Goal: Task Accomplishment & Management: Manage account settings

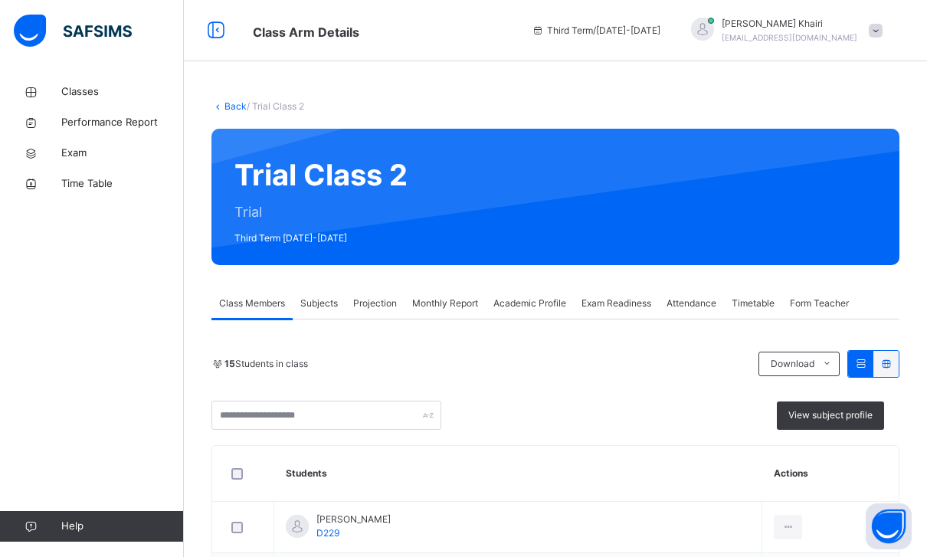
scroll to position [3, 0]
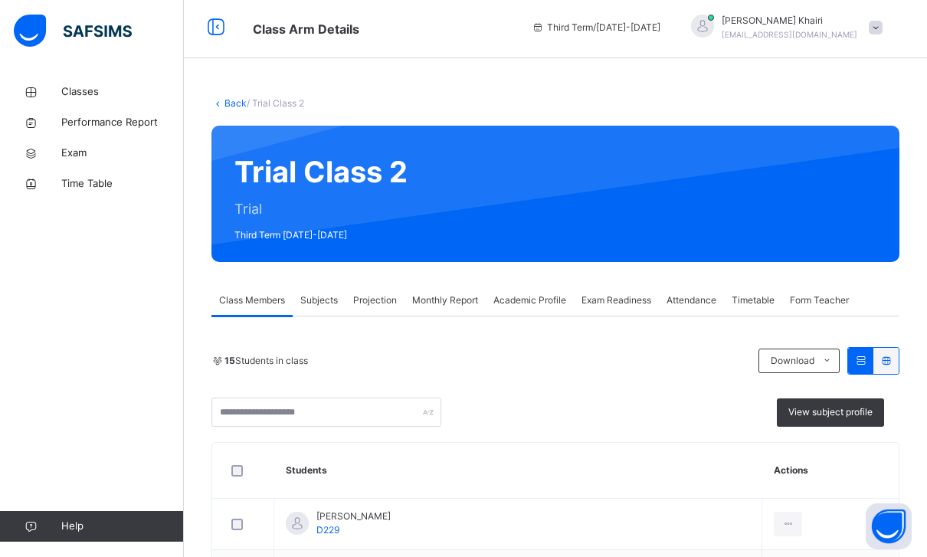
click at [863, 25] on div "Hafiz [PERSON_NAME] [EMAIL_ADDRESS][DOMAIN_NAME]" at bounding box center [783, 28] width 215 height 28
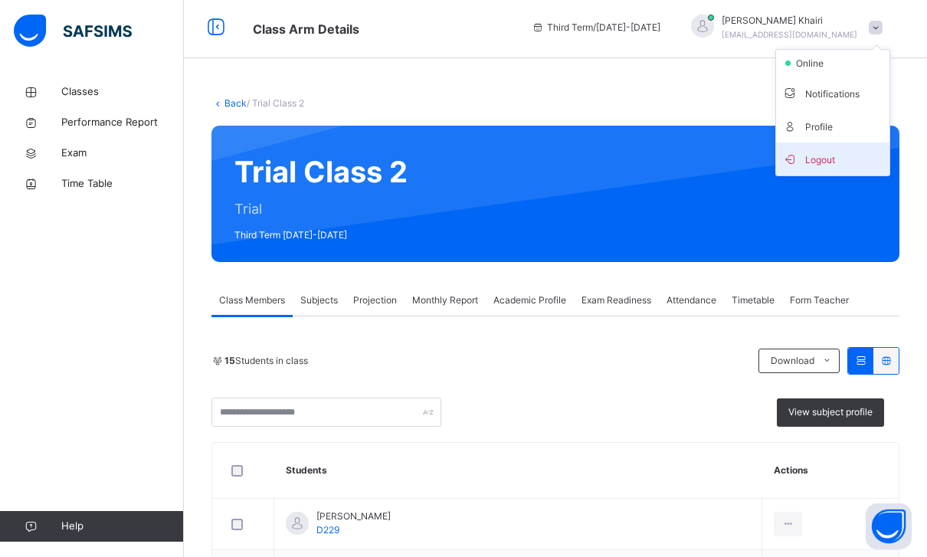
click at [842, 153] on span "Logout" at bounding box center [833, 159] width 101 height 21
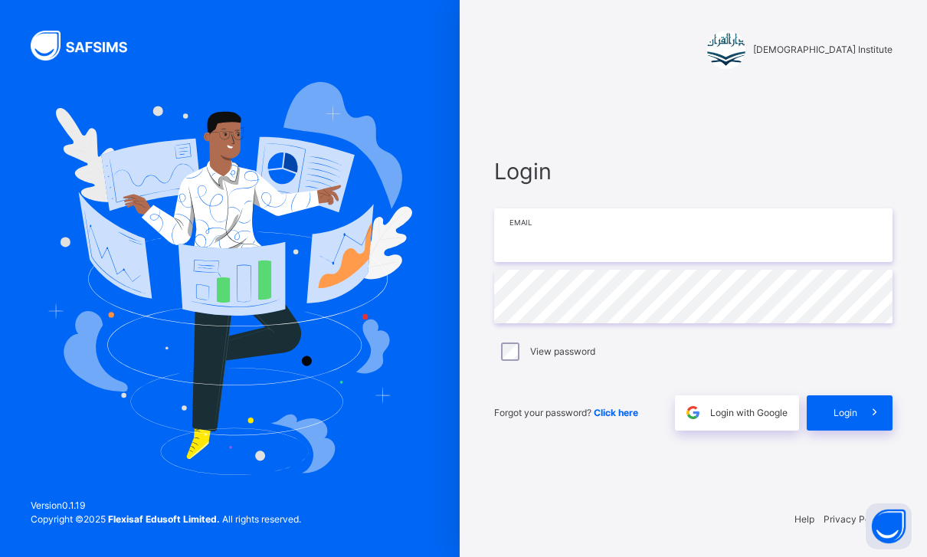
click at [686, 245] on input "email" at bounding box center [693, 235] width 399 height 54
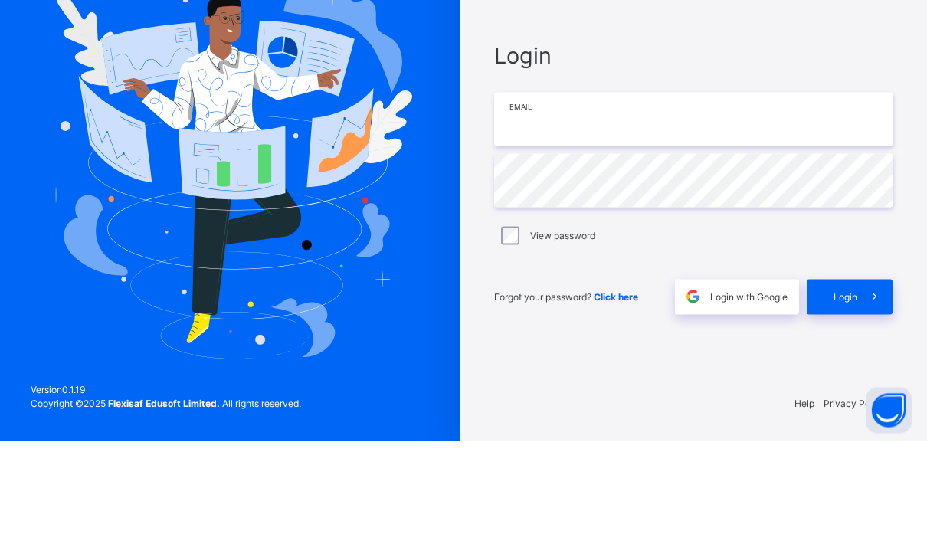
type input "**********"
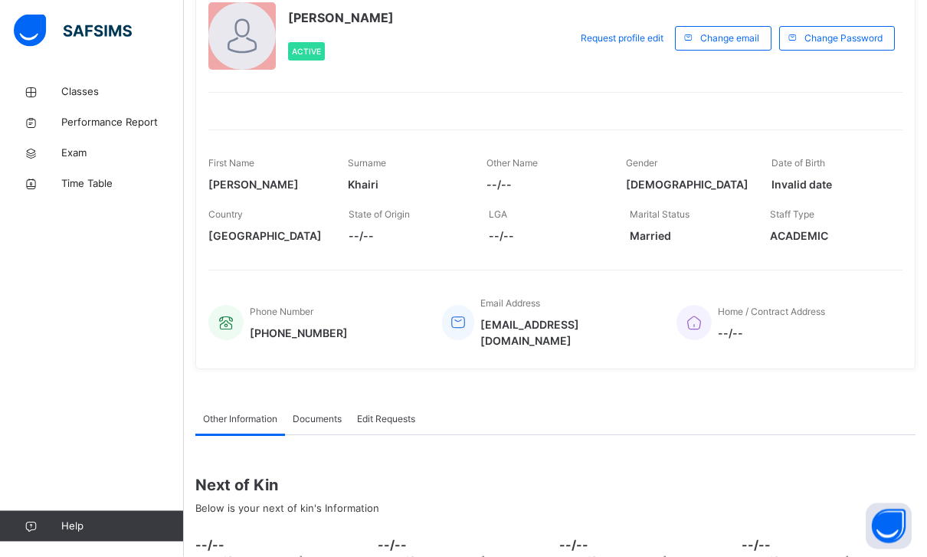
scroll to position [24, 0]
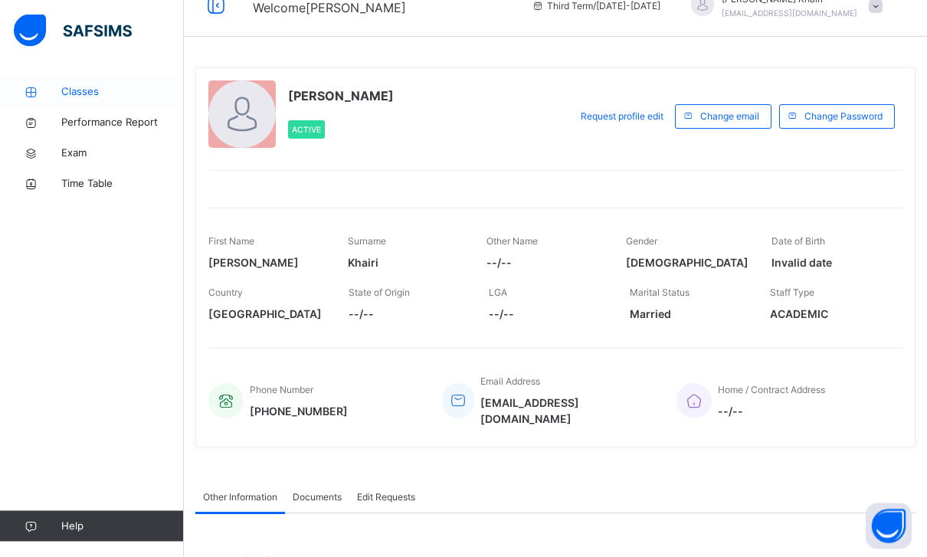
click at [155, 93] on span "Classes" at bounding box center [122, 91] width 123 height 15
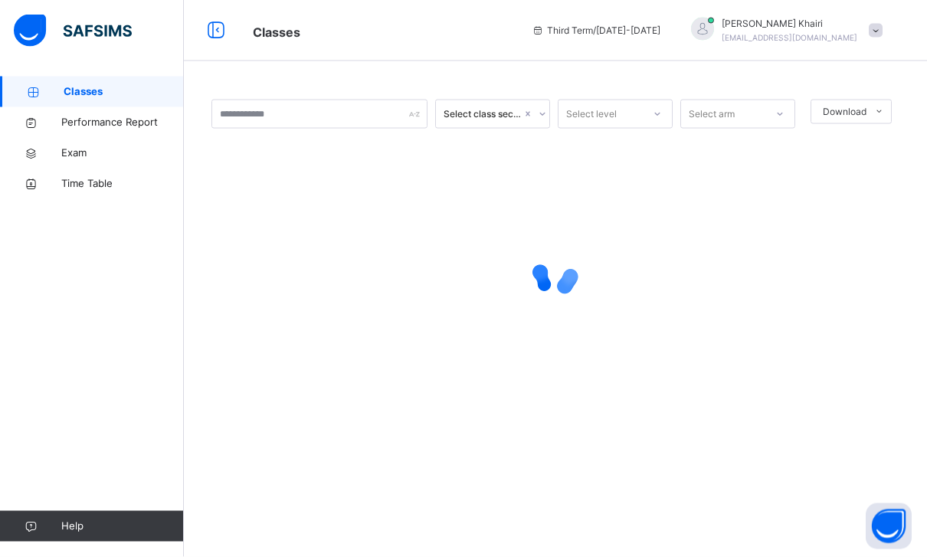
scroll to position [25, 0]
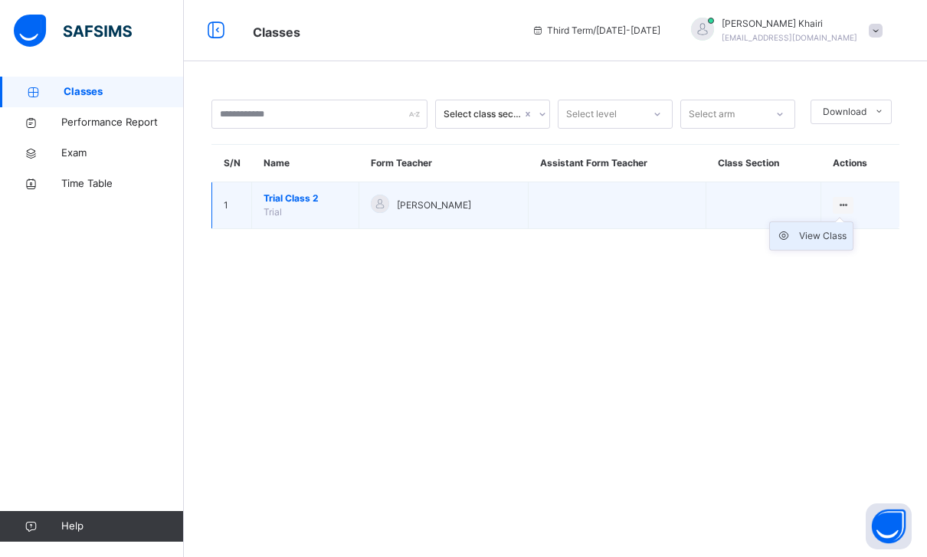
click at [825, 228] on div "View Class" at bounding box center [823, 235] width 48 height 15
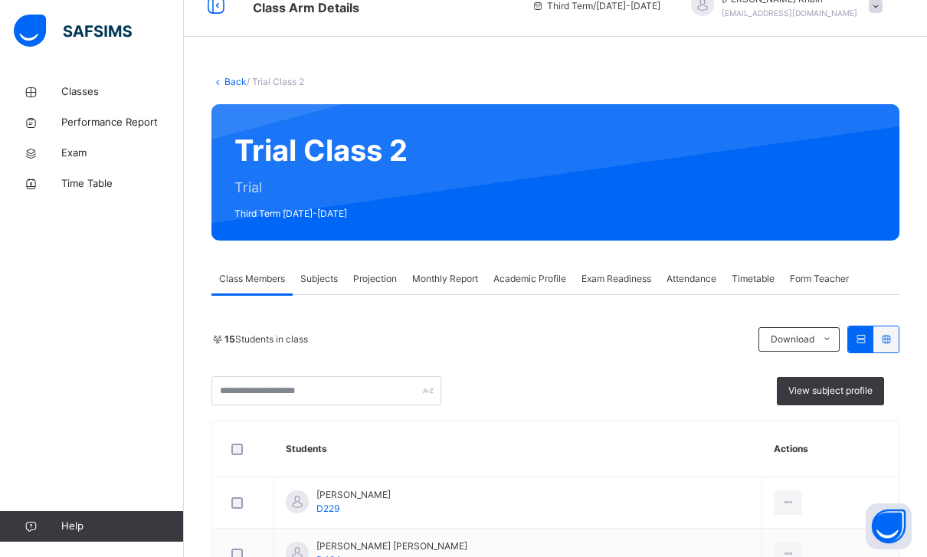
click at [350, 268] on div "Projection" at bounding box center [375, 279] width 59 height 31
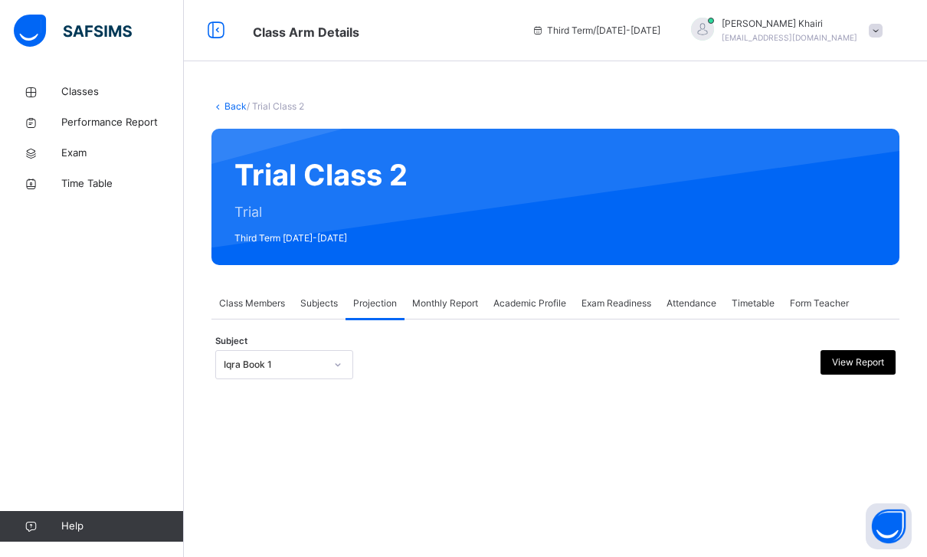
scroll to position [49, 0]
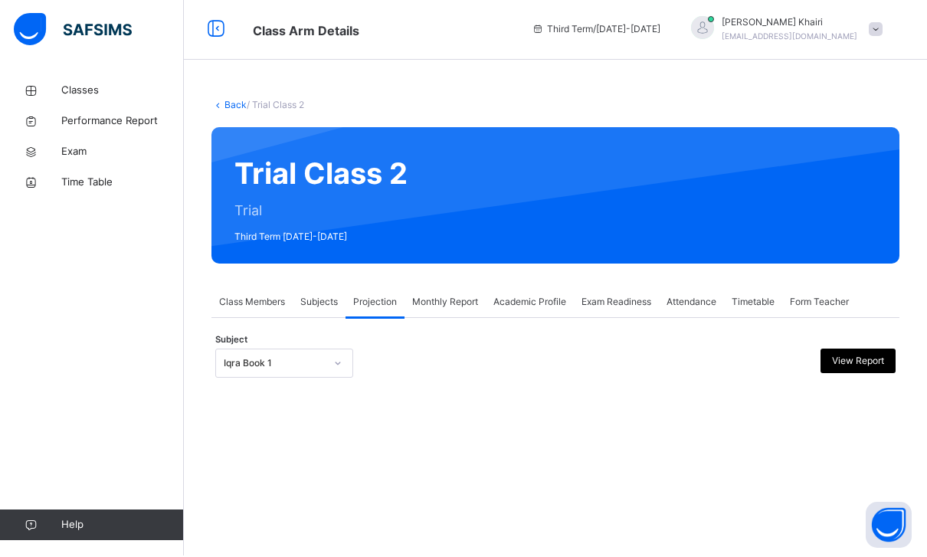
click at [328, 351] on div at bounding box center [337, 365] width 29 height 28
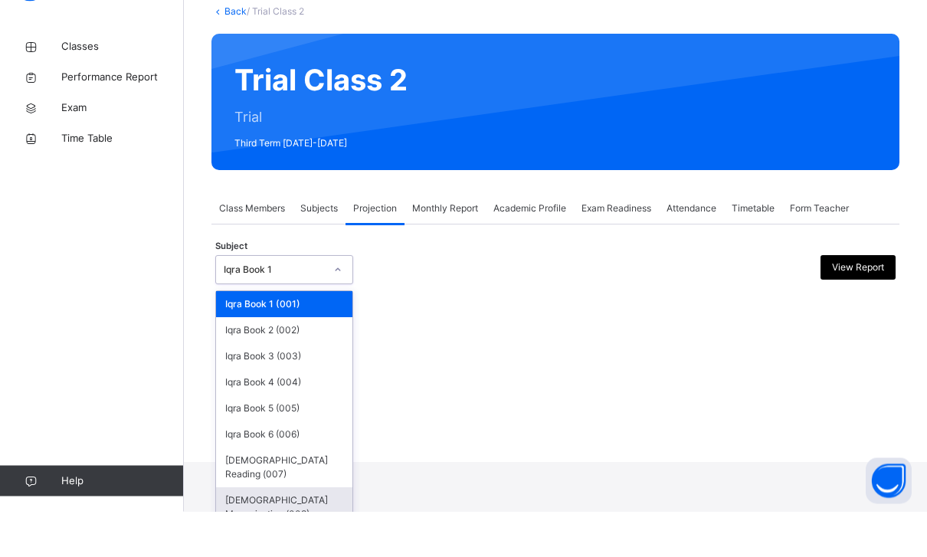
click at [297, 533] on div "[DEMOGRAPHIC_DATA] Memorisation (008)" at bounding box center [284, 553] width 136 height 40
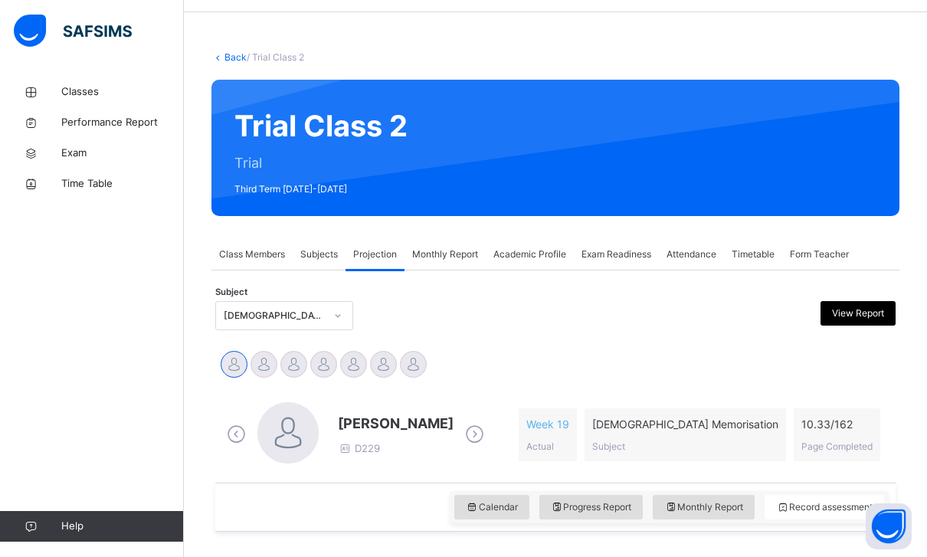
click at [312, 305] on div "[DEMOGRAPHIC_DATA] Memorisation (008)" at bounding box center [269, 316] width 107 height 24
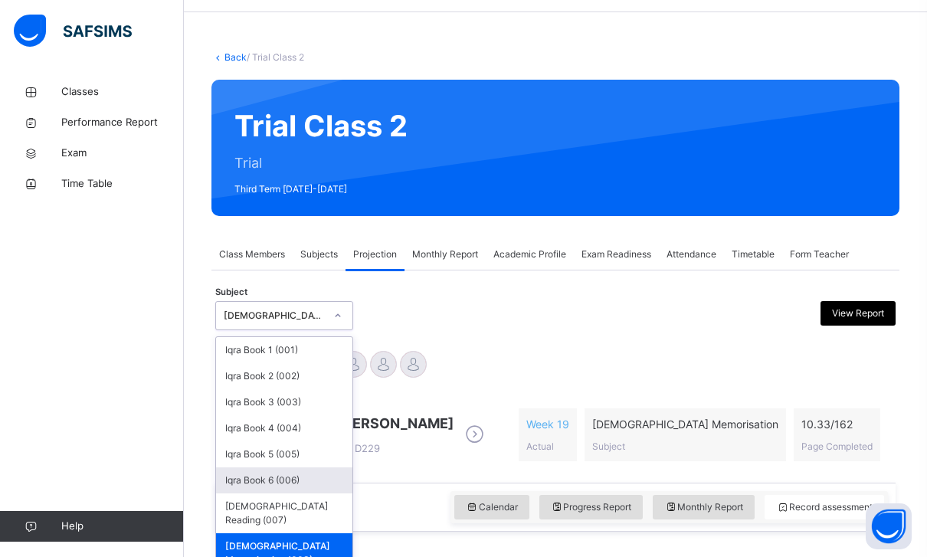
click at [292, 481] on div "Iqra Book 6 (006)" at bounding box center [284, 481] width 136 height 26
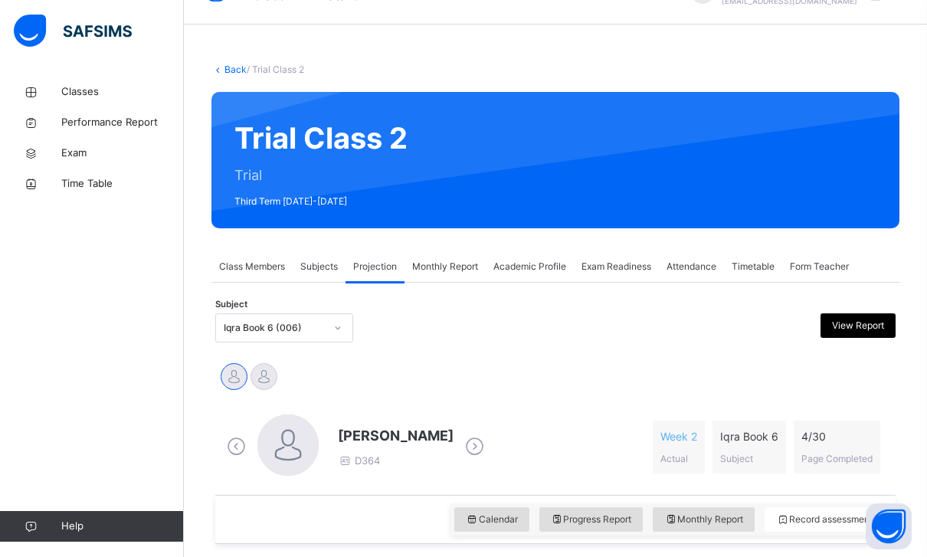
scroll to position [34, 0]
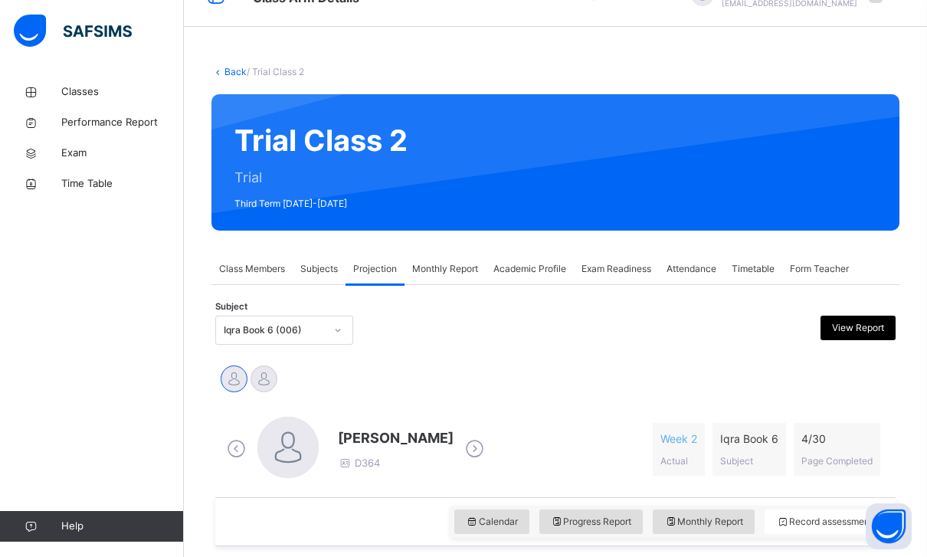
click at [244, 331] on div "Iqra Book 6 (006)" at bounding box center [274, 330] width 101 height 14
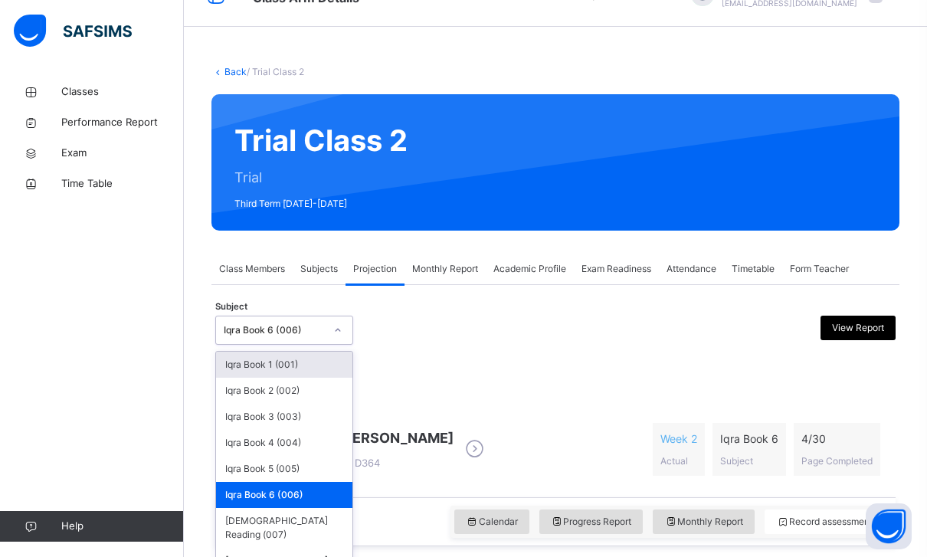
scroll to position [34, 0]
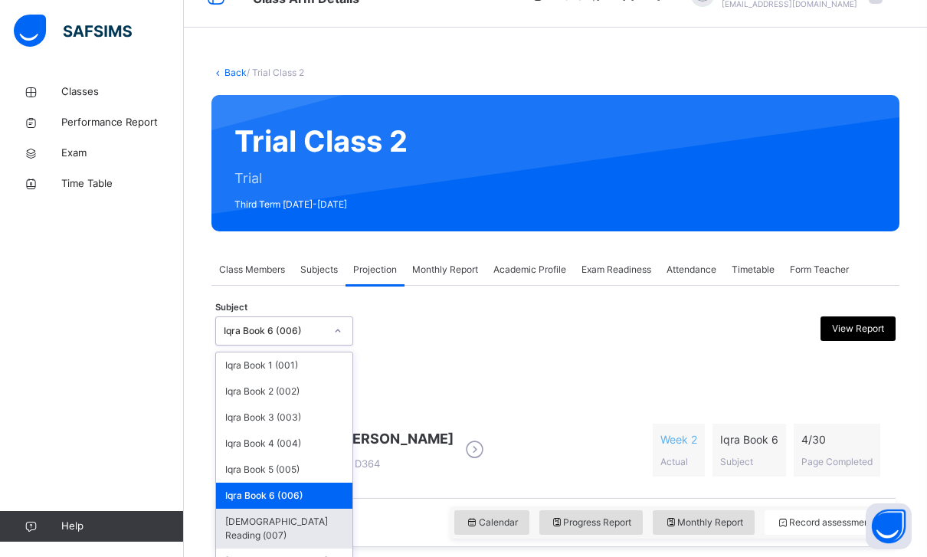
click at [261, 515] on div "[DEMOGRAPHIC_DATA] Reading (007)" at bounding box center [284, 529] width 136 height 40
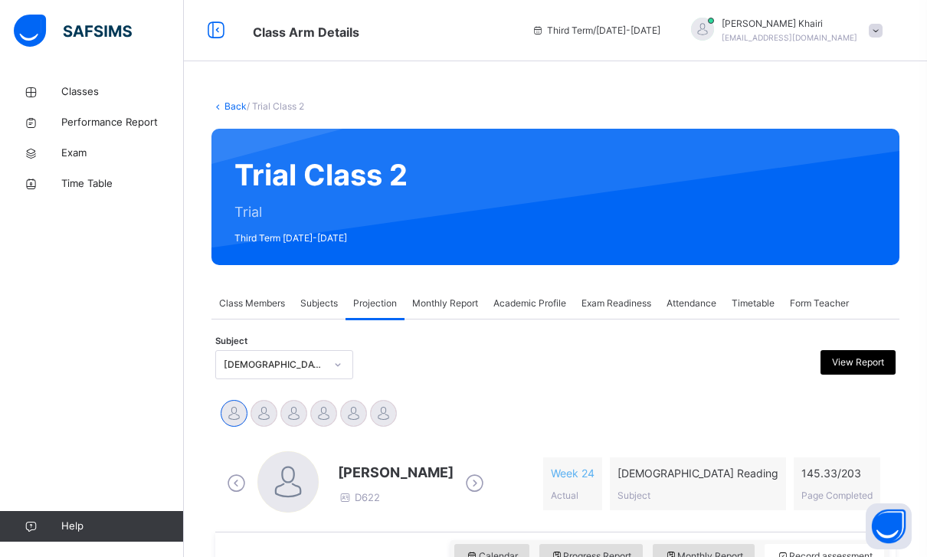
click at [302, 360] on div "[DEMOGRAPHIC_DATA] Reading (007)" at bounding box center [274, 365] width 101 height 14
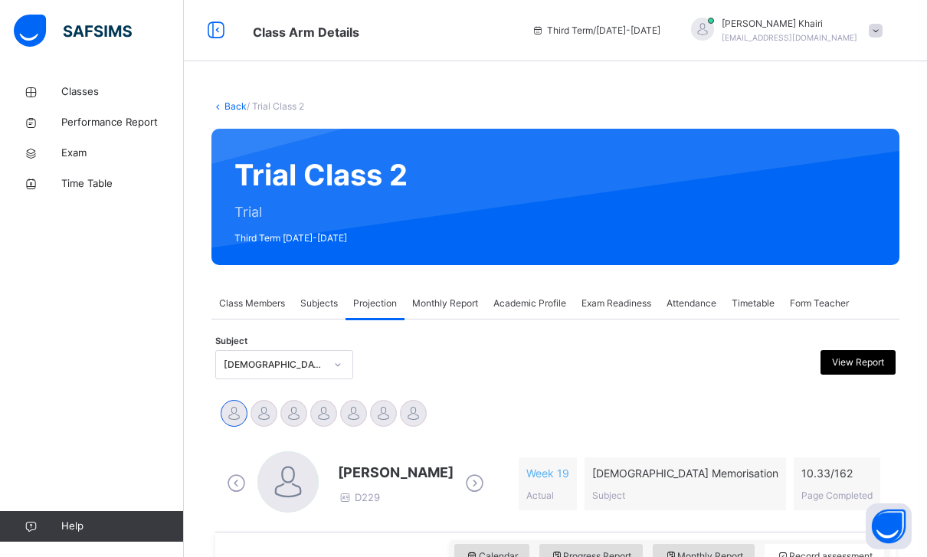
click at [502, 305] on span "Academic Profile" at bounding box center [530, 304] width 73 height 14
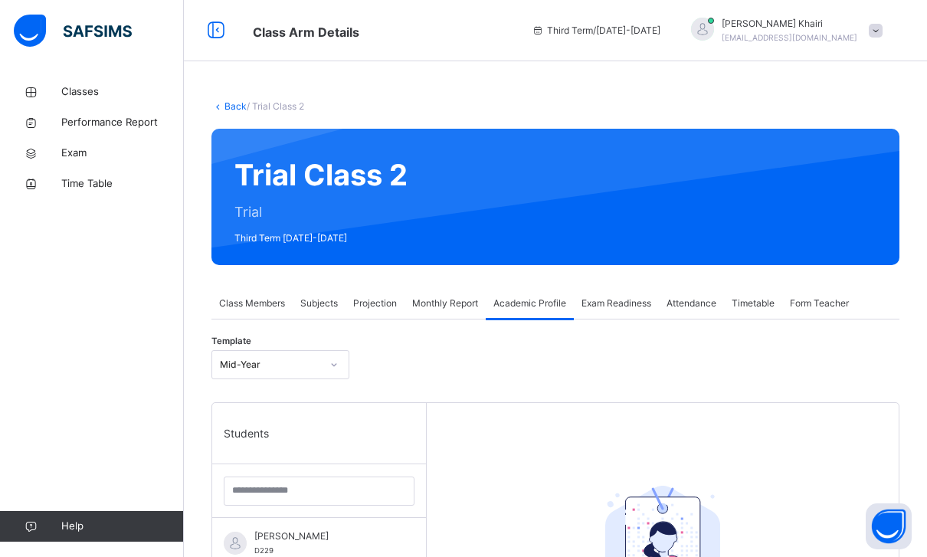
click at [375, 317] on div "Projection" at bounding box center [375, 303] width 59 height 31
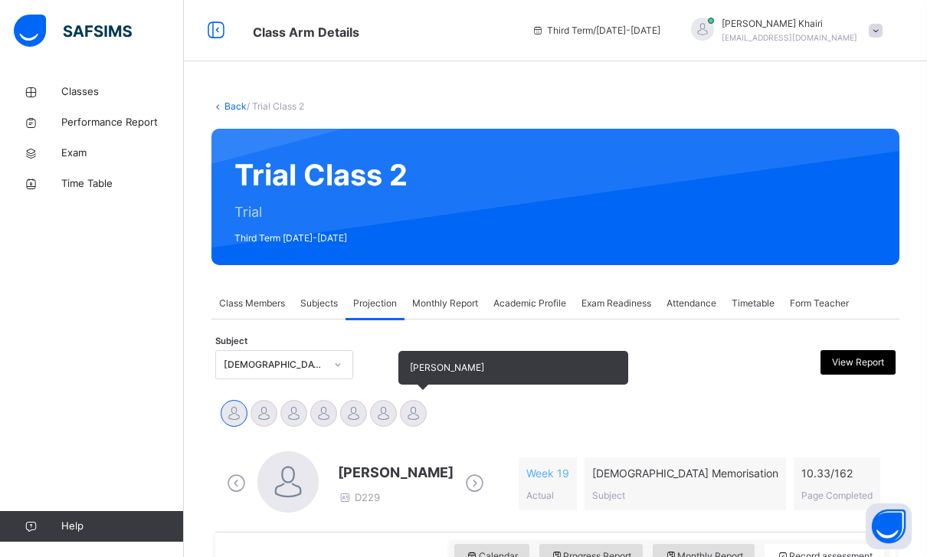
click at [427, 408] on div "[PERSON_NAME]" at bounding box center [414, 416] width 30 height 34
click at [413, 418] on div at bounding box center [413, 413] width 27 height 27
click at [394, 416] on div at bounding box center [383, 413] width 27 height 27
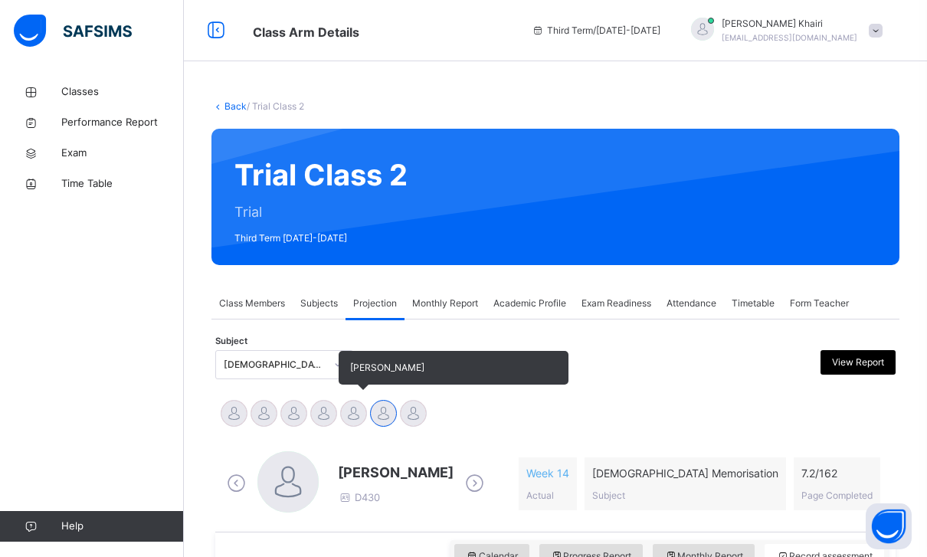
click at [347, 415] on div at bounding box center [353, 413] width 27 height 27
click at [381, 415] on div at bounding box center [383, 413] width 27 height 27
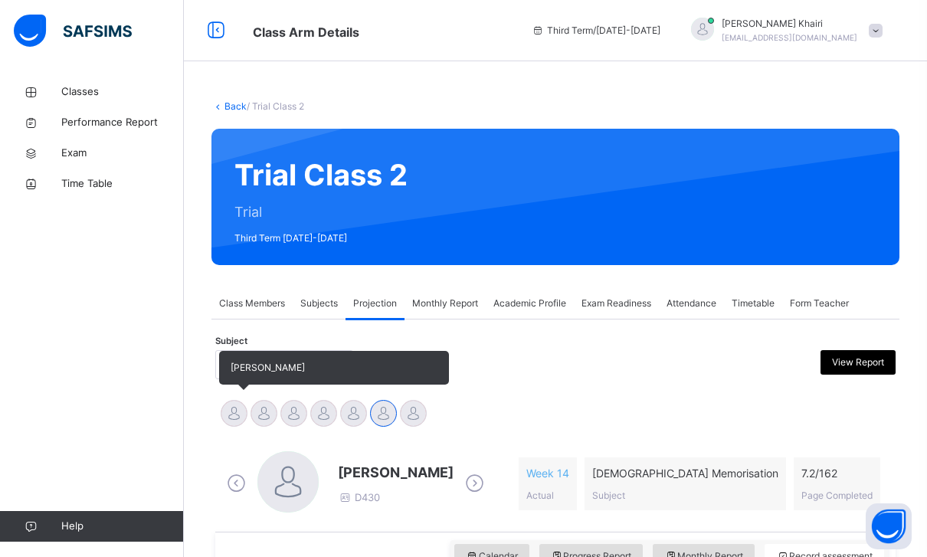
click at [246, 413] on div at bounding box center [234, 413] width 27 height 27
click at [264, 412] on div at bounding box center [264, 413] width 27 height 27
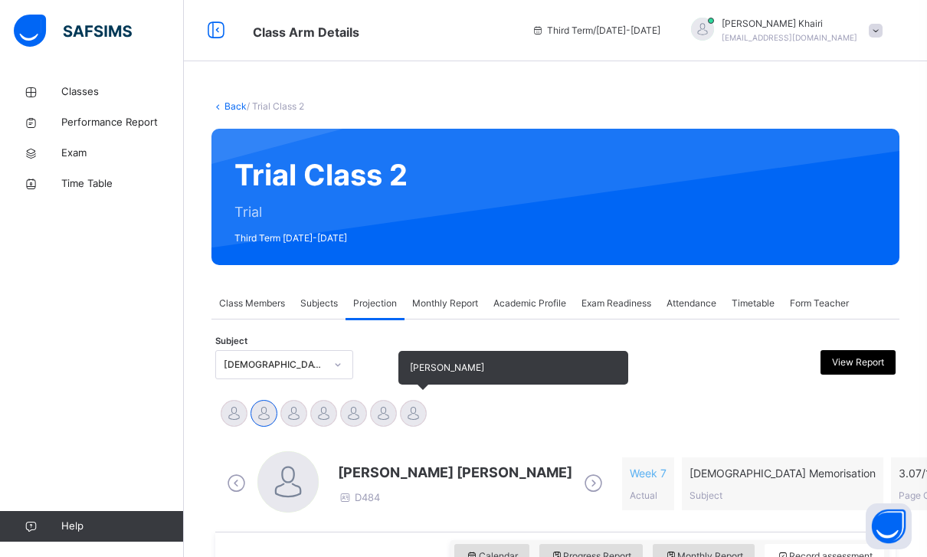
click at [412, 412] on div at bounding box center [413, 413] width 27 height 27
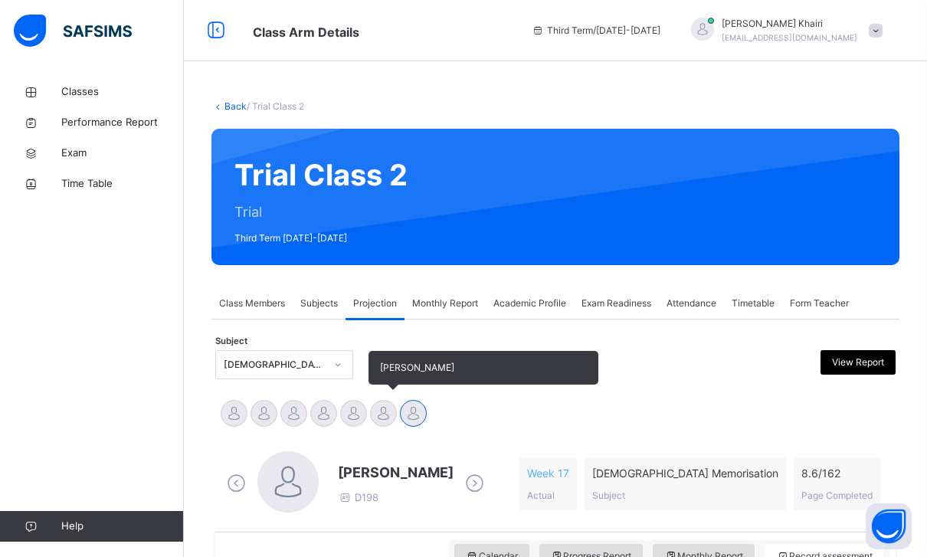
click at [384, 415] on div at bounding box center [383, 413] width 27 height 27
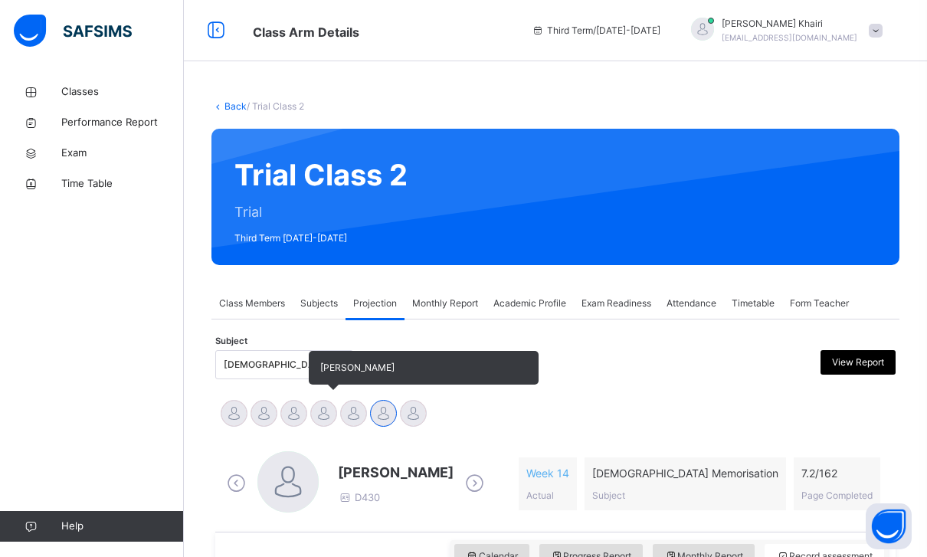
click at [326, 415] on div at bounding box center [323, 413] width 27 height 27
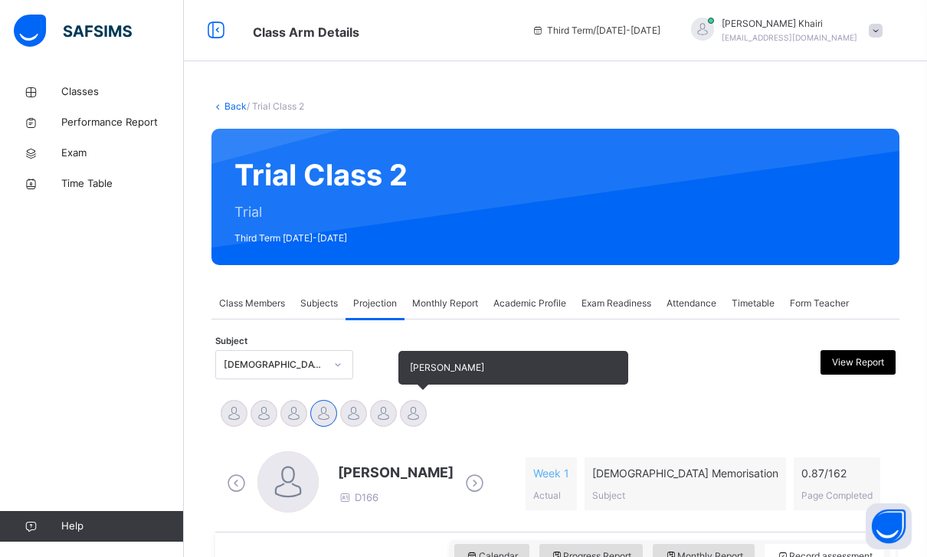
click at [428, 408] on div "[PERSON_NAME]" at bounding box center [414, 416] width 30 height 34
click at [410, 411] on div at bounding box center [413, 413] width 27 height 27
click at [387, 413] on div at bounding box center [383, 413] width 27 height 27
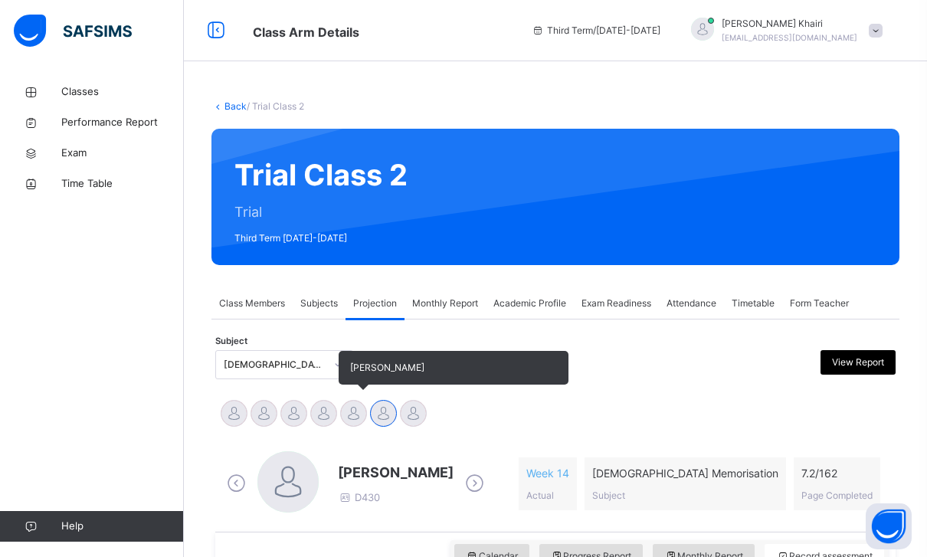
click at [362, 417] on div at bounding box center [353, 413] width 27 height 27
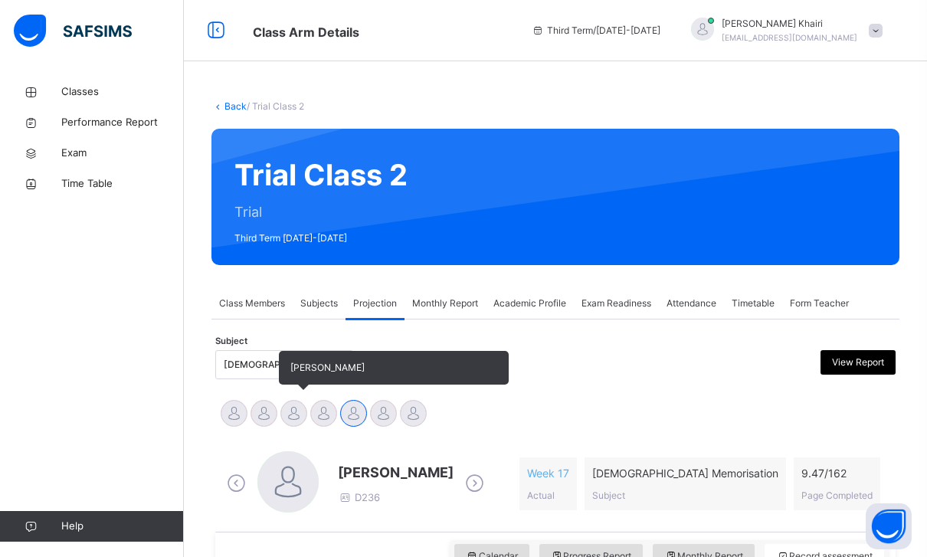
click at [293, 418] on div at bounding box center [294, 413] width 27 height 27
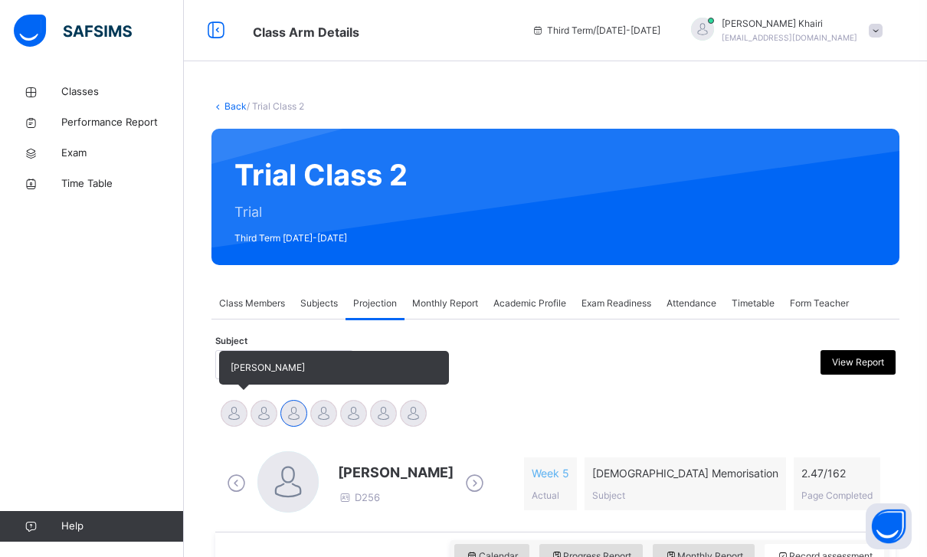
click at [228, 415] on div at bounding box center [234, 413] width 27 height 27
click at [259, 415] on div at bounding box center [264, 413] width 27 height 27
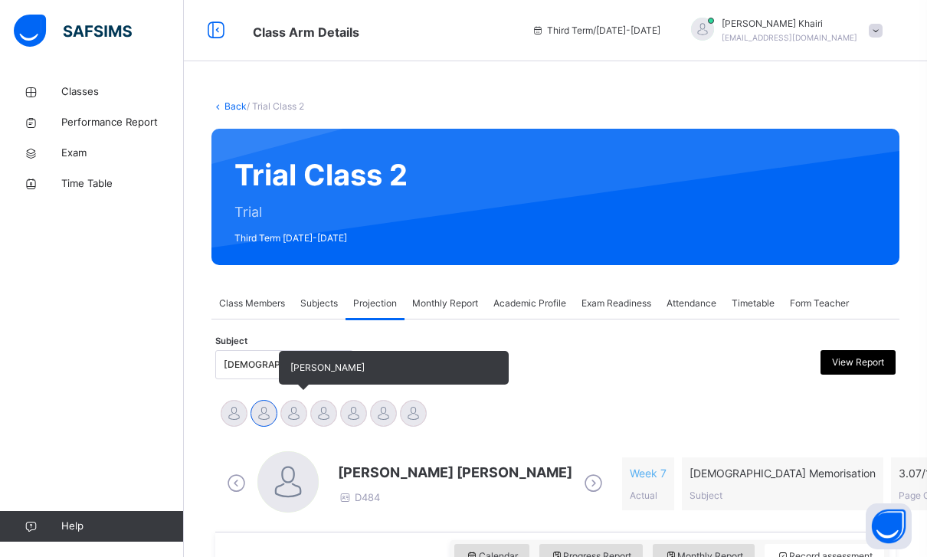
click at [288, 419] on div at bounding box center [294, 413] width 27 height 27
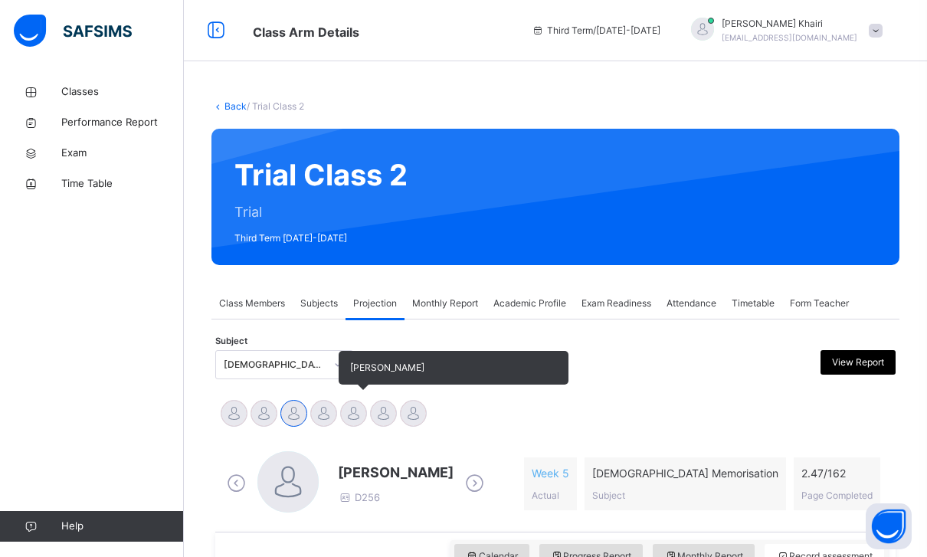
click at [348, 409] on div at bounding box center [353, 413] width 27 height 27
click at [381, 411] on div at bounding box center [383, 413] width 27 height 27
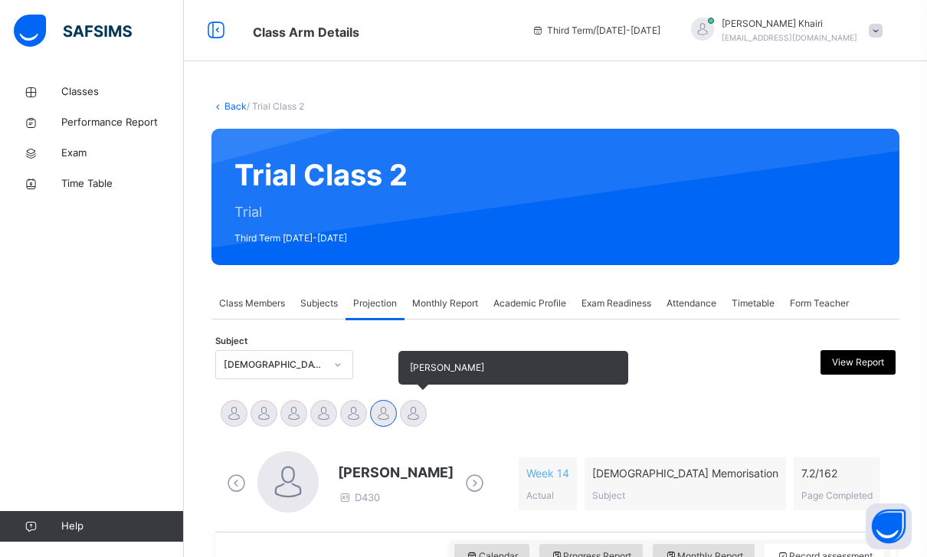
click at [400, 415] on div at bounding box center [413, 413] width 27 height 27
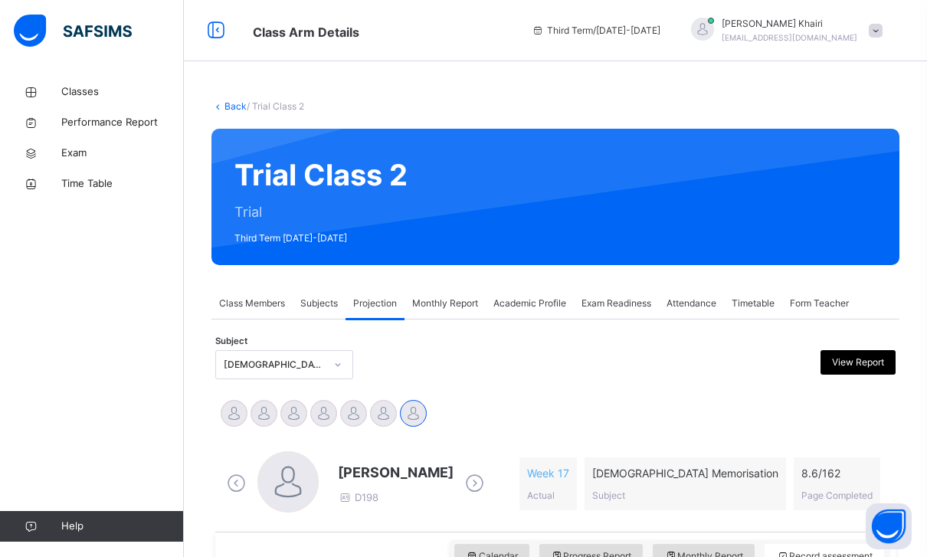
click at [286, 359] on div "[DEMOGRAPHIC_DATA] Memorisation (008)" at bounding box center [274, 365] width 101 height 14
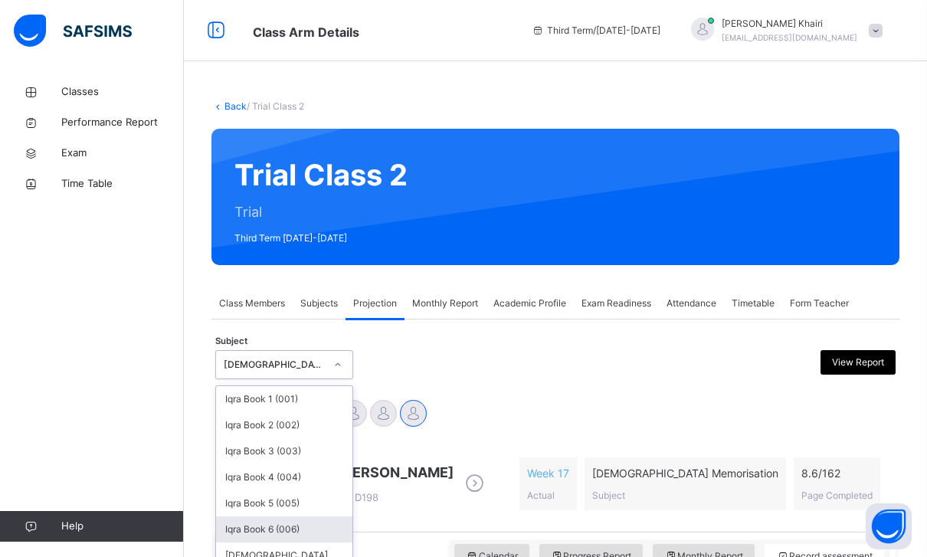
click at [298, 538] on div "Iqra Book 6 (006)" at bounding box center [284, 530] width 136 height 26
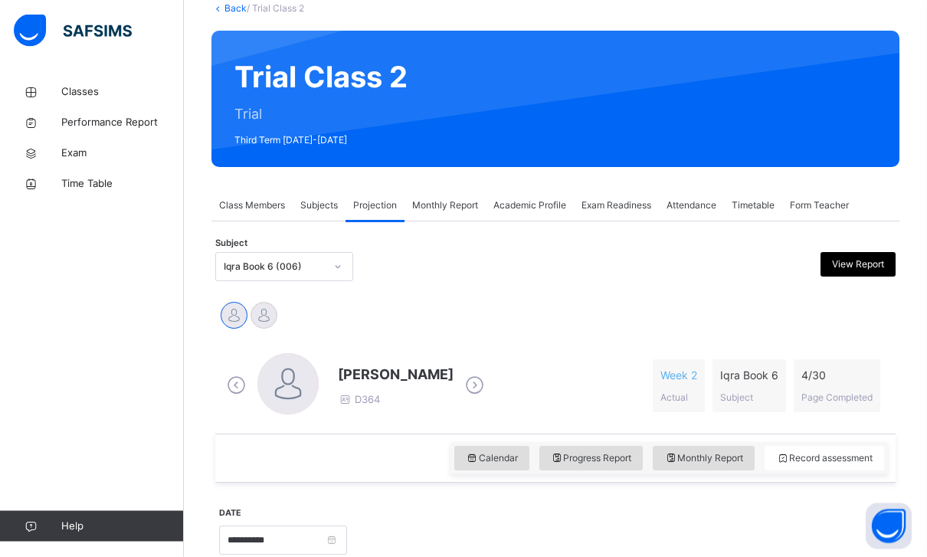
scroll to position [105, 0]
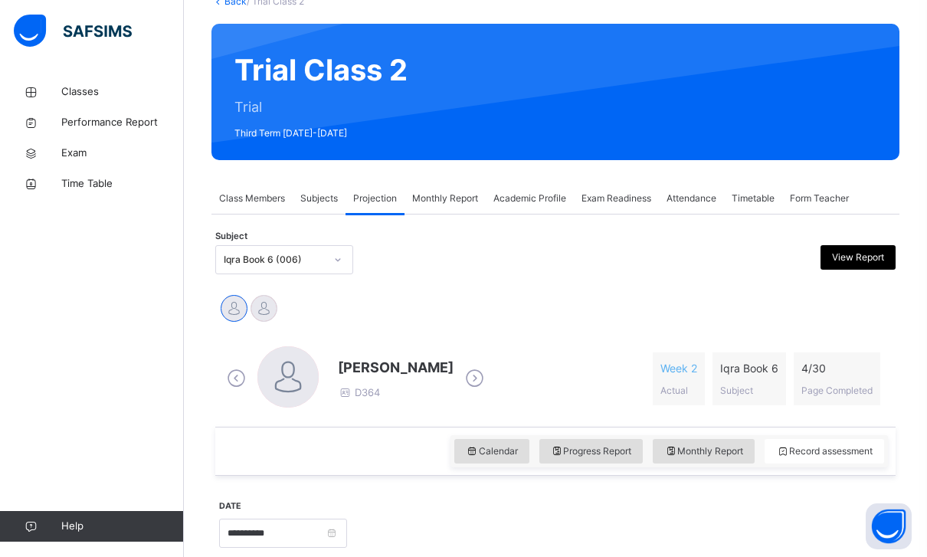
click at [327, 275] on div "Subject Iqra Book 6 (006) View Report" at bounding box center [555, 260] width 681 height 44
click at [327, 265] on div at bounding box center [338, 260] width 26 height 25
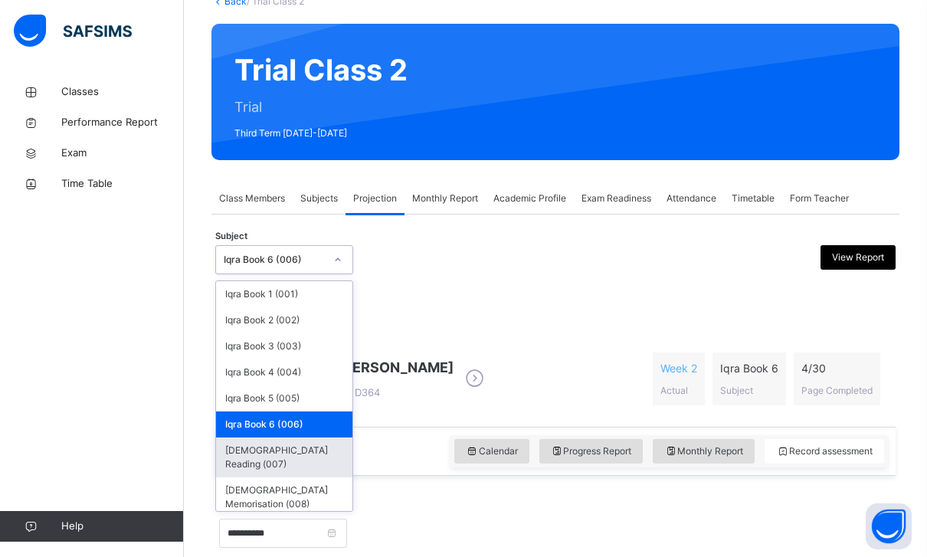
click at [304, 461] on div "[DEMOGRAPHIC_DATA] Reading (007)" at bounding box center [284, 458] width 136 height 40
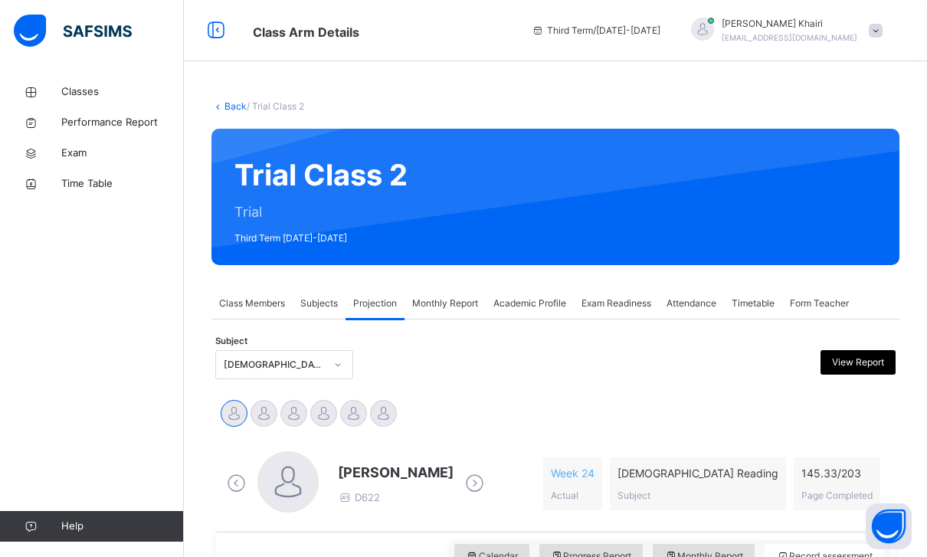
click at [313, 369] on div "[DEMOGRAPHIC_DATA] Reading (007)" at bounding box center [274, 365] width 101 height 14
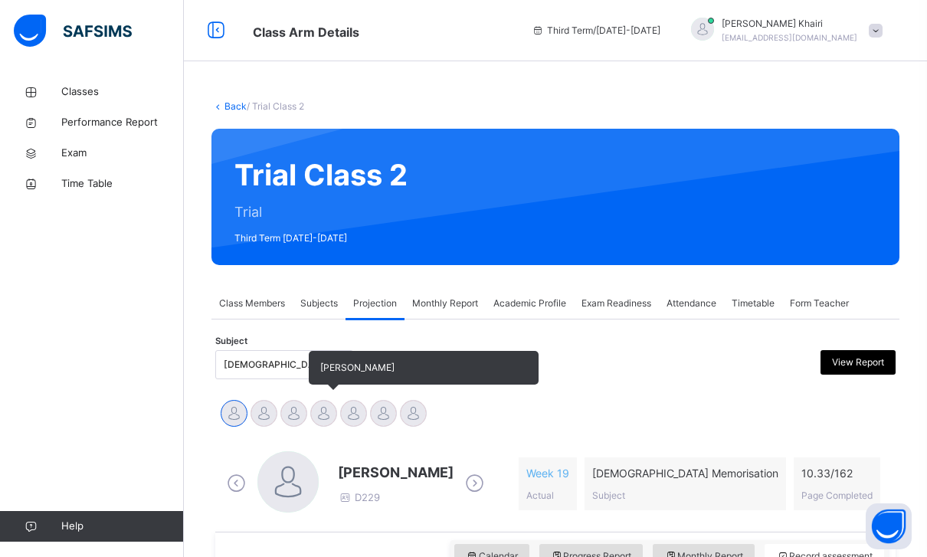
click at [320, 412] on div at bounding box center [323, 413] width 27 height 27
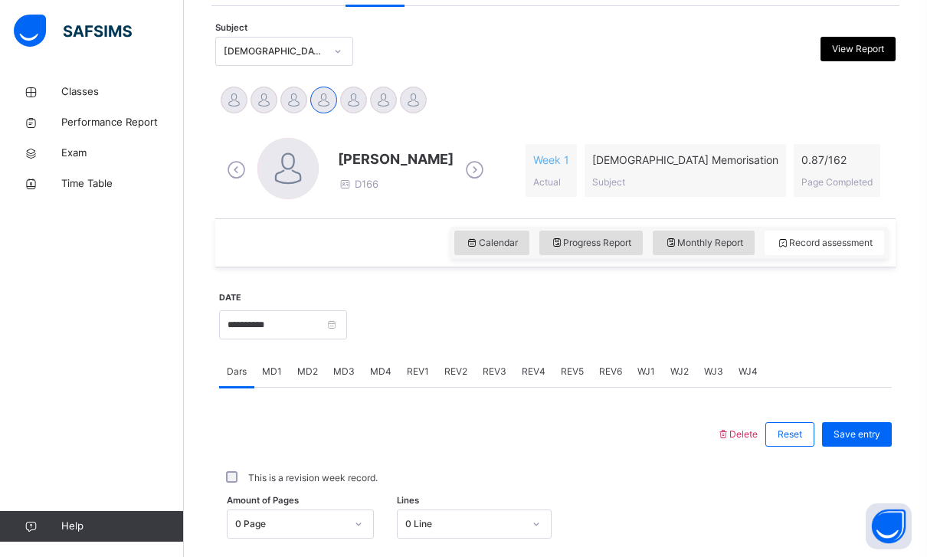
scroll to position [315, 0]
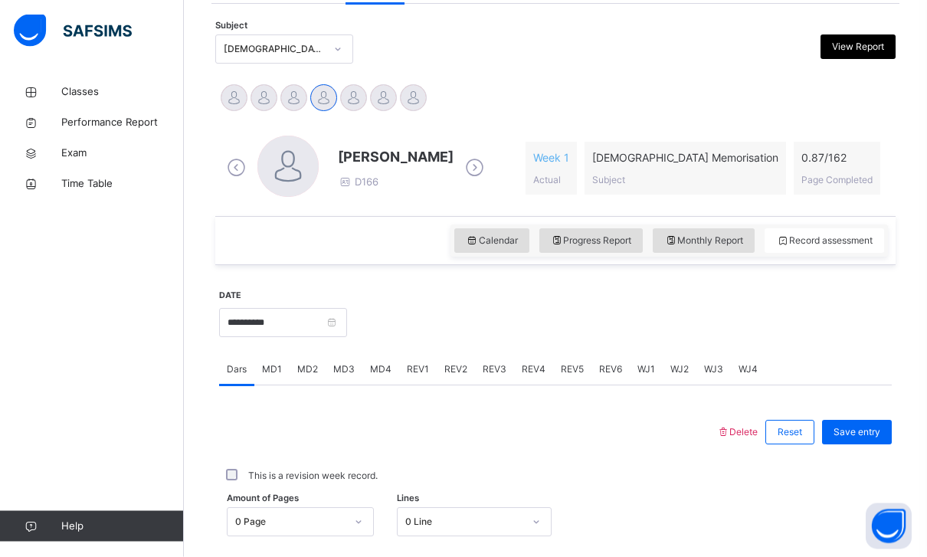
click at [374, 366] on span "MD4" at bounding box center [380, 370] width 21 height 14
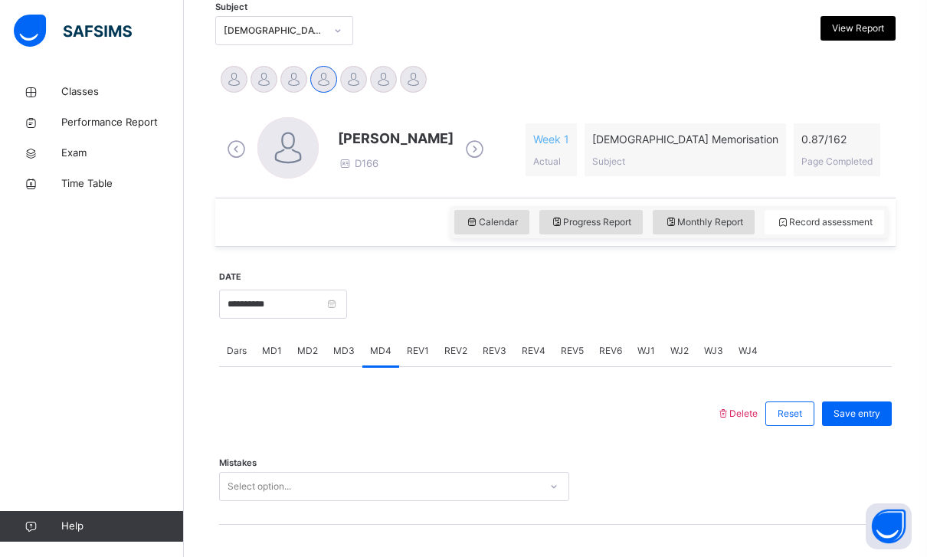
click at [321, 478] on div "Select option..." at bounding box center [380, 487] width 320 height 24
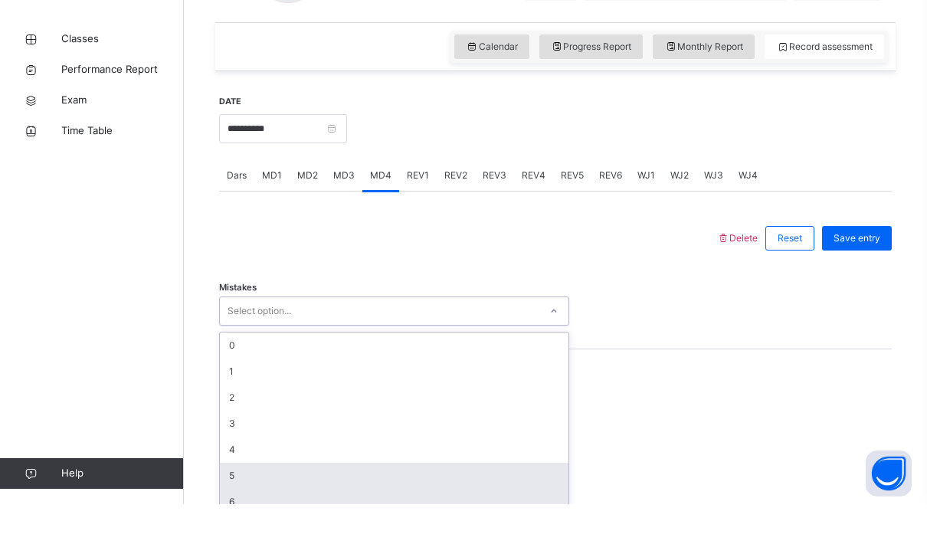
scroll to position [457, 0]
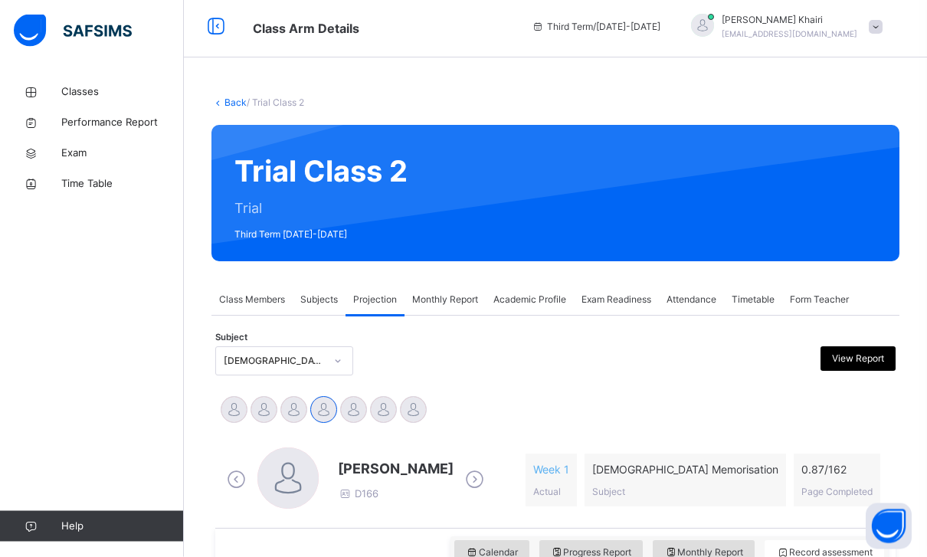
scroll to position [0, 0]
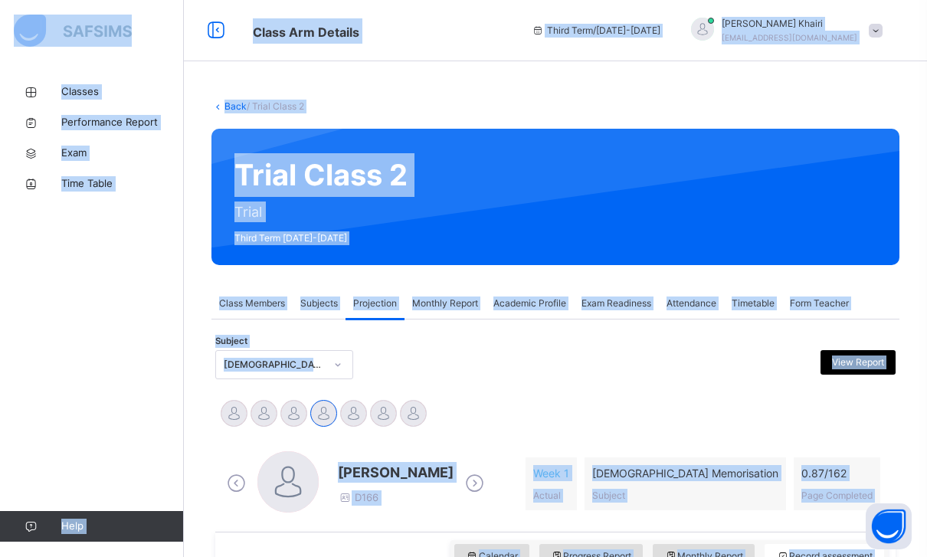
click at [465, 153] on div "Trial Class 2 Trial Third Term [DATE]-[DATE]" at bounding box center [556, 197] width 688 height 136
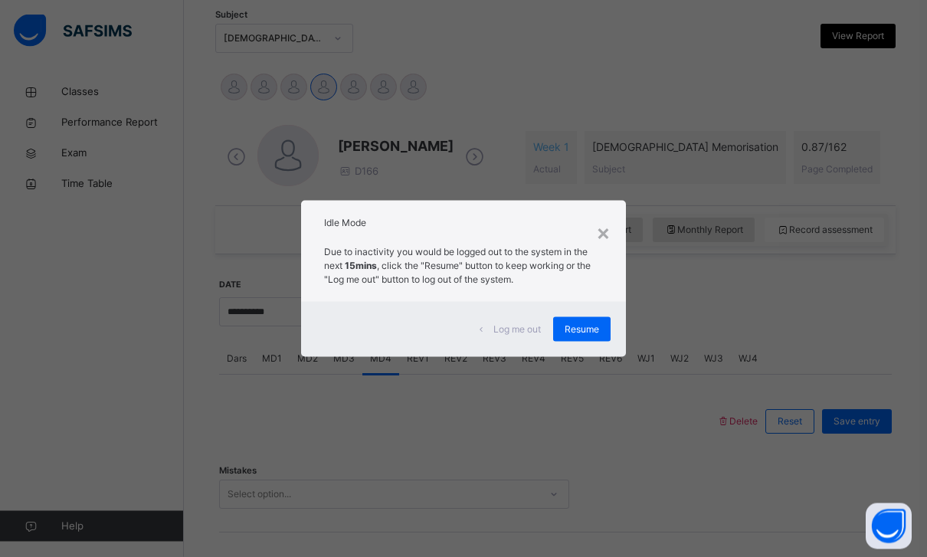
scroll to position [326, 0]
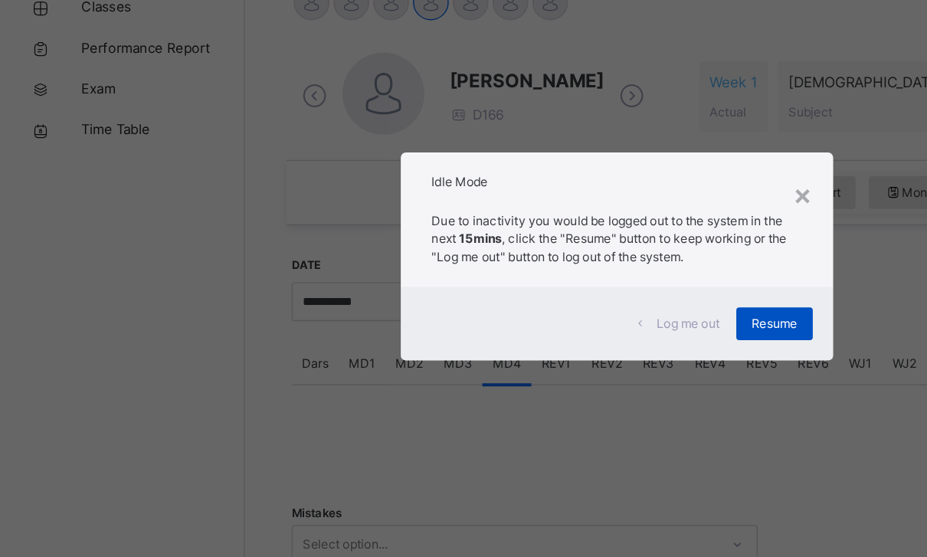
click at [595, 323] on span "Resume" at bounding box center [582, 330] width 34 height 14
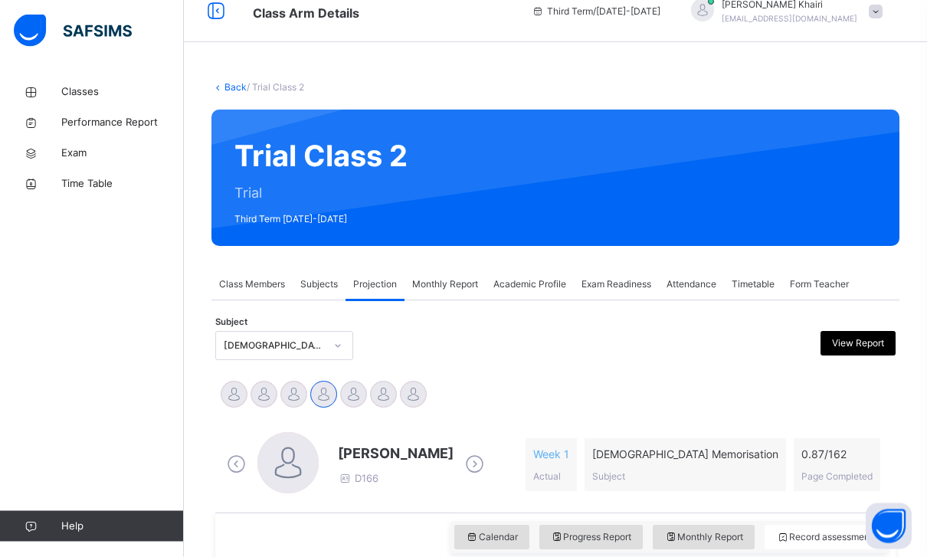
scroll to position [22, 0]
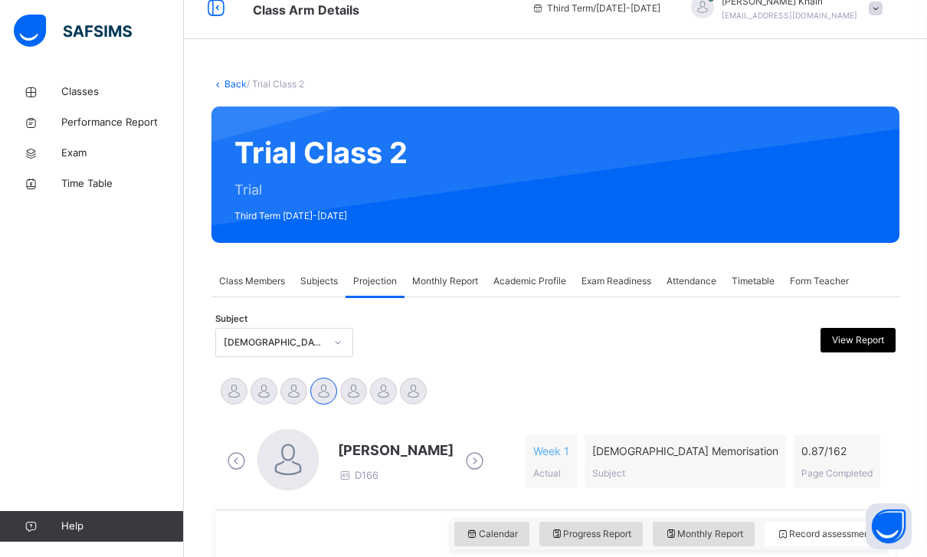
click at [596, 289] on div "Exam Readiness" at bounding box center [616, 281] width 85 height 31
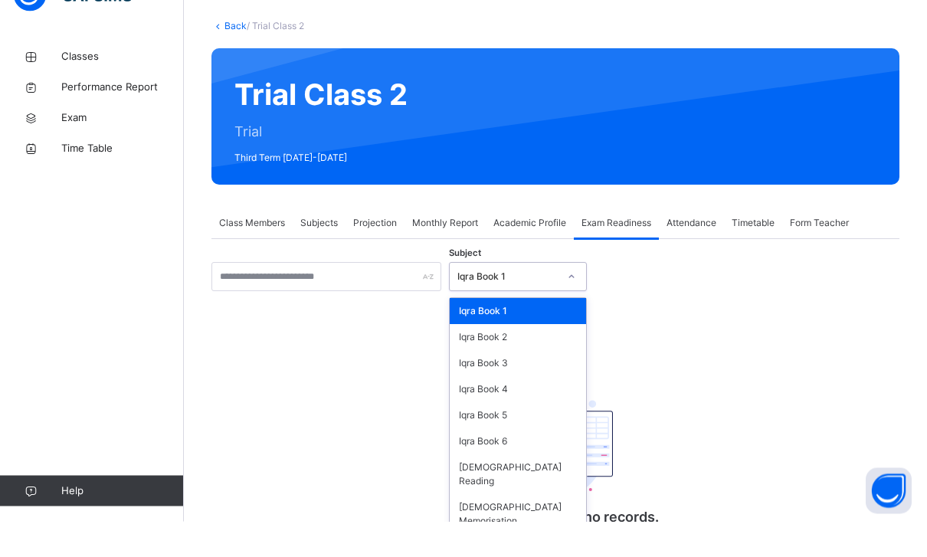
scroll to position [112, 0]
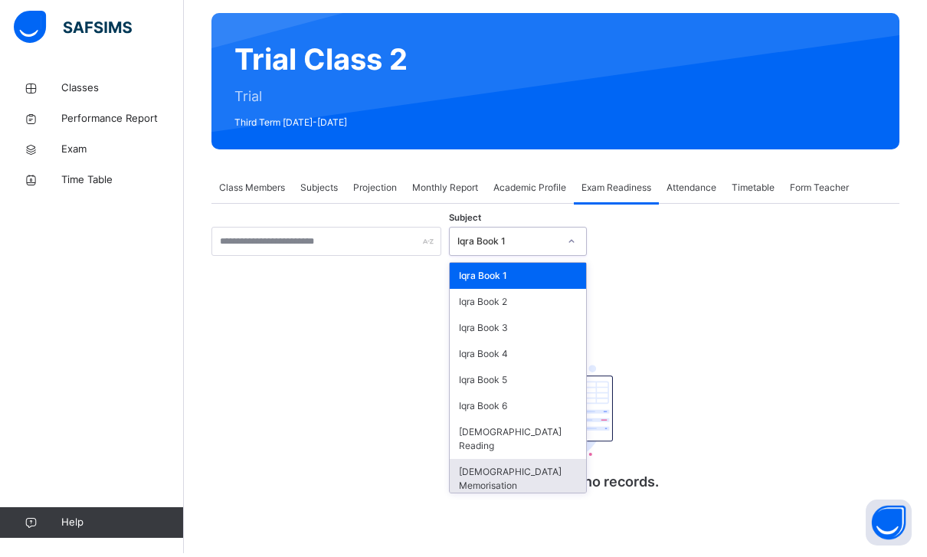
click at [489, 463] on div "[DEMOGRAPHIC_DATA] Memorisation" at bounding box center [518, 483] width 136 height 40
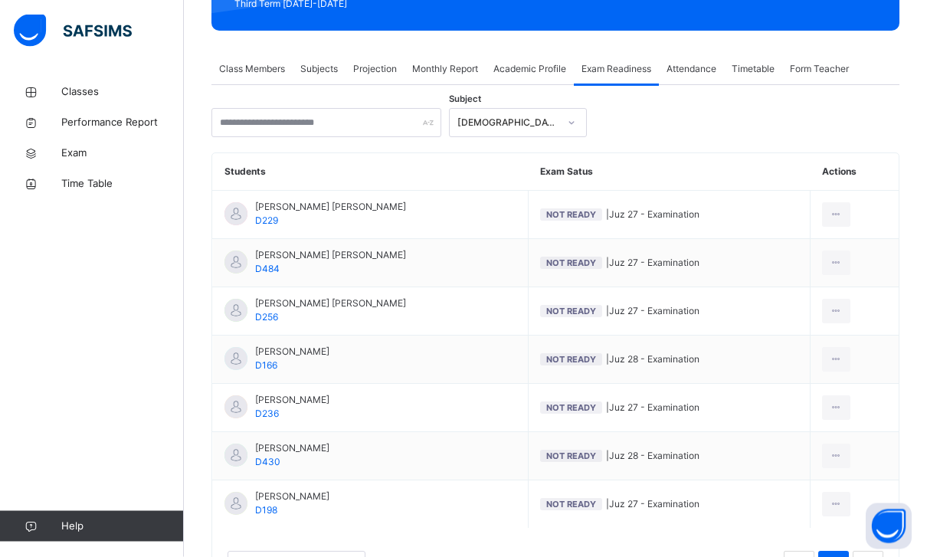
scroll to position [235, 0]
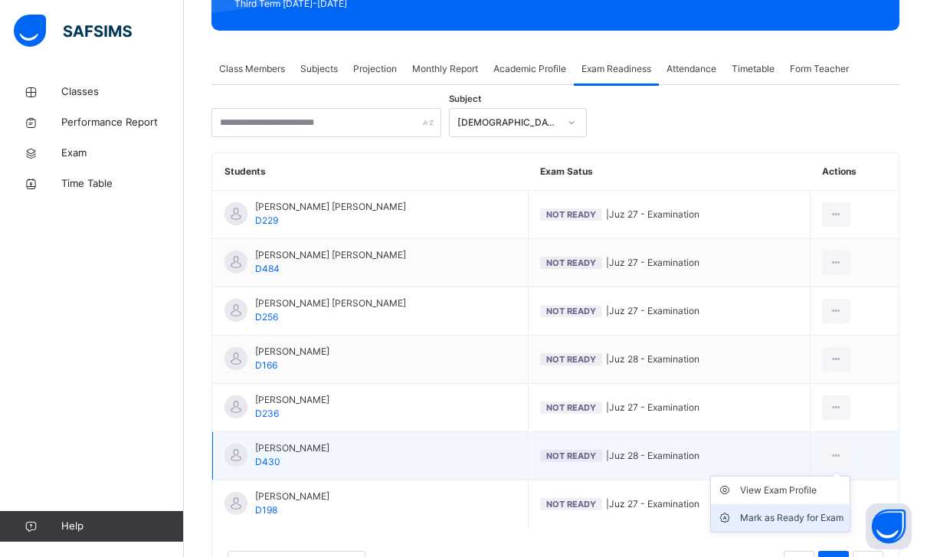
click at [747, 521] on div "Mark as Ready for Exam" at bounding box center [791, 517] width 103 height 15
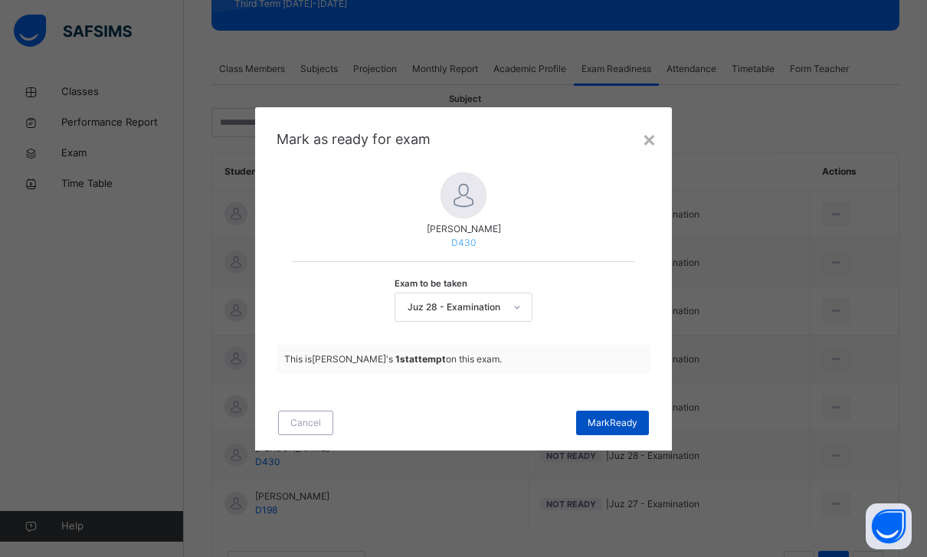
click at [600, 435] on div "[PERSON_NAME]" at bounding box center [612, 423] width 73 height 25
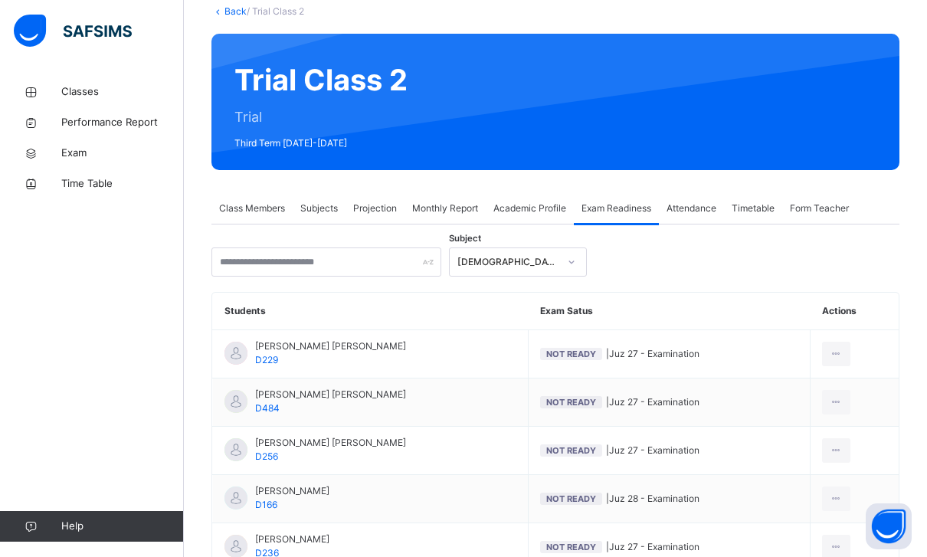
scroll to position [0, 0]
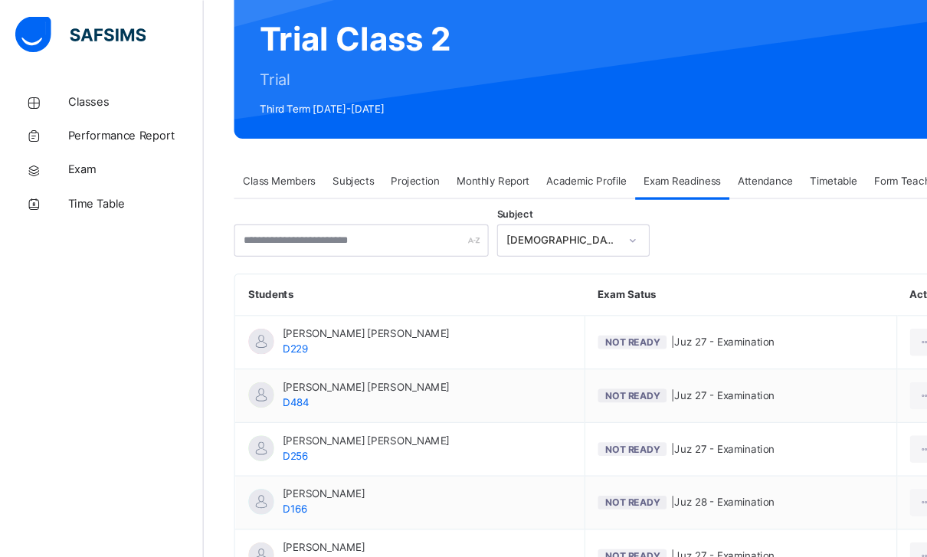
click at [367, 166] on span "Projection" at bounding box center [375, 163] width 44 height 14
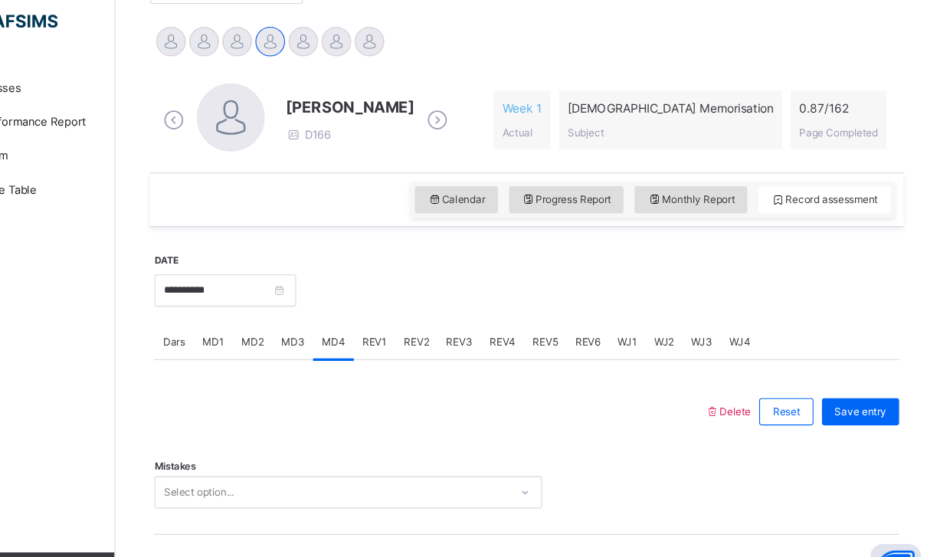
scroll to position [369, 0]
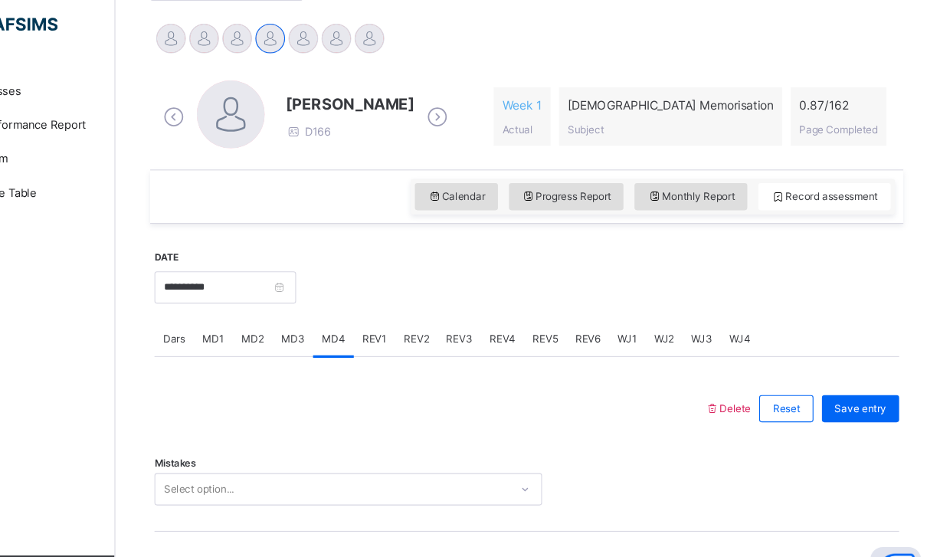
click at [219, 317] on div "Dars" at bounding box center [236, 315] width 35 height 31
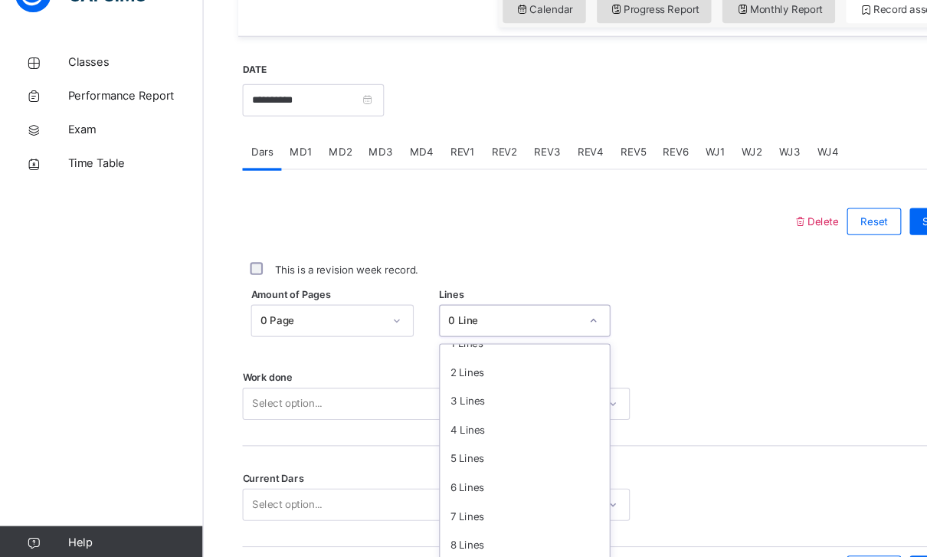
scroll to position [41, 0]
click at [492, 489] on div "7 Lines" at bounding box center [474, 502] width 153 height 26
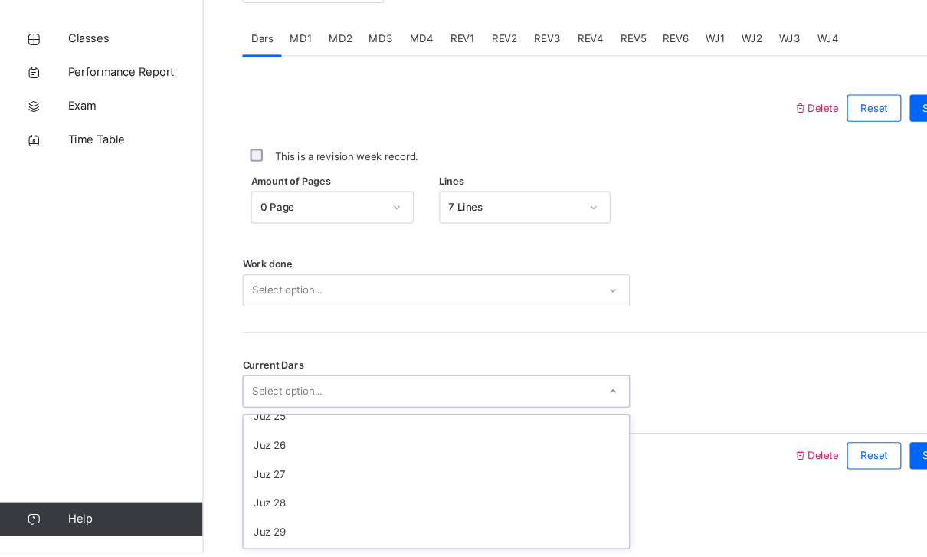
scroll to position [654, 0]
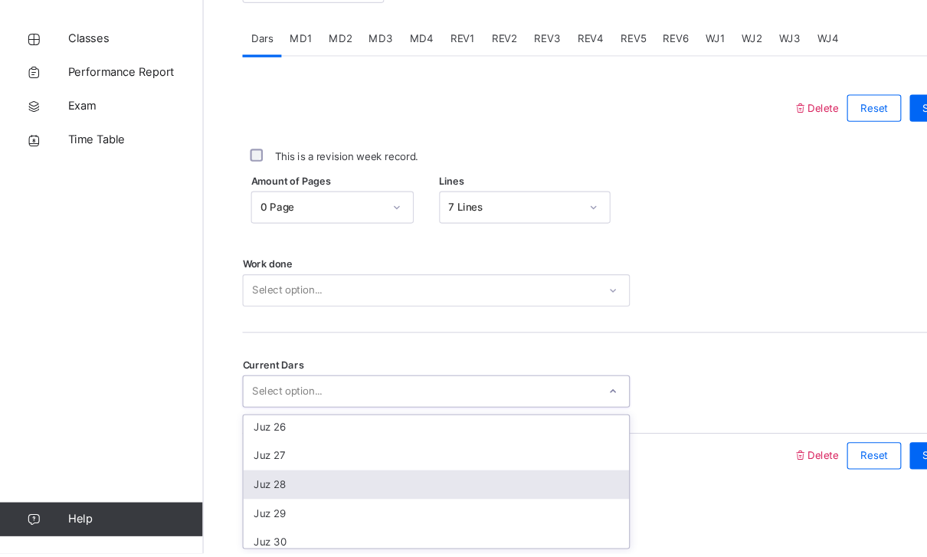
click at [237, 482] on div "Juz 28" at bounding box center [394, 495] width 349 height 26
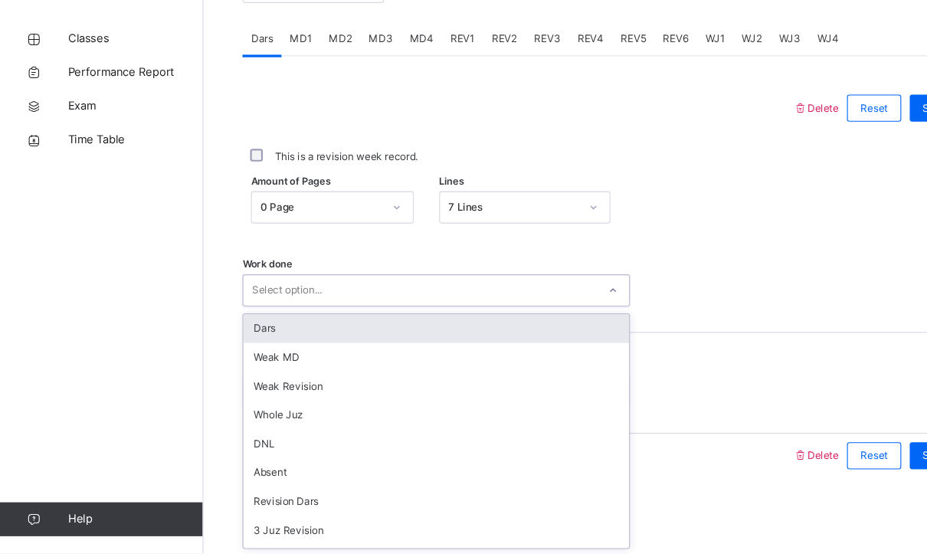
click at [248, 341] on div "Dars" at bounding box center [394, 354] width 349 height 26
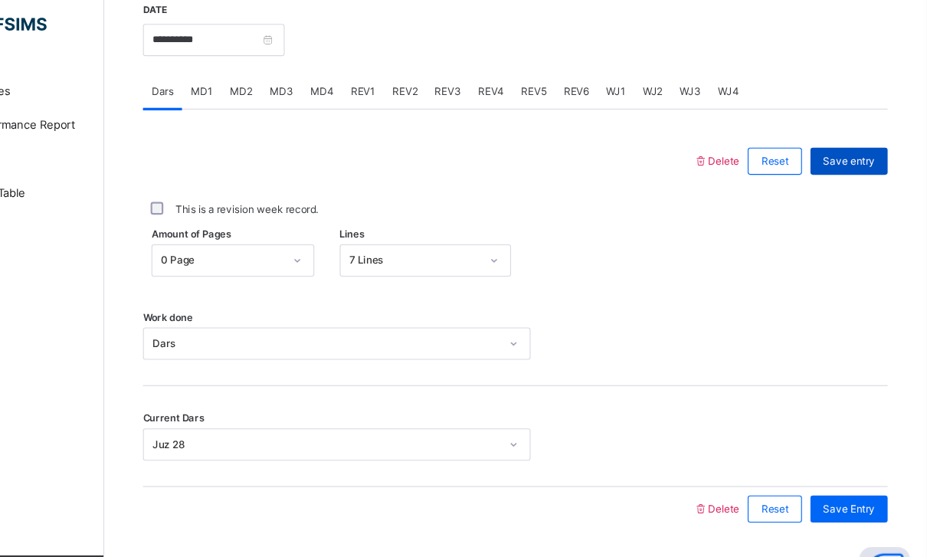
click at [834, 149] on span "Save entry" at bounding box center [857, 155] width 47 height 14
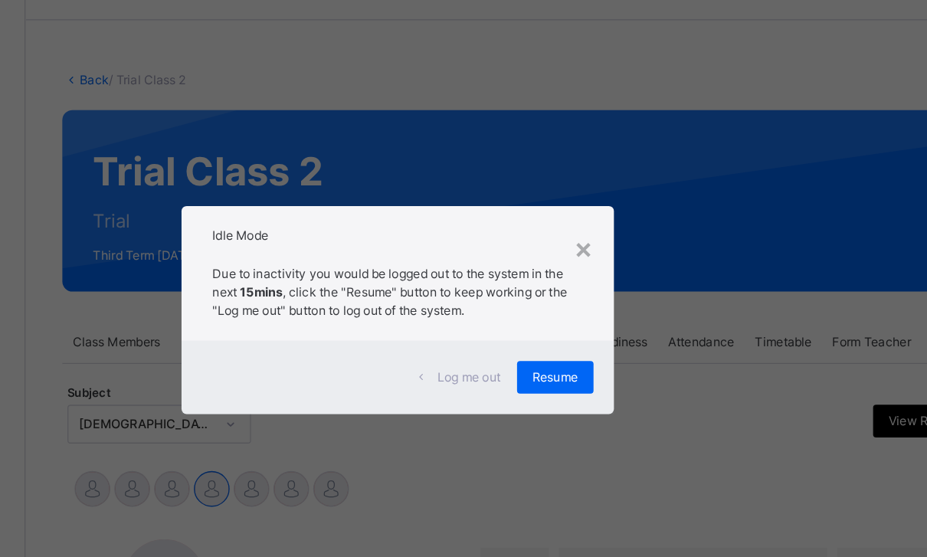
scroll to position [46, 0]
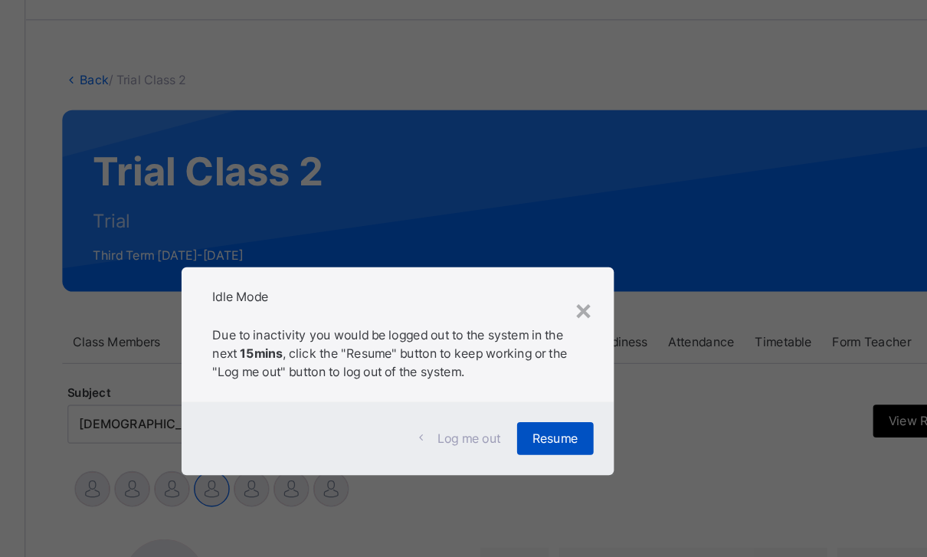
click at [553, 332] on div "Resume" at bounding box center [581, 329] width 57 height 25
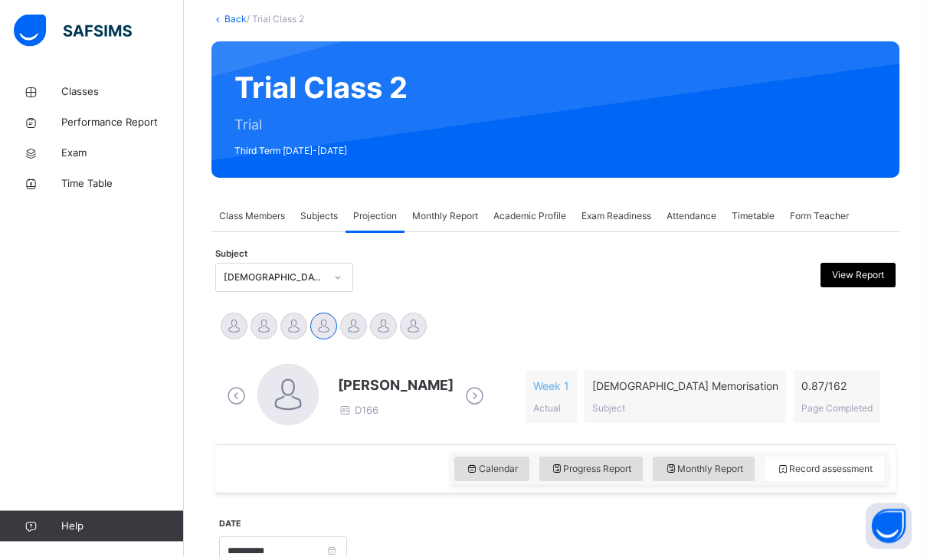
scroll to position [112, 0]
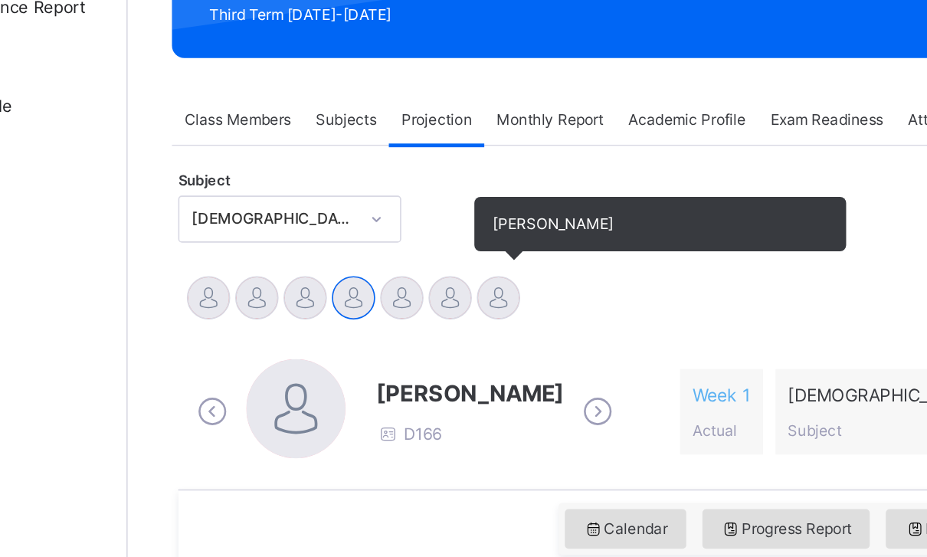
click at [400, 288] on div at bounding box center [413, 301] width 27 height 27
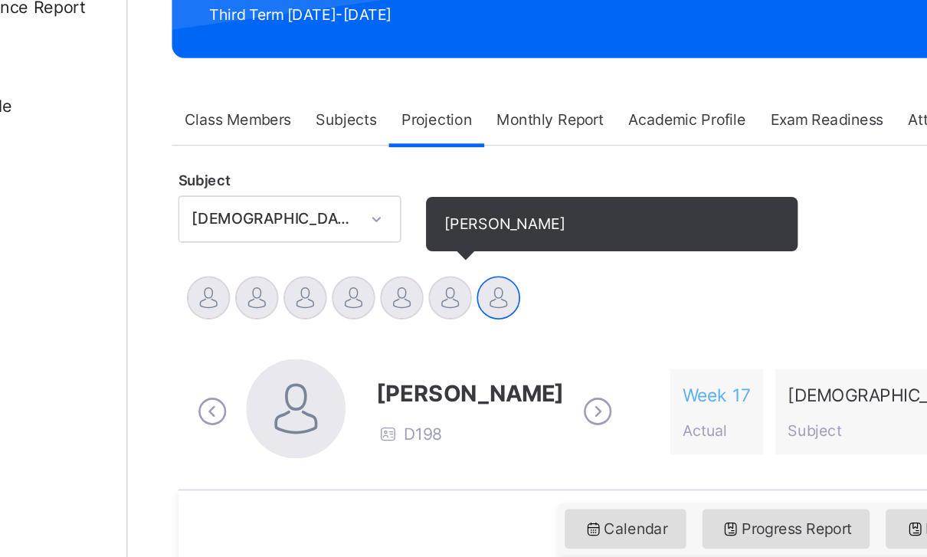
click at [370, 288] on div at bounding box center [383, 301] width 27 height 27
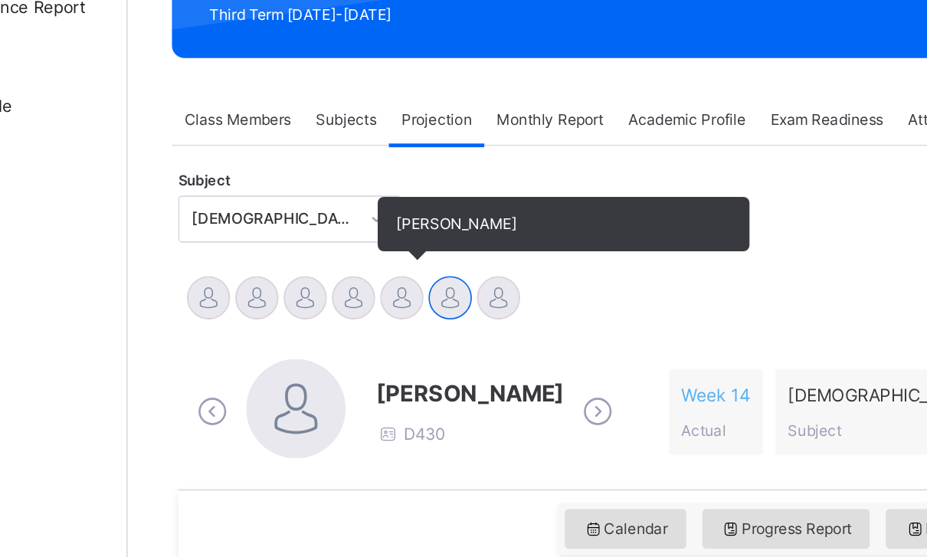
click at [340, 288] on div at bounding box center [353, 301] width 27 height 27
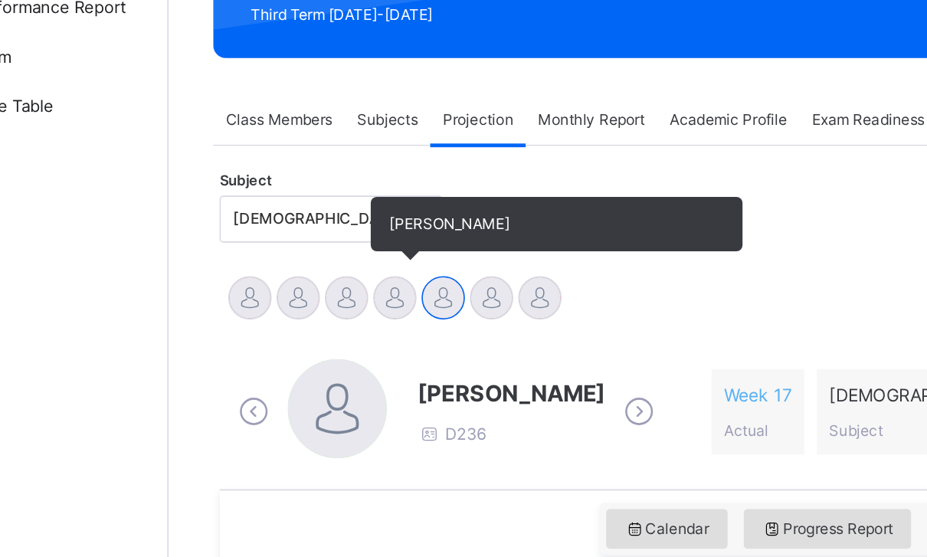
click at [310, 288] on div at bounding box center [323, 301] width 27 height 27
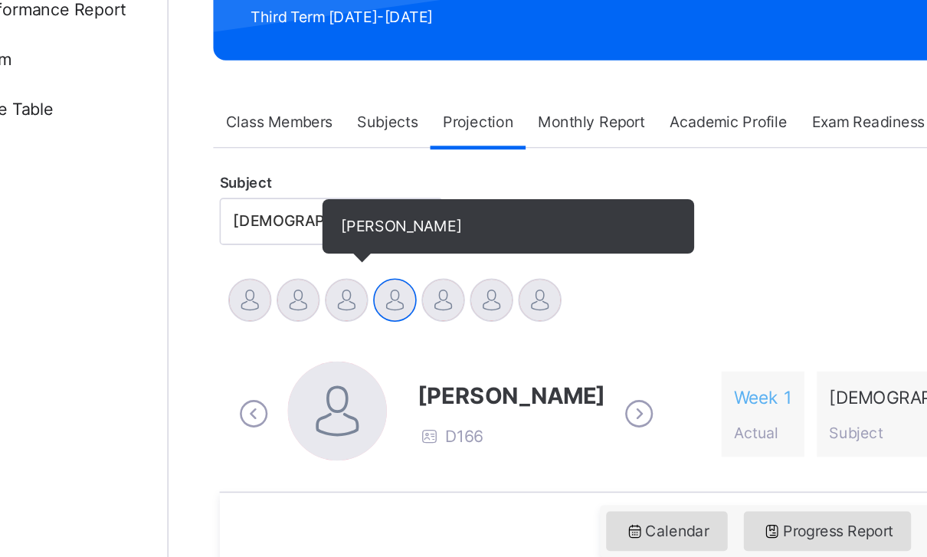
click at [281, 288] on div at bounding box center [294, 301] width 27 height 27
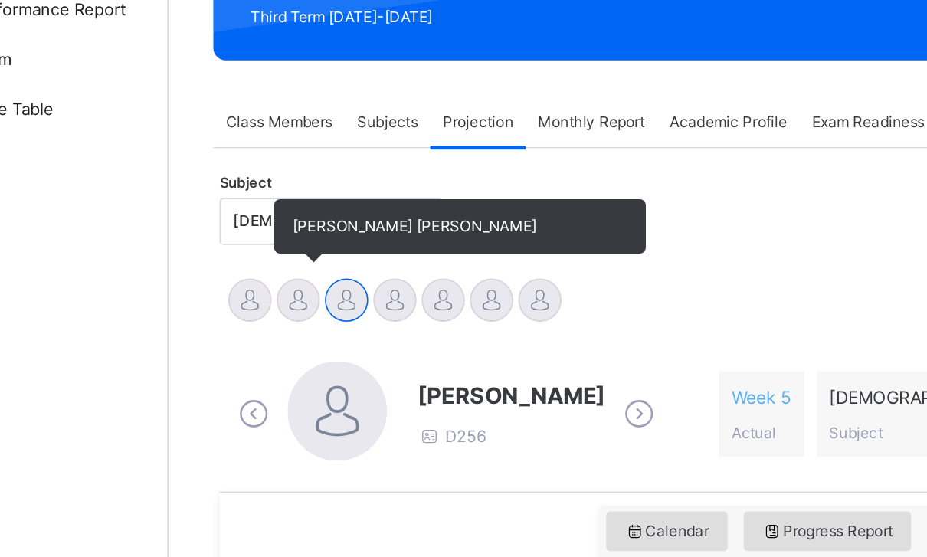
click at [251, 288] on div at bounding box center [264, 301] width 27 height 27
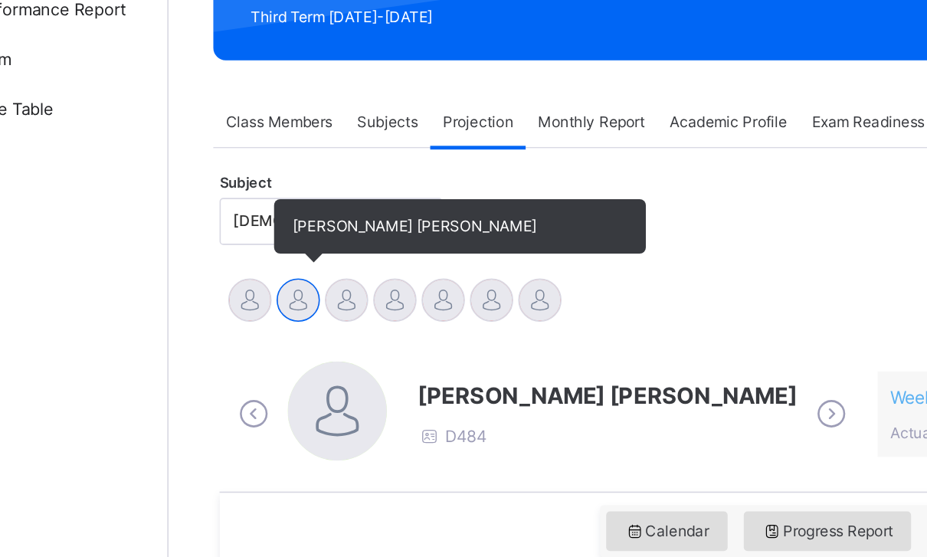
click at [251, 288] on div at bounding box center [264, 301] width 27 height 27
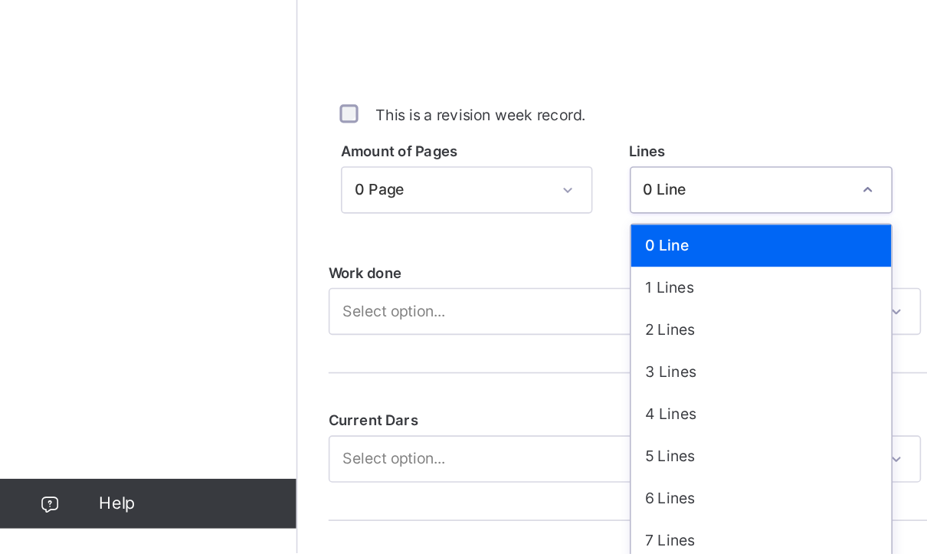
scroll to position [521, 0]
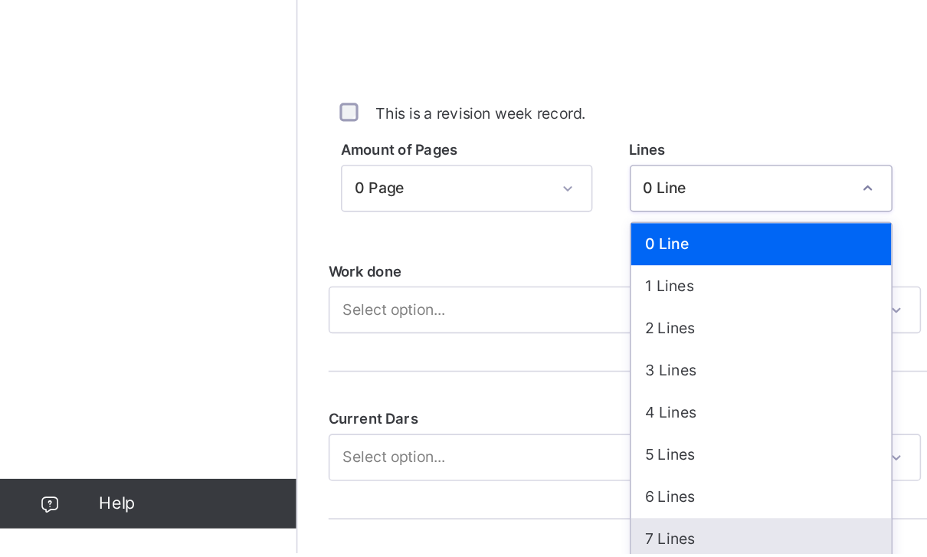
click at [458, 536] on div "7 Lines" at bounding box center [471, 549] width 162 height 26
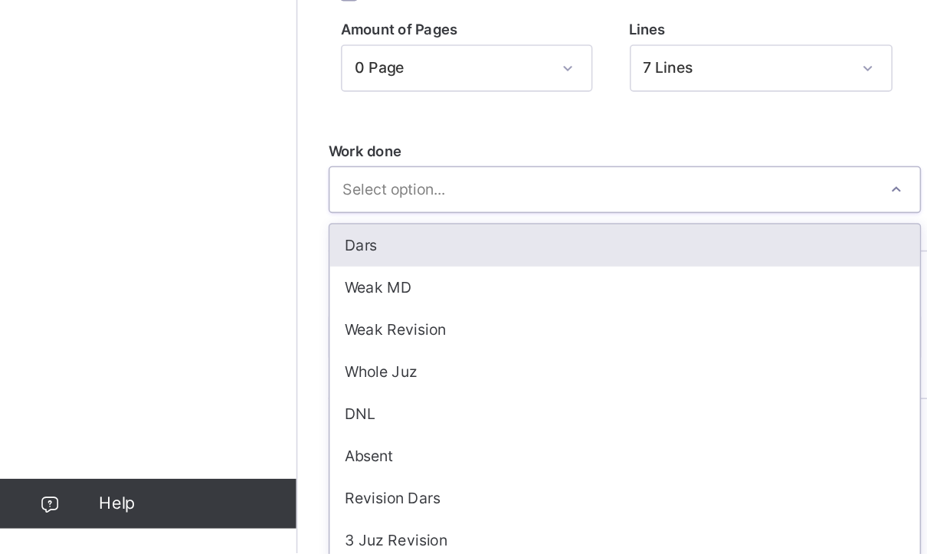
scroll to position [596, 0]
click at [517, 353] on div "Dars" at bounding box center [386, 366] width 365 height 26
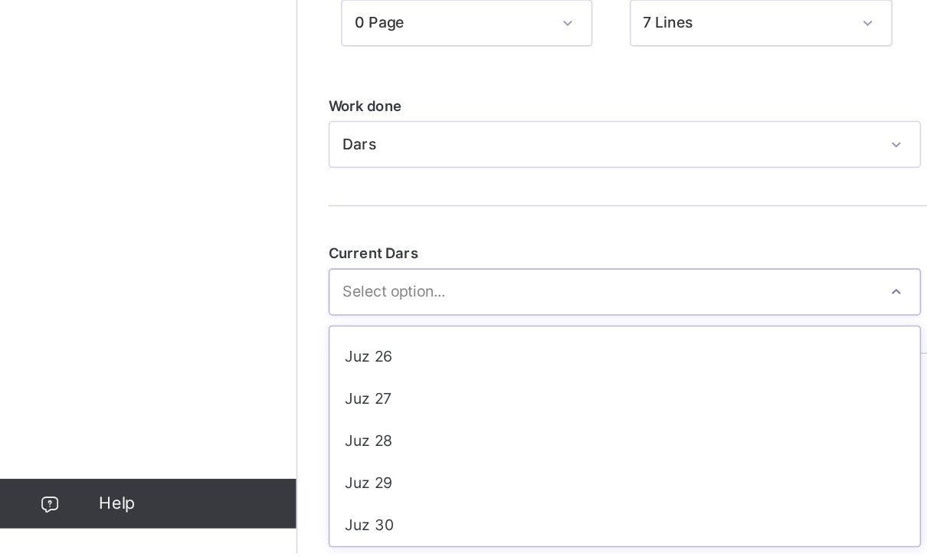
scroll to position [646, 0]
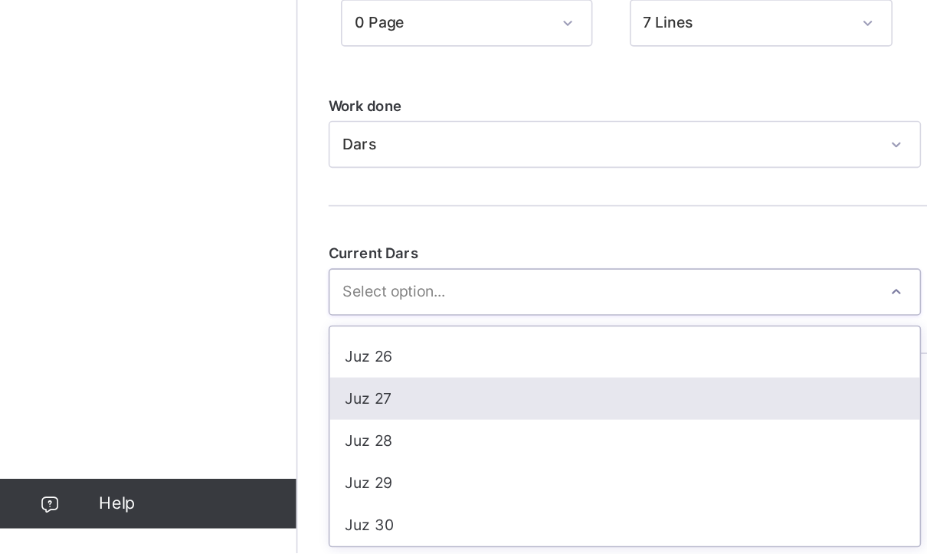
click at [452, 448] on div "Juz 27" at bounding box center [386, 461] width 365 height 26
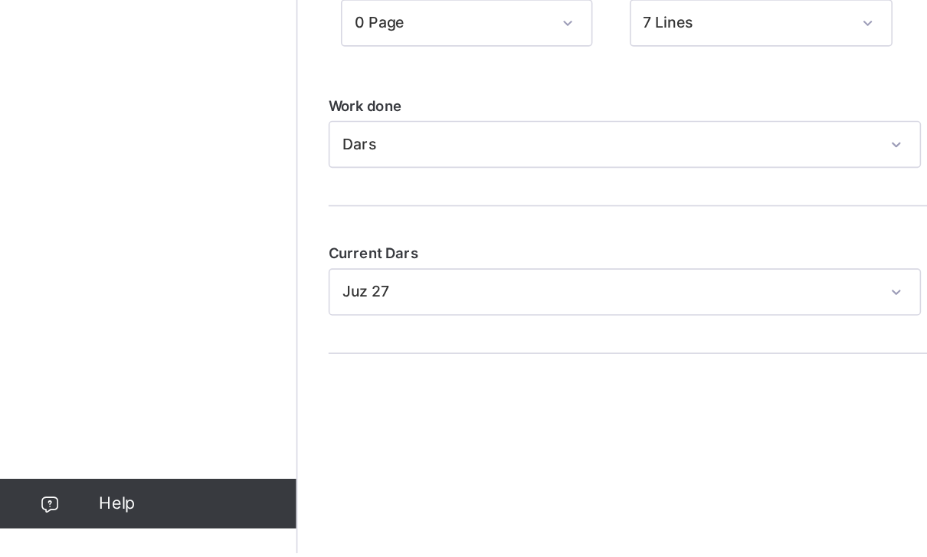
click at [457, 434] on div at bounding box center [468, 454] width 514 height 40
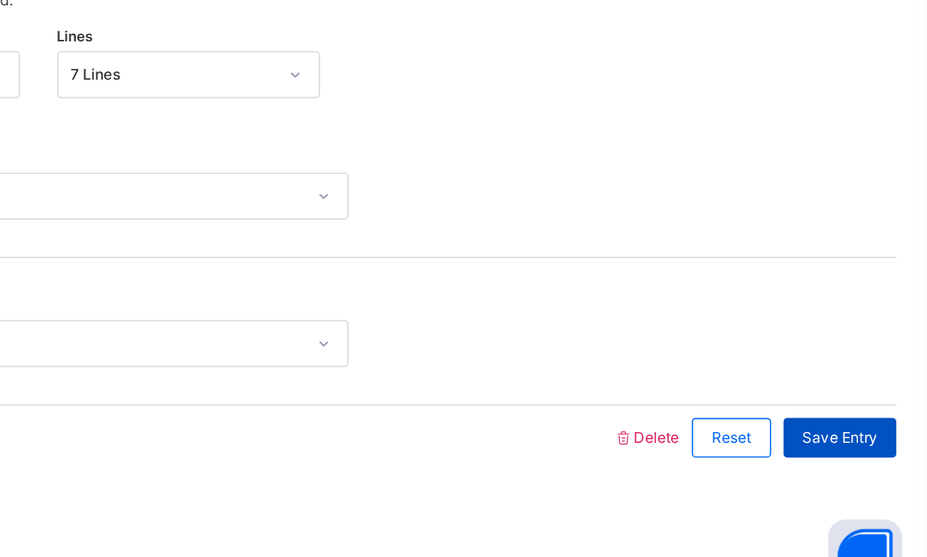
click at [850, 446] on span "Save Entry" at bounding box center [873, 453] width 47 height 14
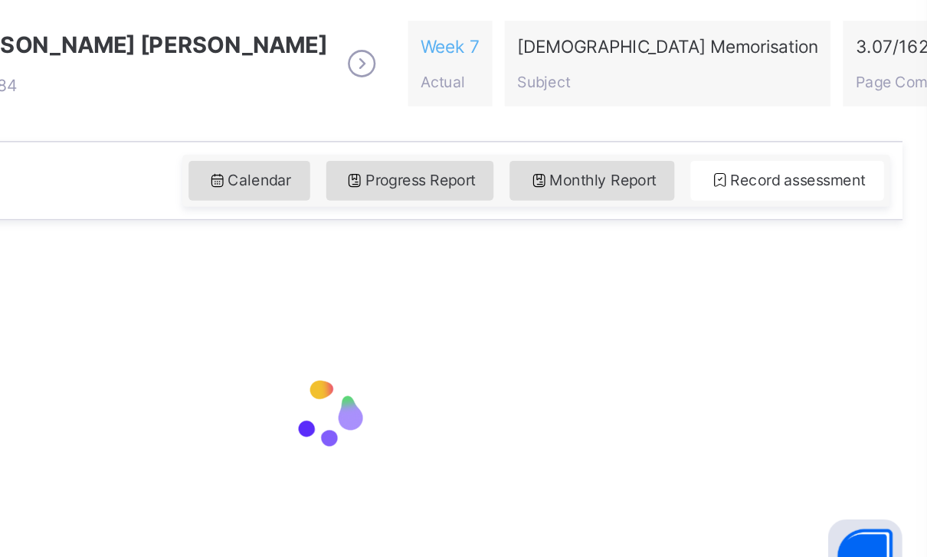
scroll to position [277, 0]
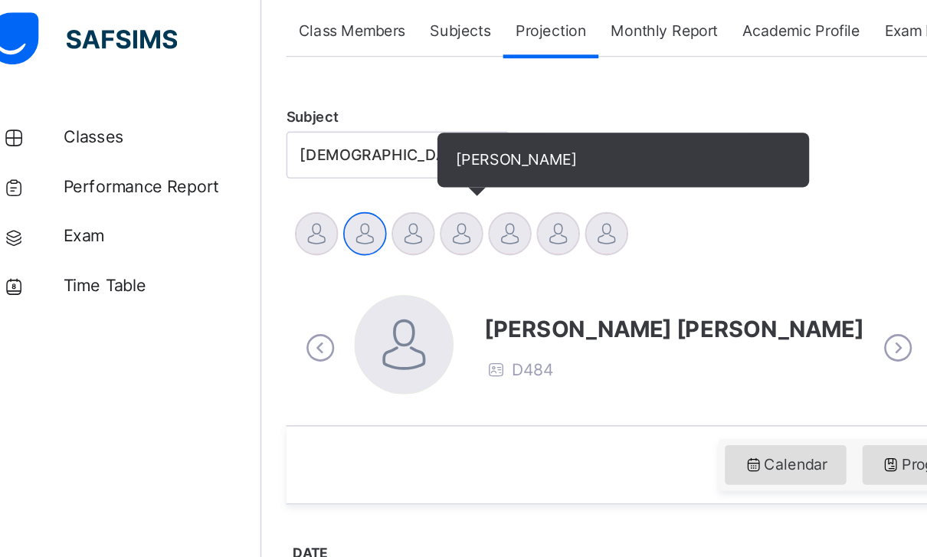
click at [293, 136] on div "[PERSON_NAME]" at bounding box center [308, 153] width 30 height 34
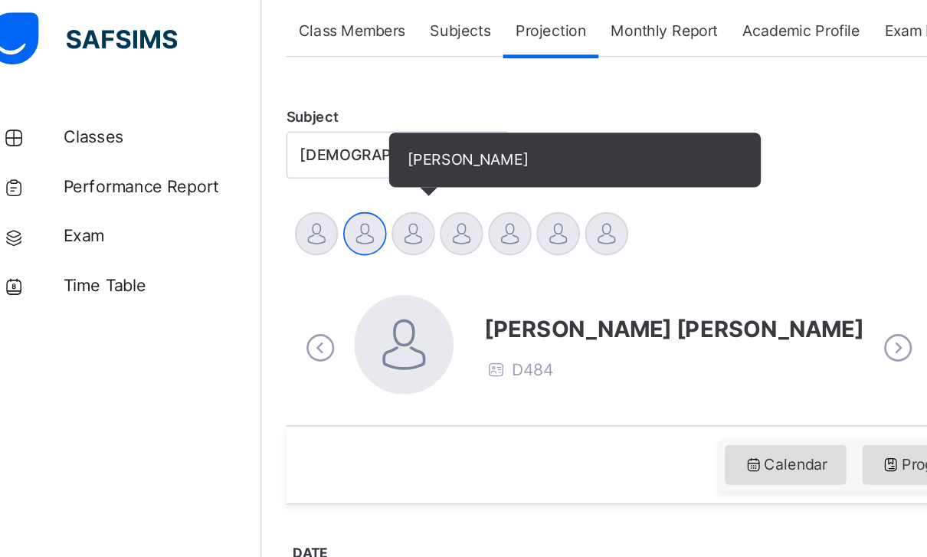
click at [268, 146] on div at bounding box center [277, 151] width 27 height 27
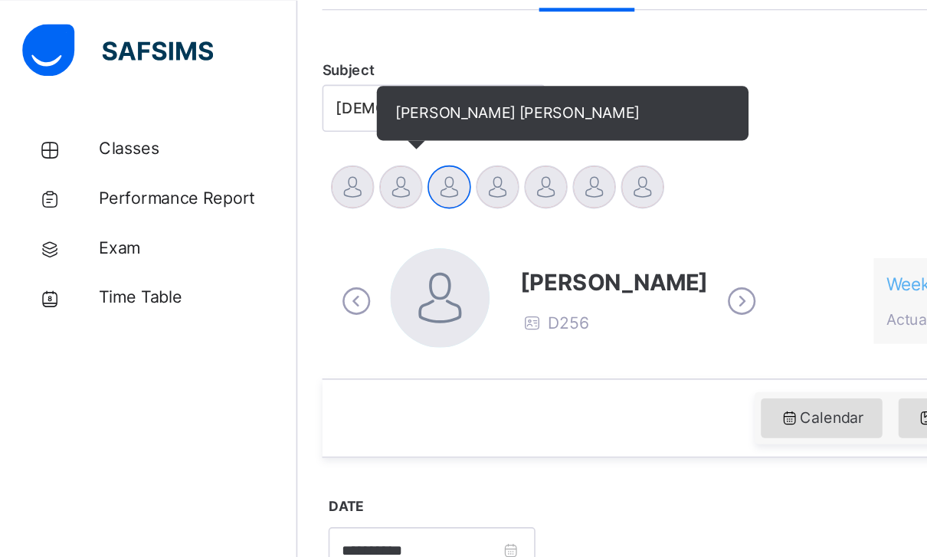
click at [248, 123] on div at bounding box center [248, 115] width 27 height 27
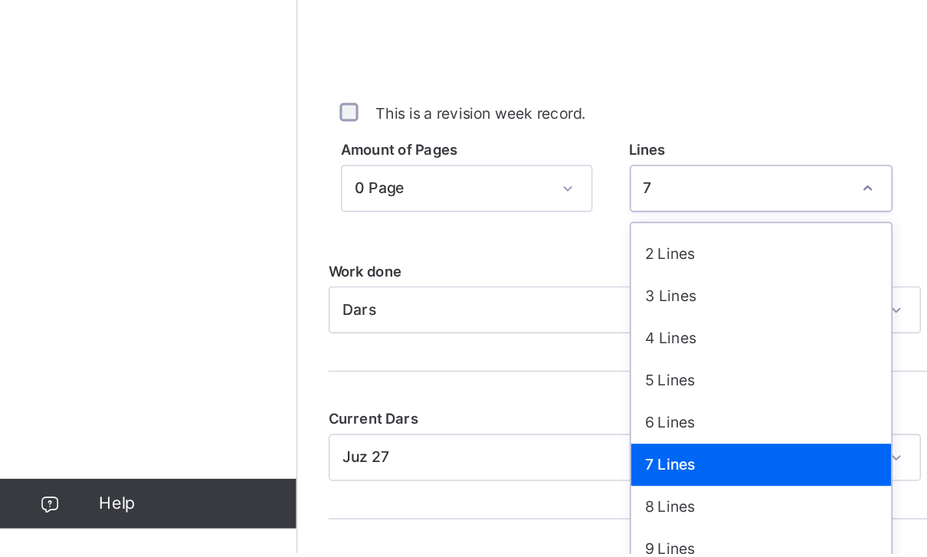
scroll to position [47, 0]
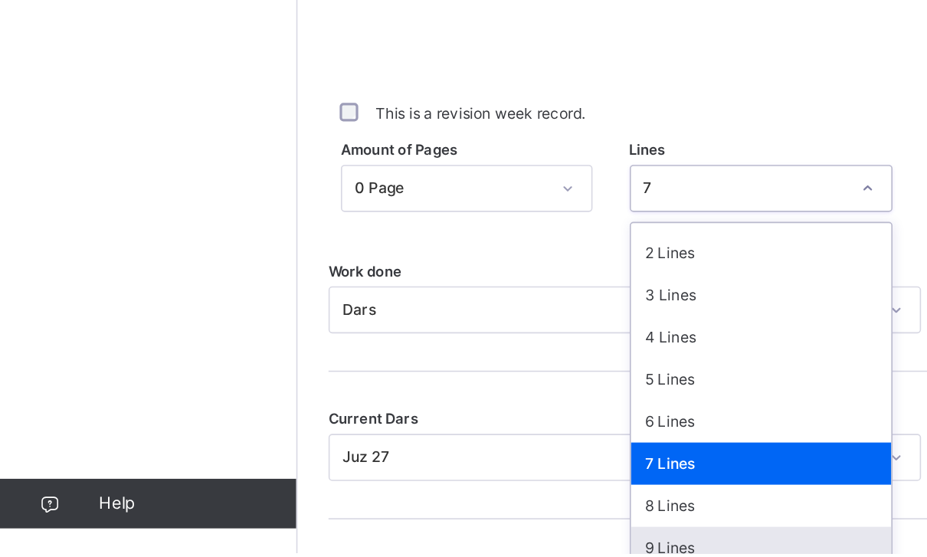
click at [456, 541] on div "9 Lines" at bounding box center [471, 554] width 162 height 26
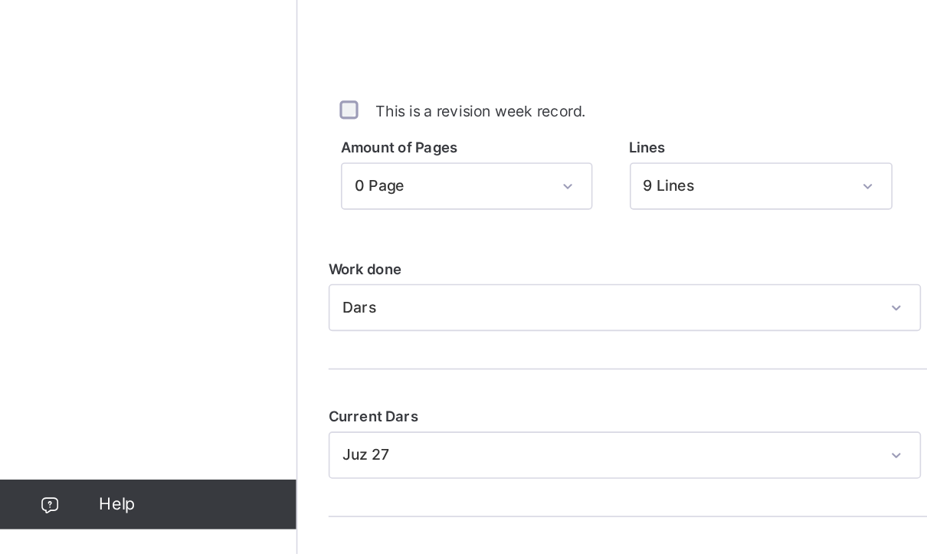
scroll to position [530, 0]
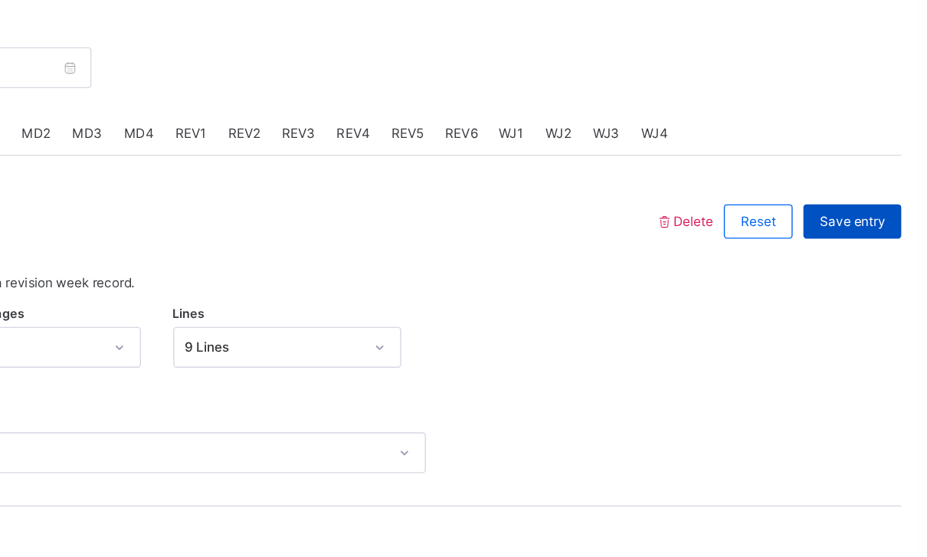
click at [839, 222] on div "Save entry" at bounding box center [874, 234] width 70 height 25
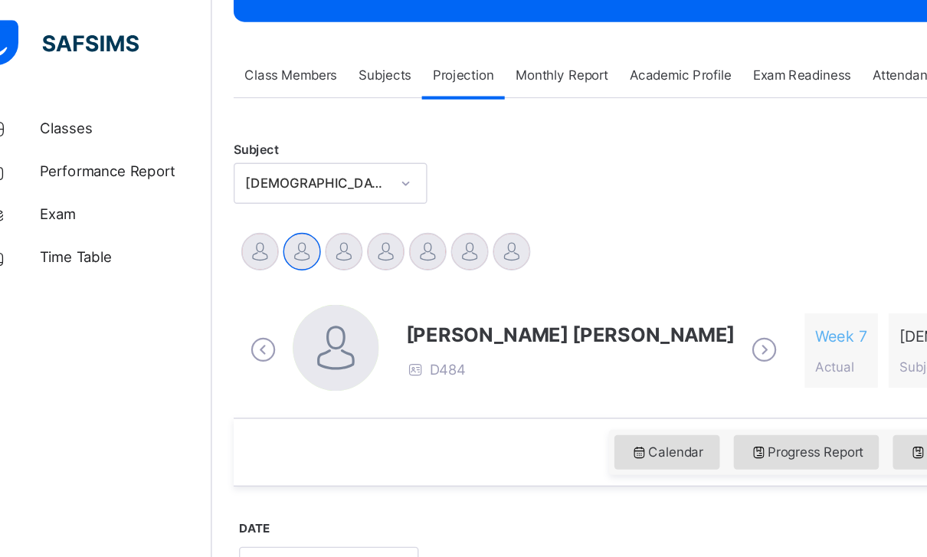
scroll to position [248, 0]
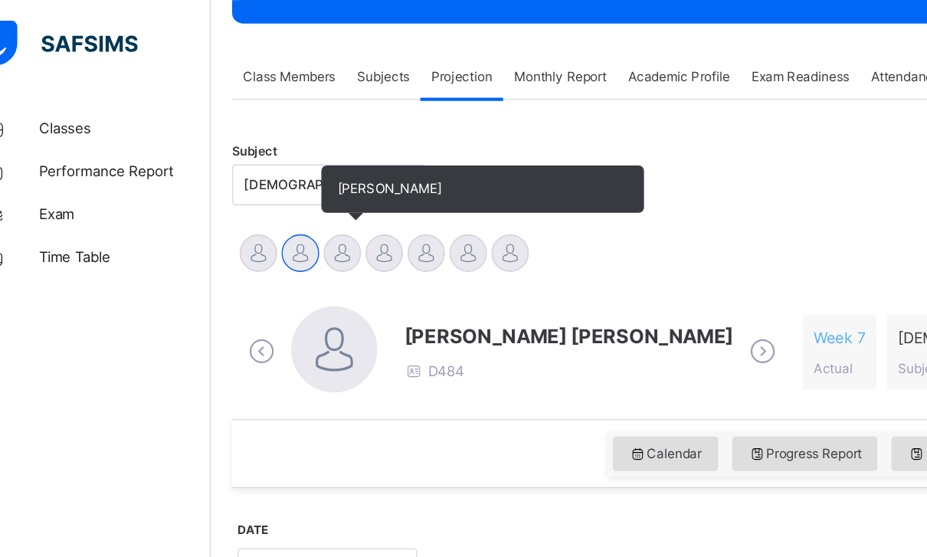
click at [263, 192] on div "[PERSON_NAME]" at bounding box center [278, 183] width 30 height 34
click at [264, 186] on div at bounding box center [277, 180] width 27 height 27
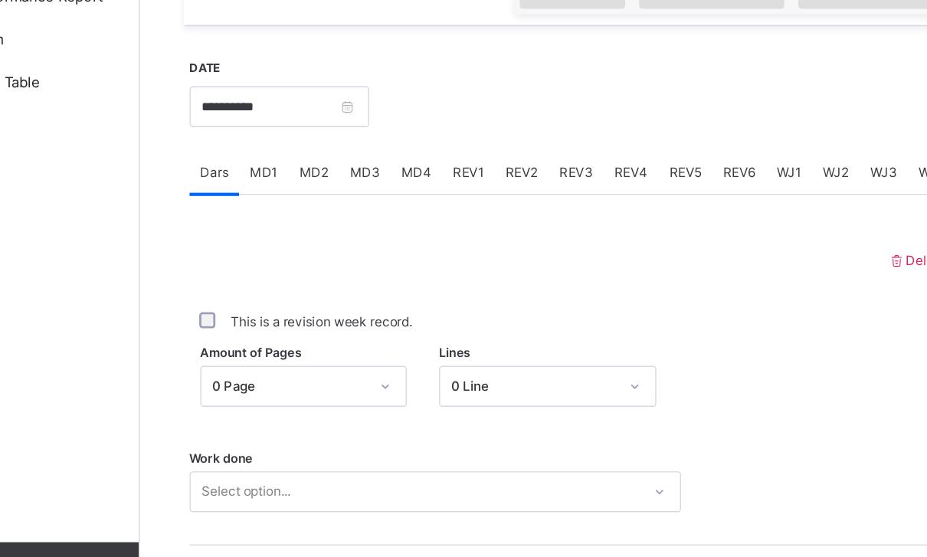
scroll to position [444, 0]
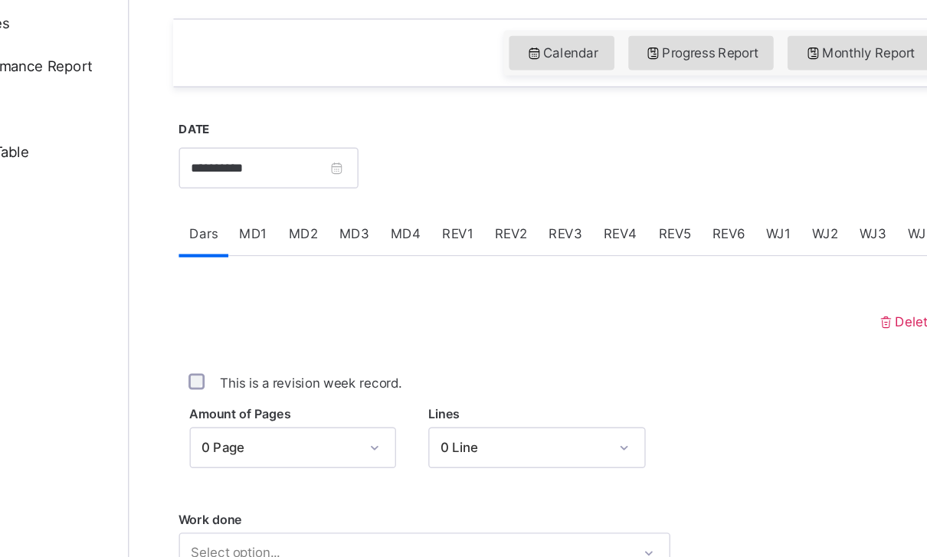
click at [363, 226] on div "MD4" at bounding box center [381, 241] width 37 height 31
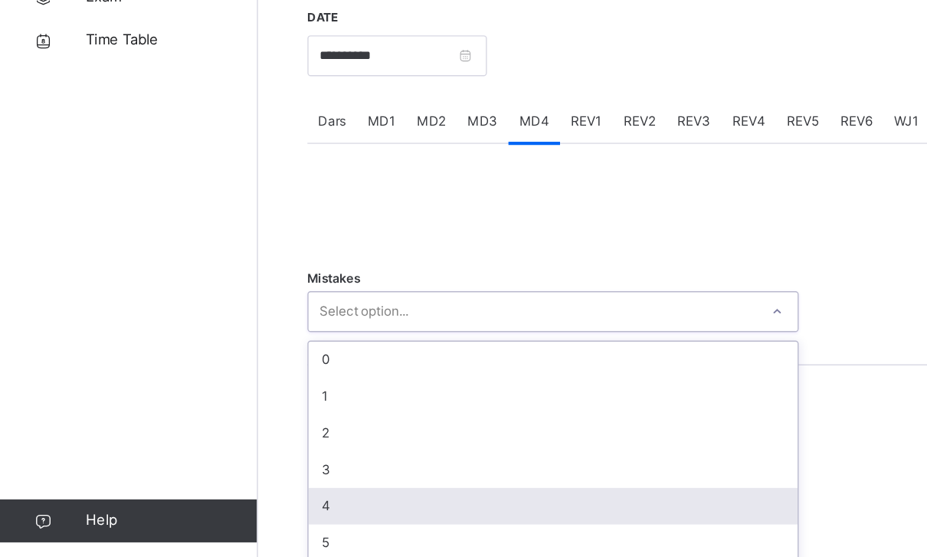
click at [254, 503] on div "4" at bounding box center [394, 516] width 349 height 26
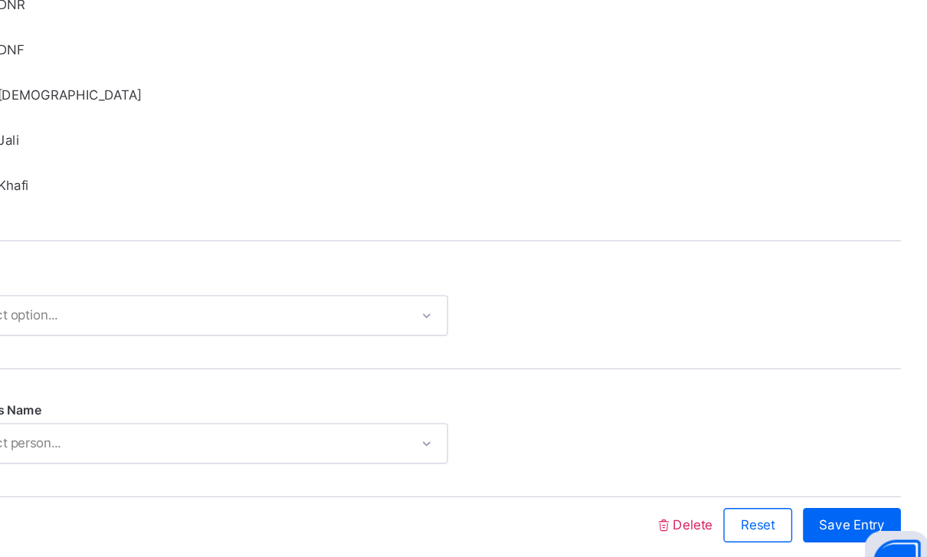
scroll to position [1088, 0]
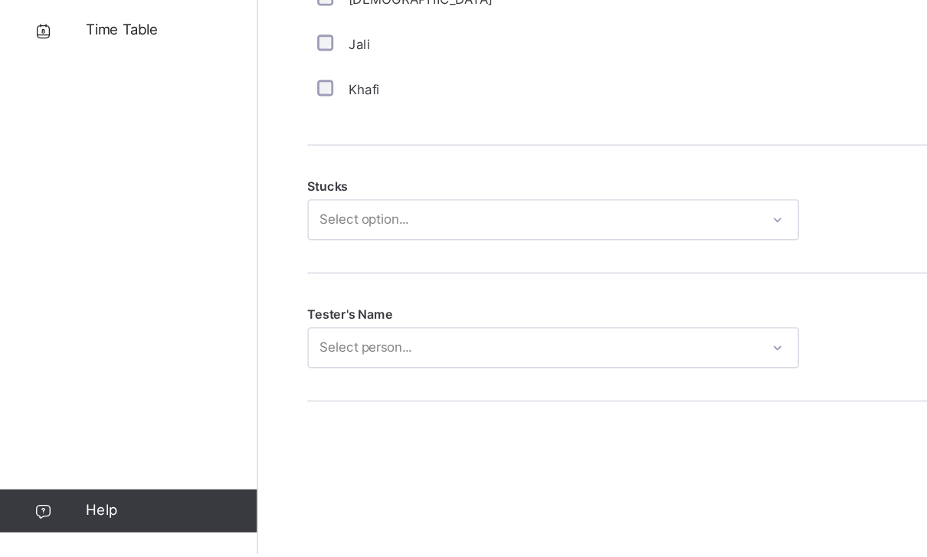
click at [473, 357] on div "Tester's Name Select person..." at bounding box center [555, 402] width 673 height 91
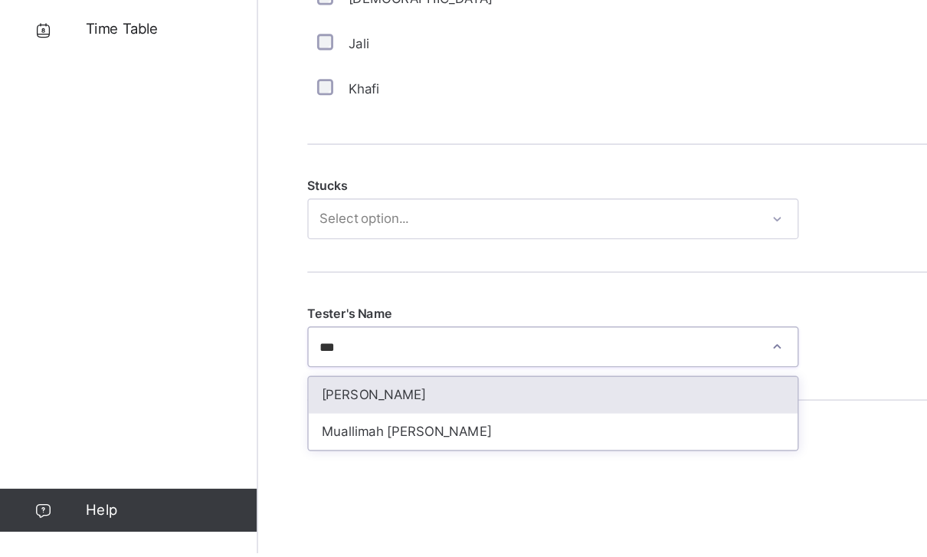
type input "***"
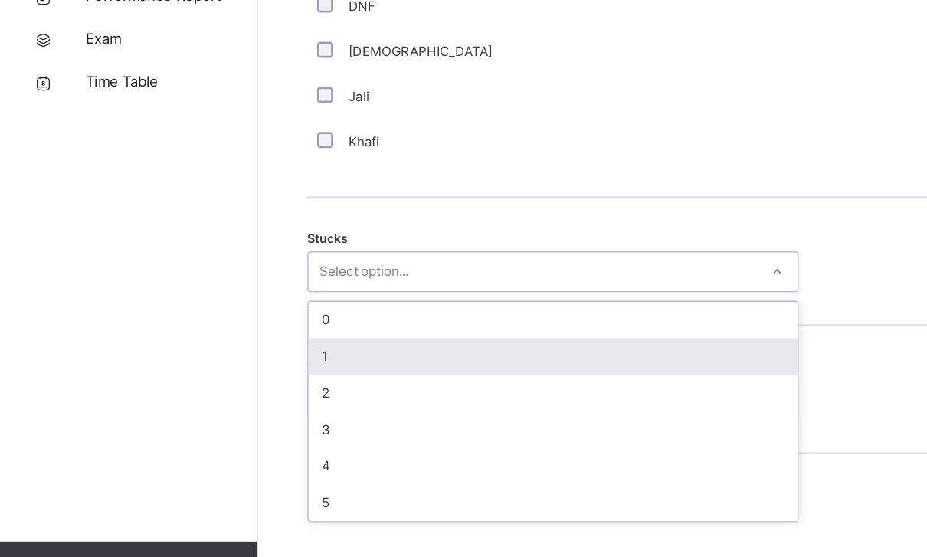
click at [416, 366] on div "1" at bounding box center [394, 379] width 349 height 26
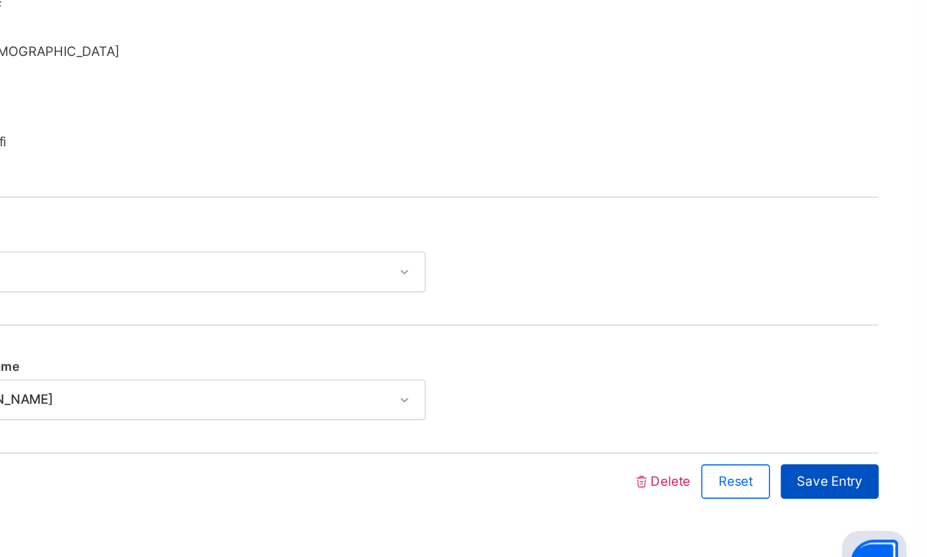
click at [834, 461] on span "Save Entry" at bounding box center [857, 468] width 47 height 14
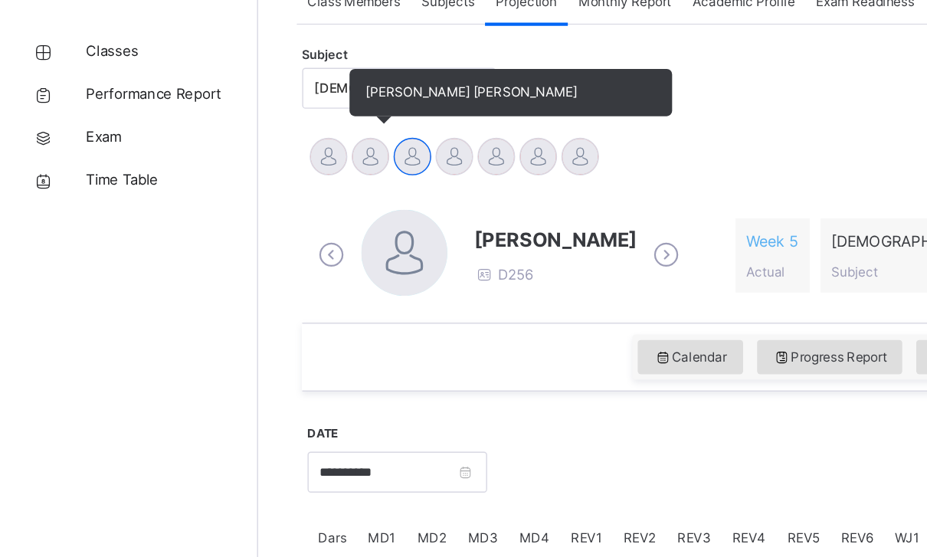
click at [272, 153] on div at bounding box center [264, 166] width 27 height 27
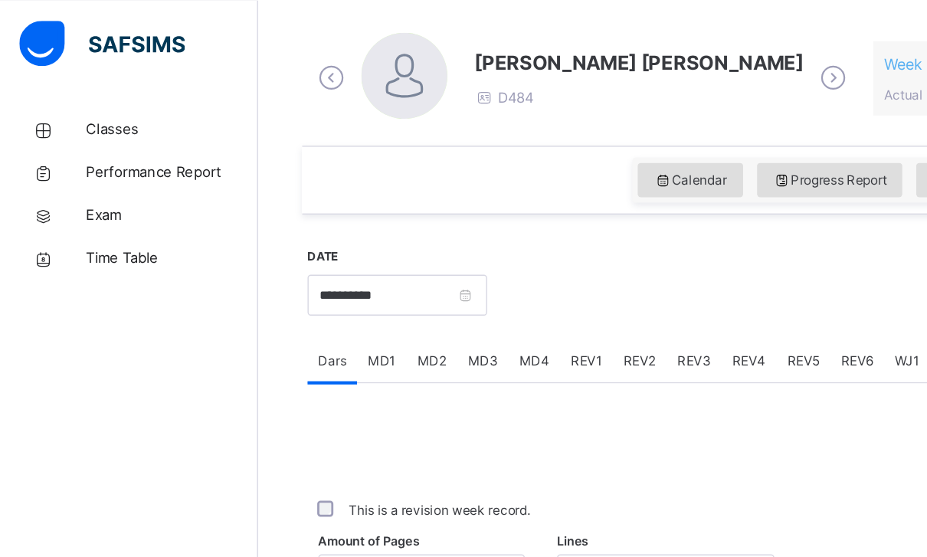
scroll to position [421, 0]
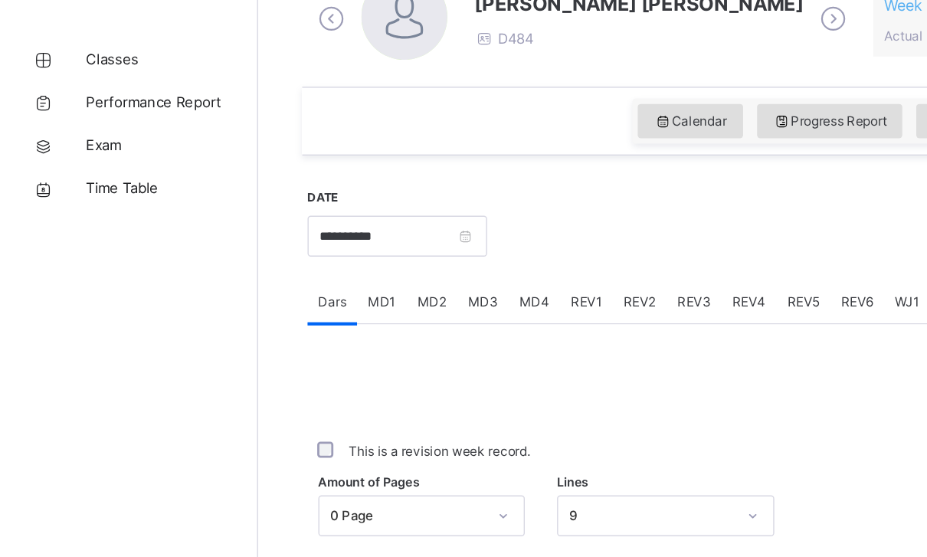
click at [379, 249] on div "MD4" at bounding box center [381, 264] width 37 height 31
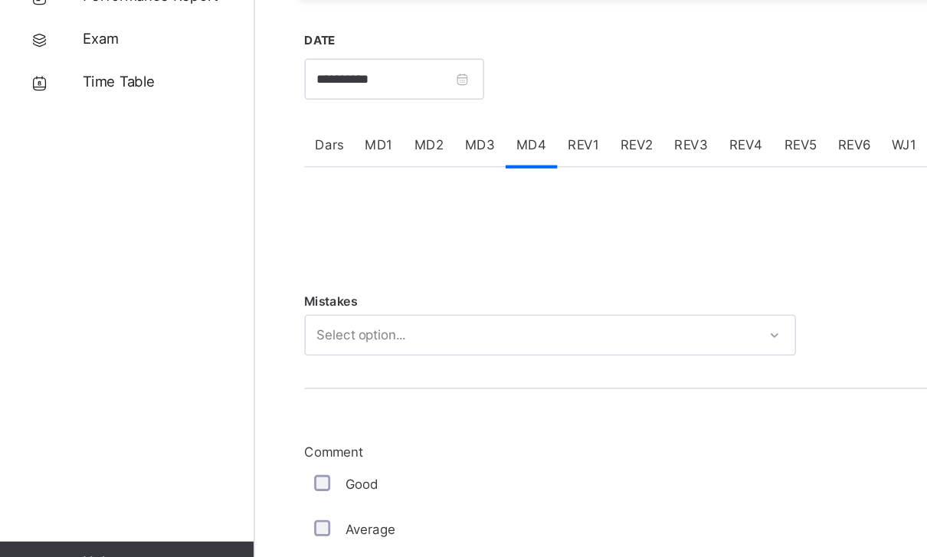
scroll to position [478, 0]
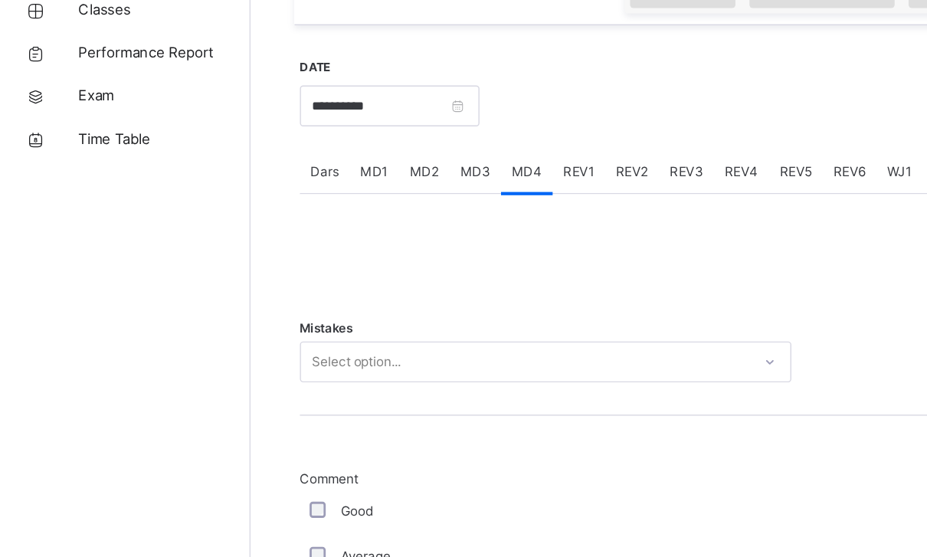
click at [514, 290] on div "Mistakes Select option..." at bounding box center [555, 335] width 673 height 91
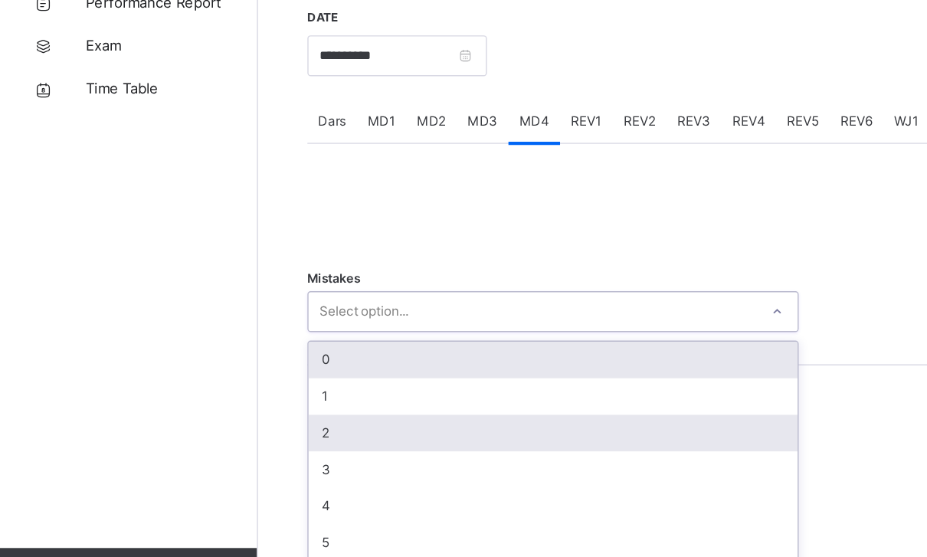
click at [478, 416] on div "2" at bounding box center [394, 429] width 349 height 26
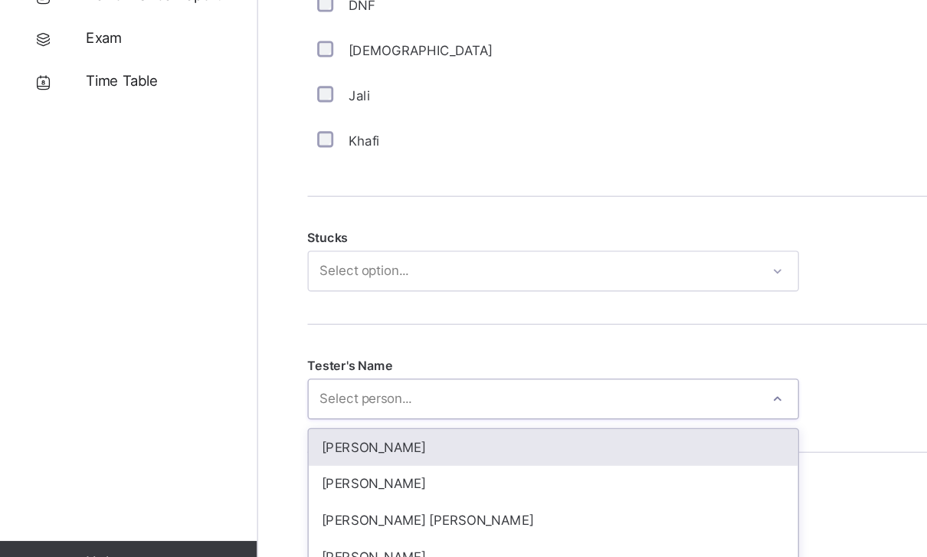
scroll to position [1088, 0]
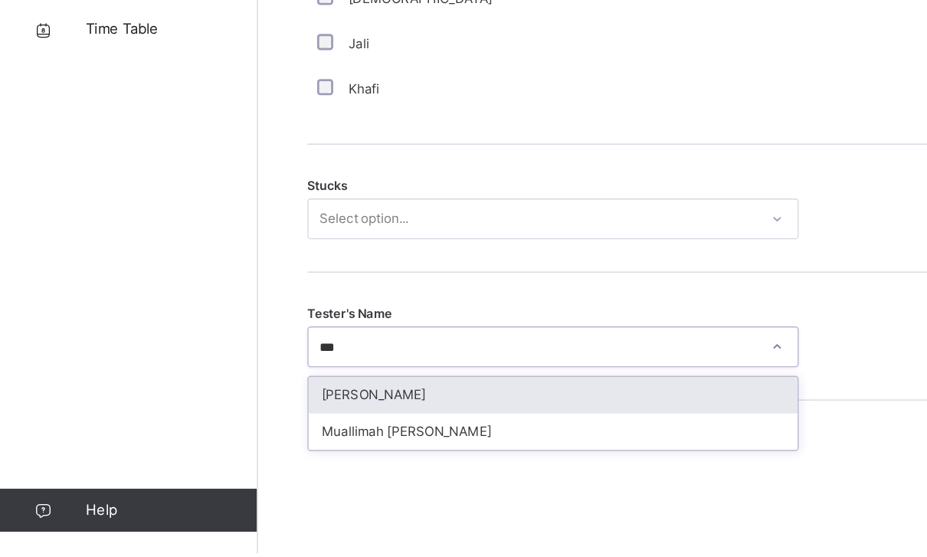
type input "***"
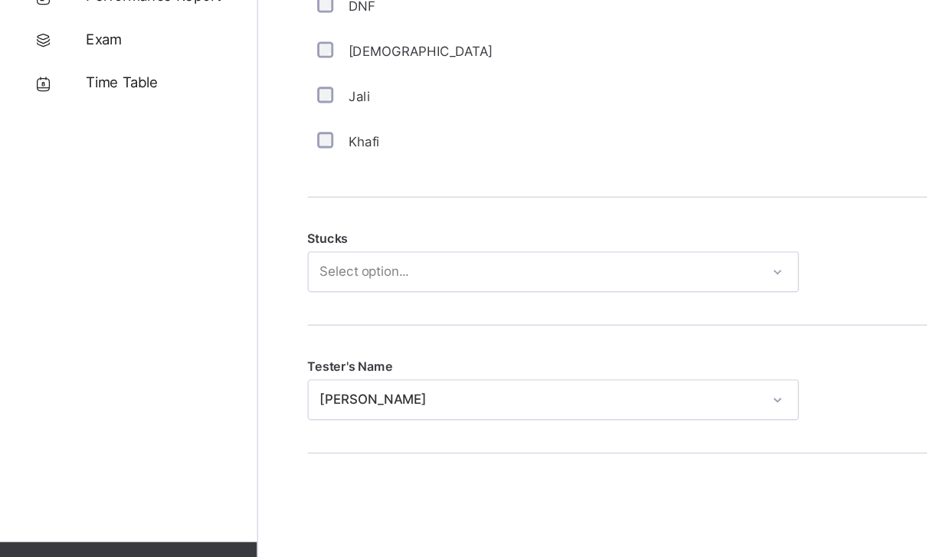
click at [510, 307] on div "Select option..." at bounding box center [380, 319] width 320 height 24
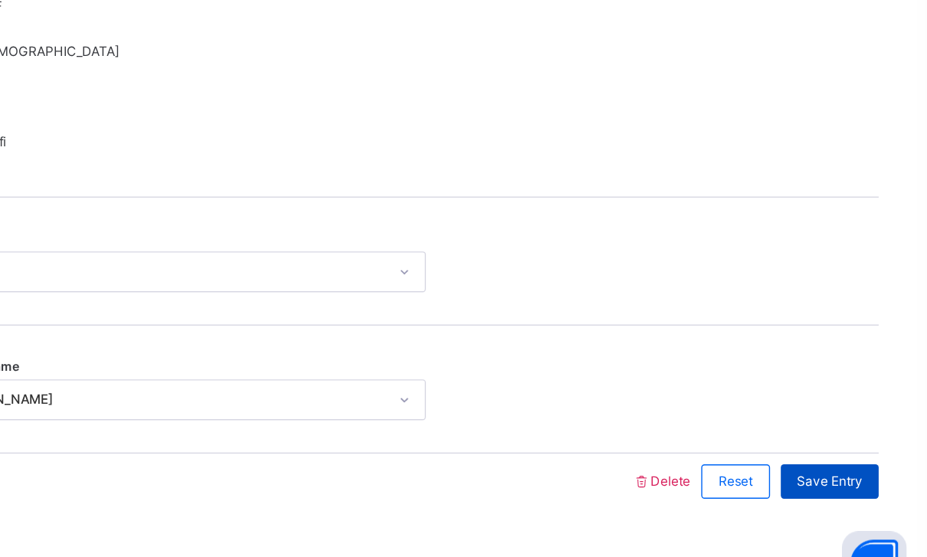
click at [834, 461] on span "Save Entry" at bounding box center [857, 468] width 47 height 14
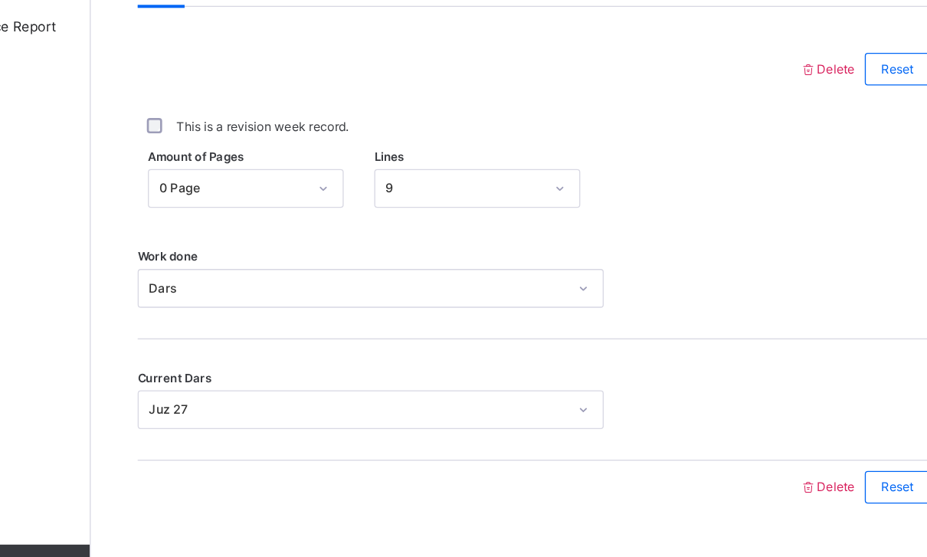
scroll to position [540, 0]
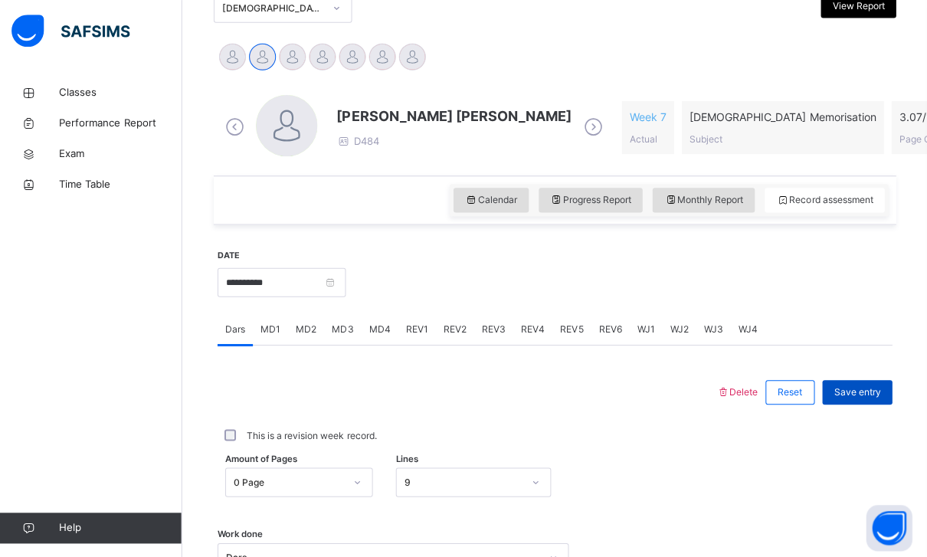
click at [860, 385] on span "Save entry" at bounding box center [857, 391] width 47 height 14
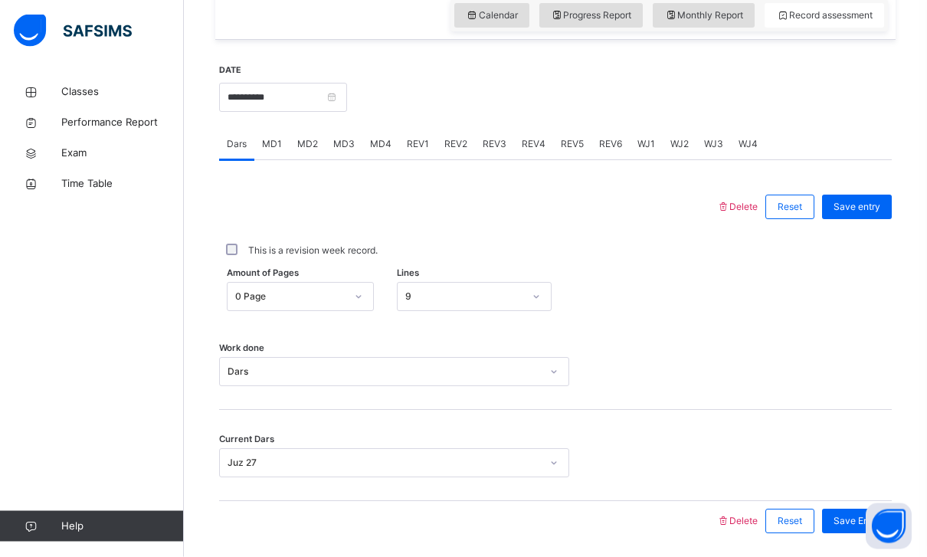
scroll to position [545, 0]
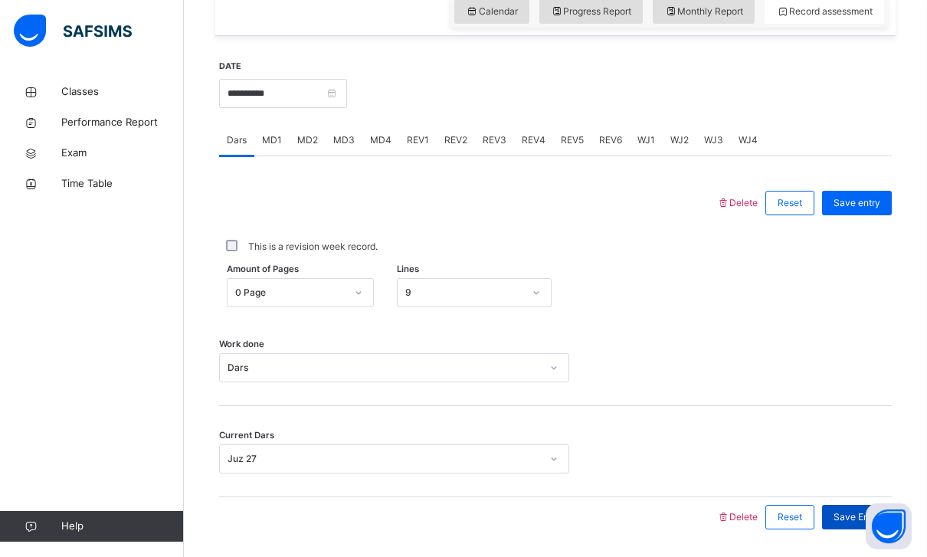
click at [845, 510] on span "Save Entry" at bounding box center [857, 517] width 47 height 14
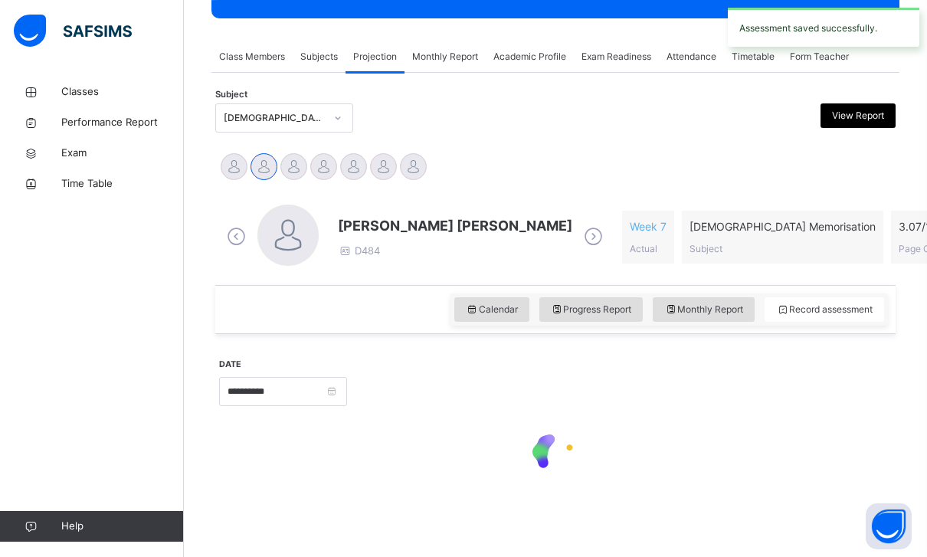
scroll to position [198, 0]
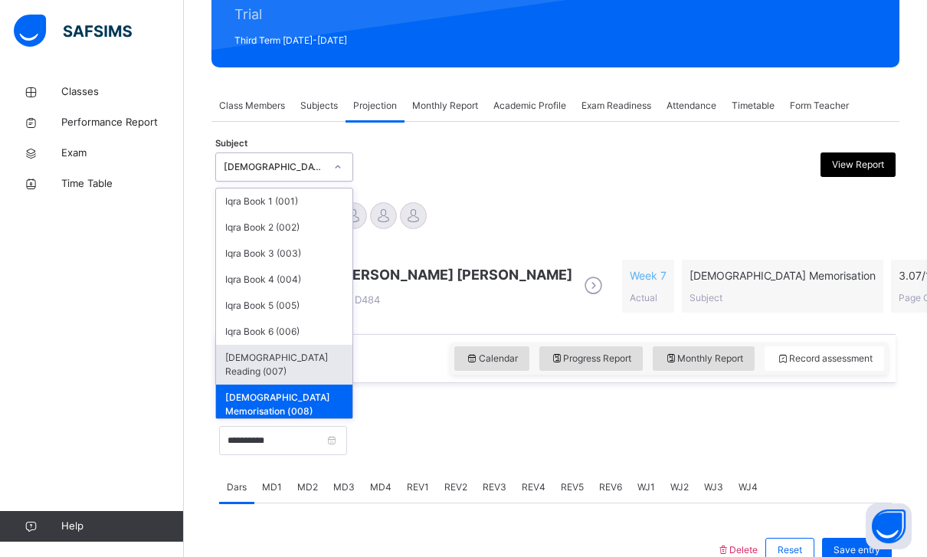
click at [251, 356] on div "[DEMOGRAPHIC_DATA] Reading (007)" at bounding box center [284, 365] width 136 height 40
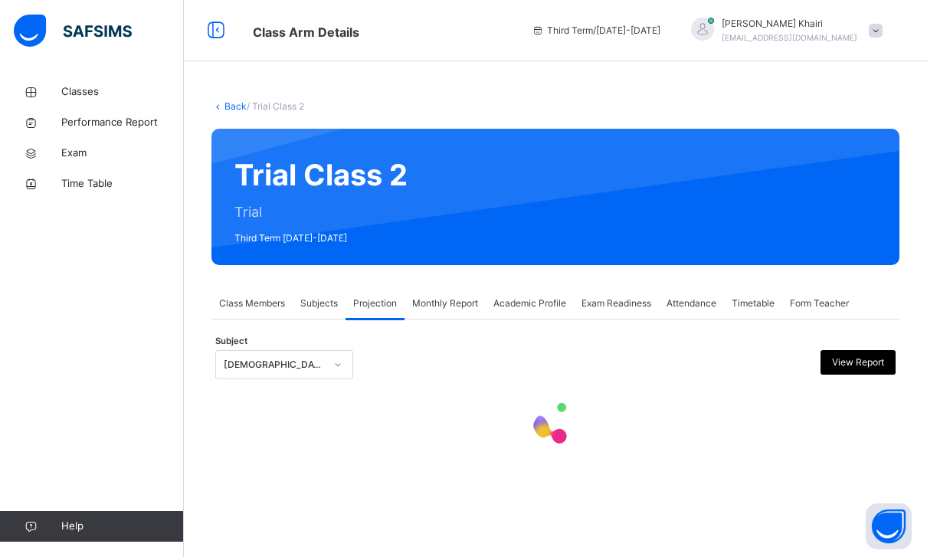
scroll to position [0, 0]
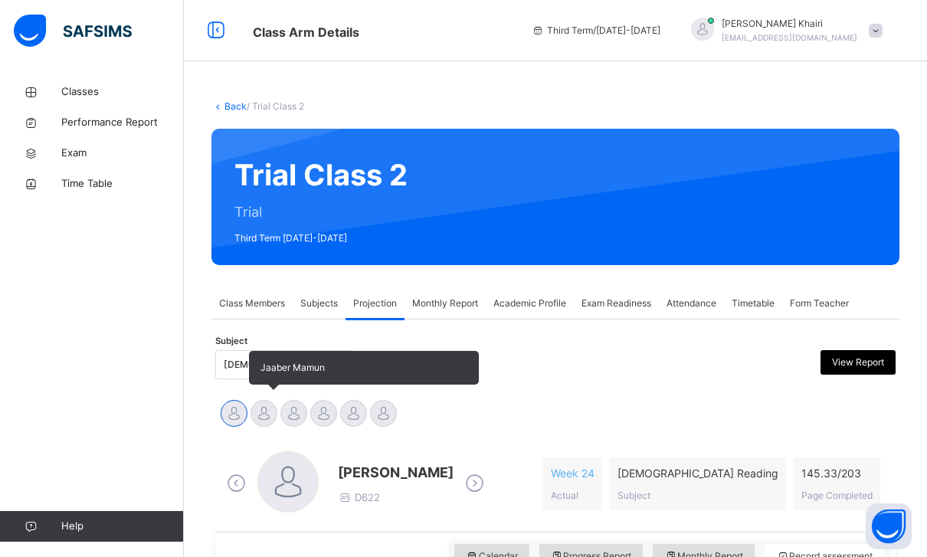
click at [268, 414] on div at bounding box center [264, 413] width 27 height 27
click at [274, 409] on div at bounding box center [264, 413] width 27 height 27
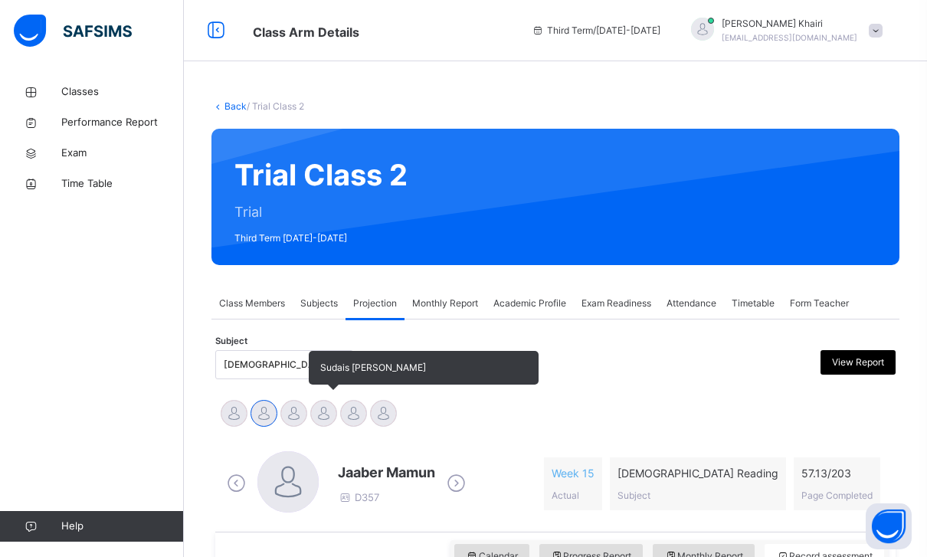
click at [320, 417] on div at bounding box center [323, 413] width 27 height 27
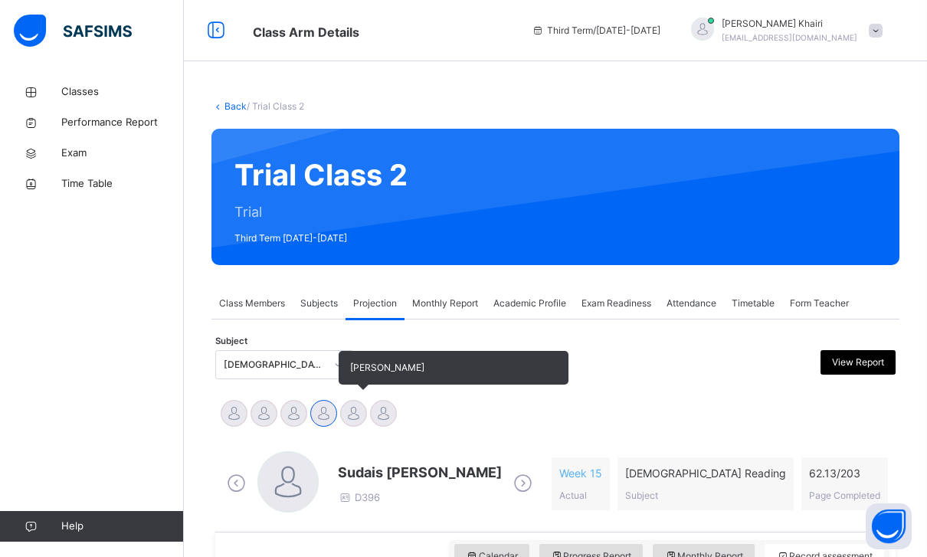
click at [364, 421] on div at bounding box center [353, 413] width 27 height 27
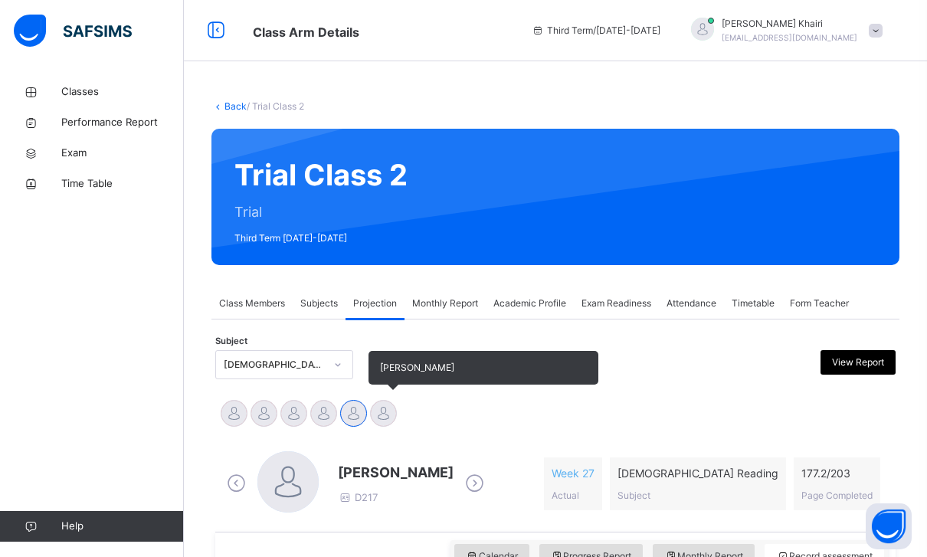
click at [386, 412] on div at bounding box center [383, 413] width 27 height 27
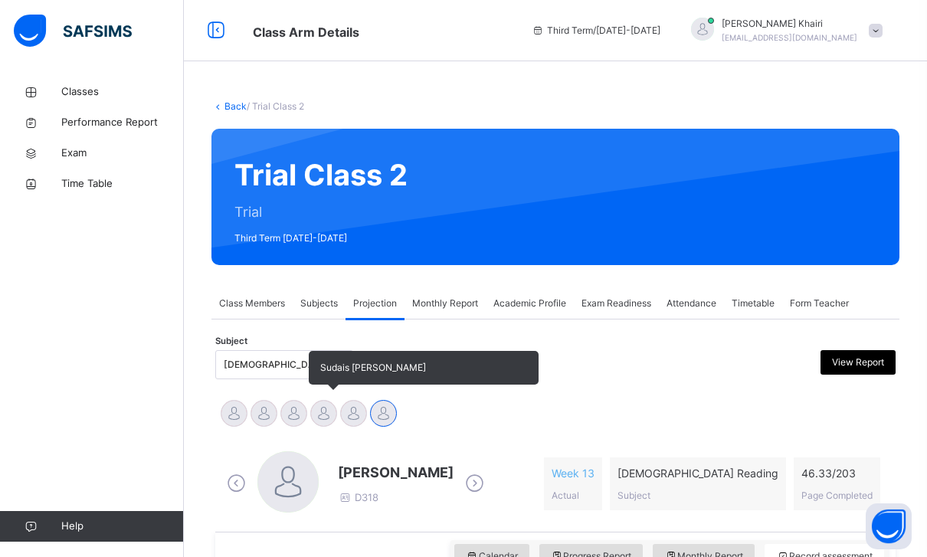
click at [327, 425] on div at bounding box center [323, 413] width 27 height 27
click at [318, 416] on div at bounding box center [323, 413] width 27 height 27
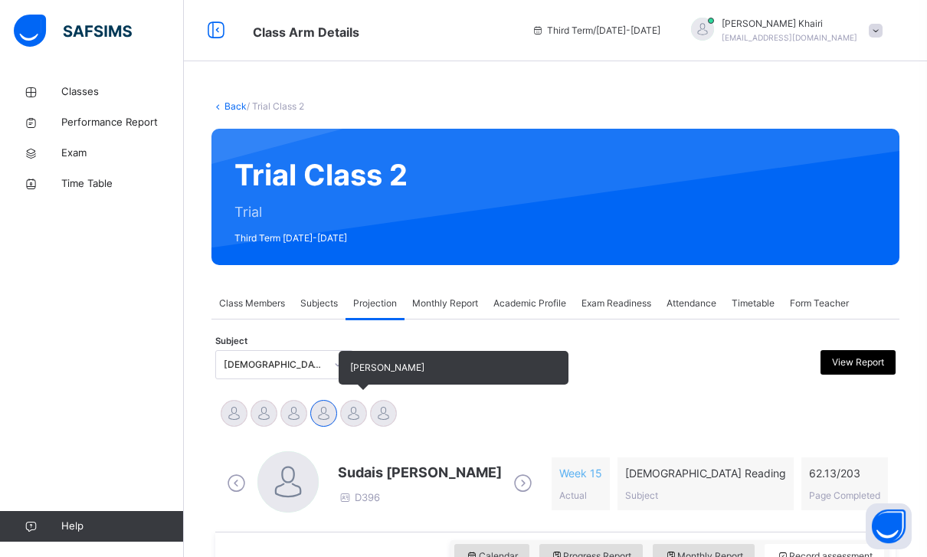
click at [352, 414] on div at bounding box center [353, 413] width 27 height 27
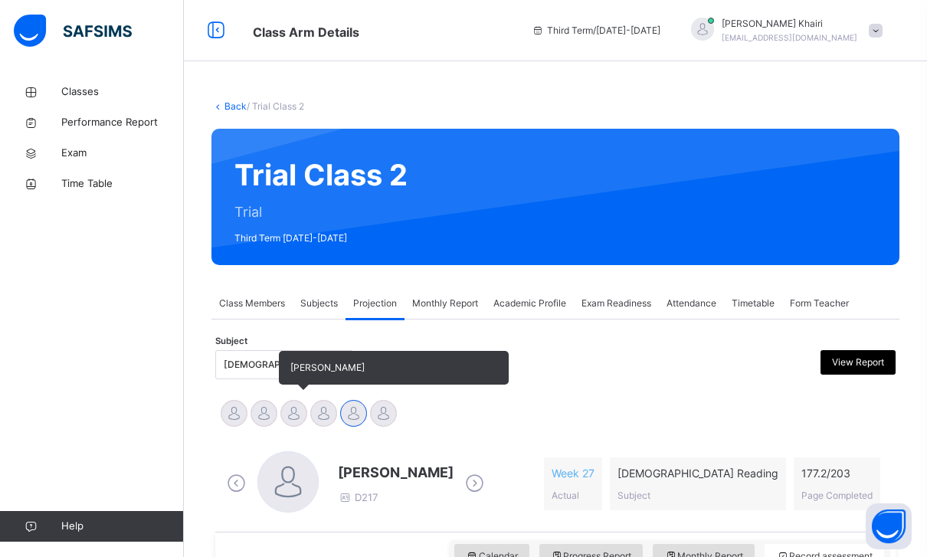
click at [300, 412] on div at bounding box center [294, 413] width 27 height 27
click at [262, 413] on div at bounding box center [264, 413] width 27 height 27
click at [303, 419] on div at bounding box center [294, 413] width 27 height 27
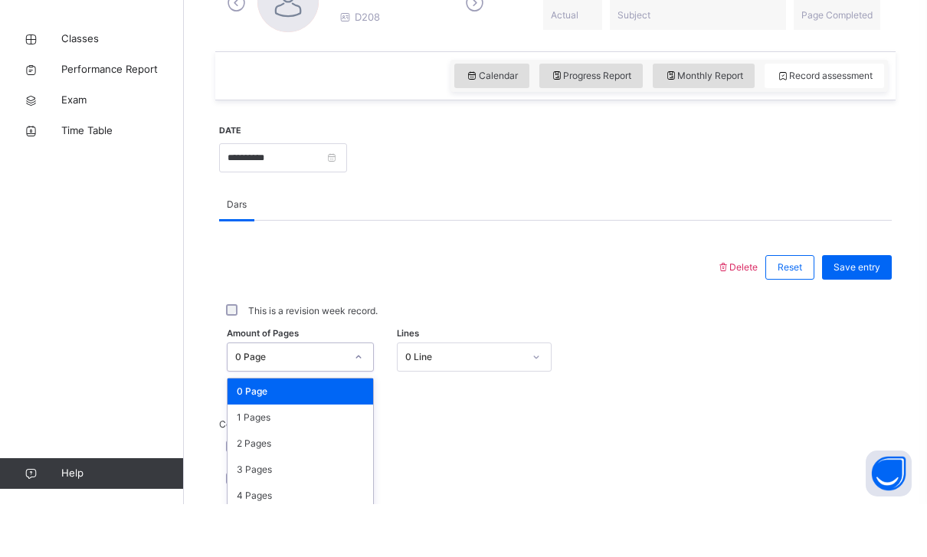
scroll to position [437, 0]
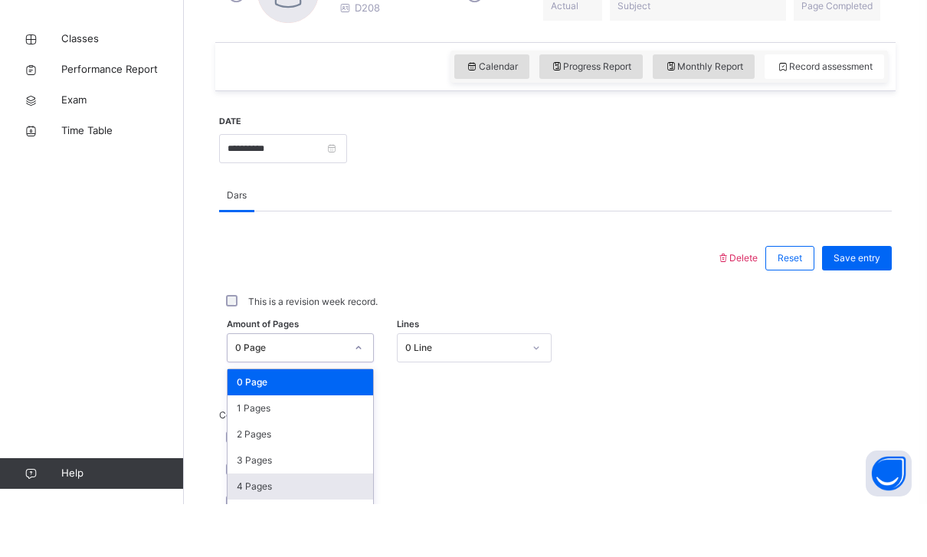
click at [245, 527] on div "4 Pages" at bounding box center [301, 540] width 146 height 26
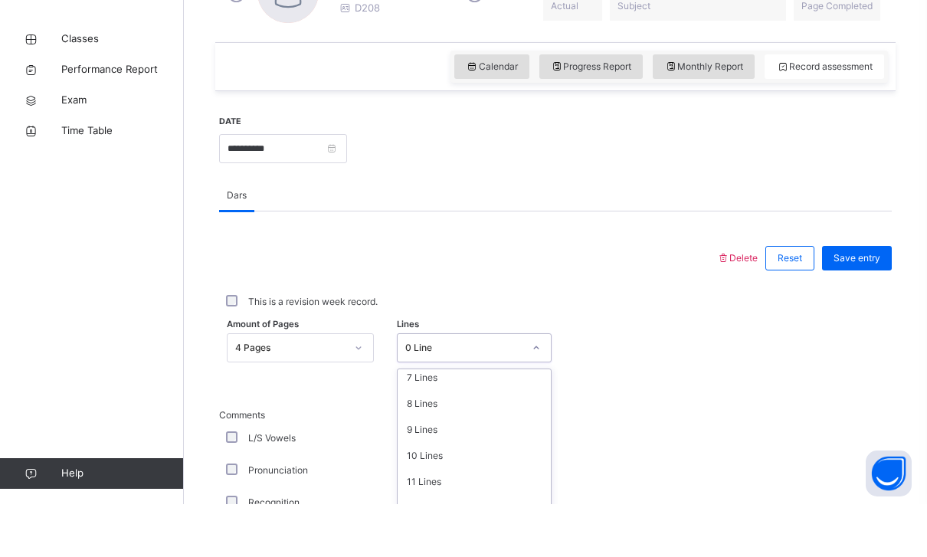
scroll to position [187, 0]
click at [423, 496] on div "10 Lines" at bounding box center [474, 509] width 153 height 26
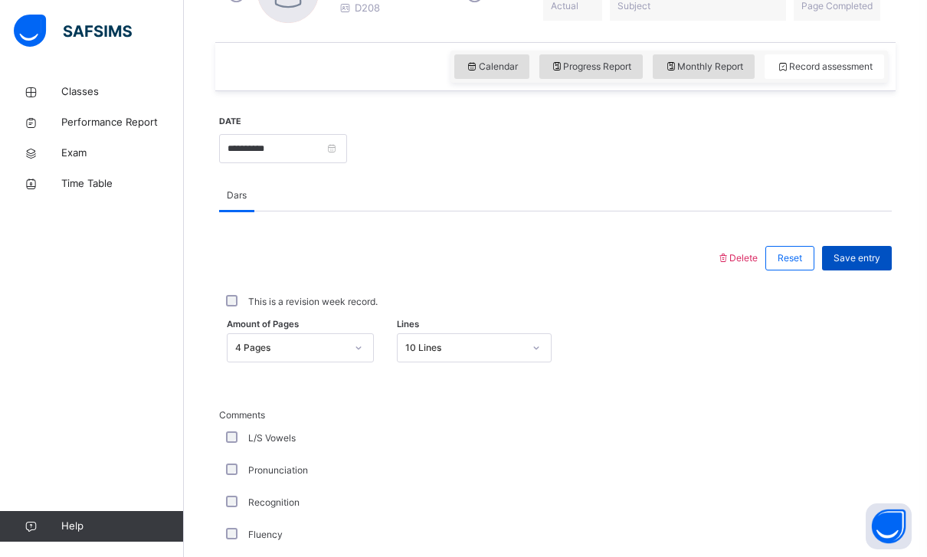
click at [850, 251] on div "Save entry" at bounding box center [857, 258] width 70 height 25
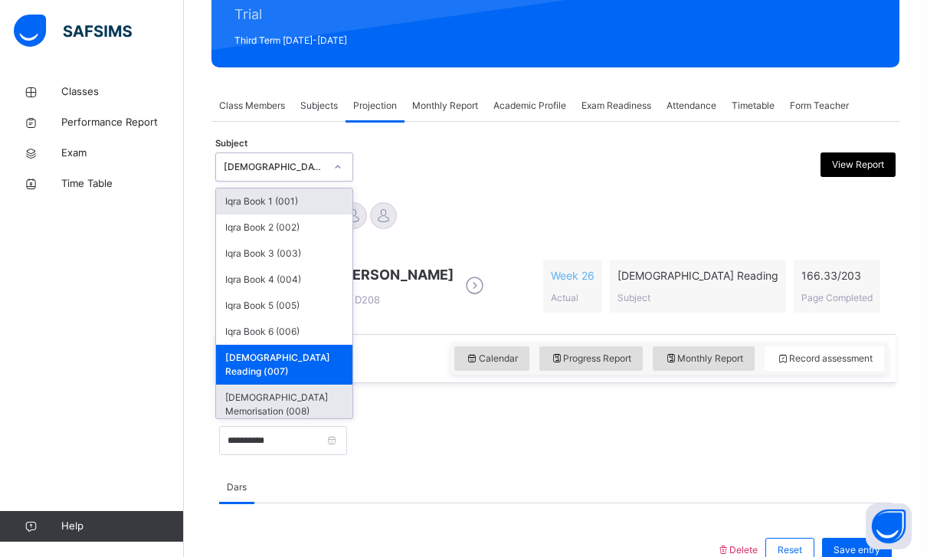
click at [251, 385] on div "[DEMOGRAPHIC_DATA] Memorisation (008)" at bounding box center [284, 405] width 136 height 40
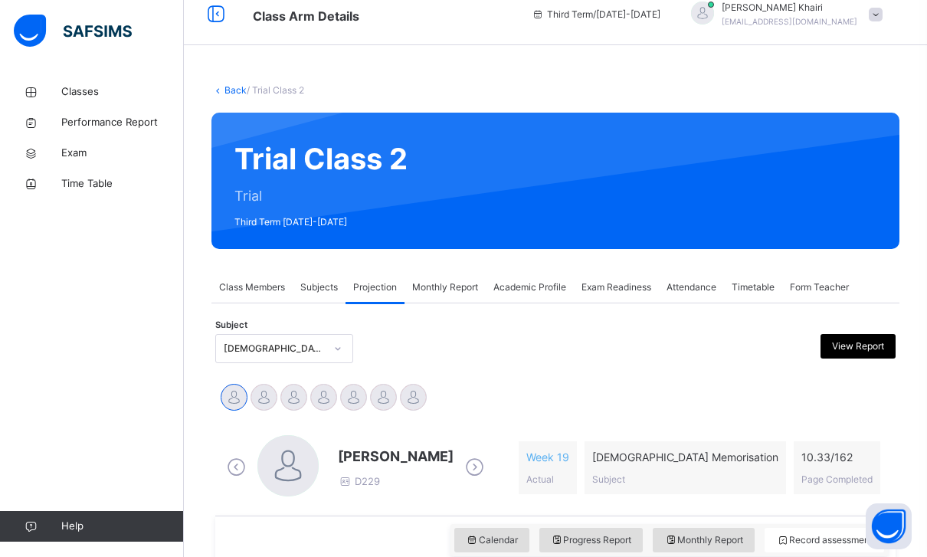
scroll to position [41, 0]
